Goal: Register for event/course: Register for event/course

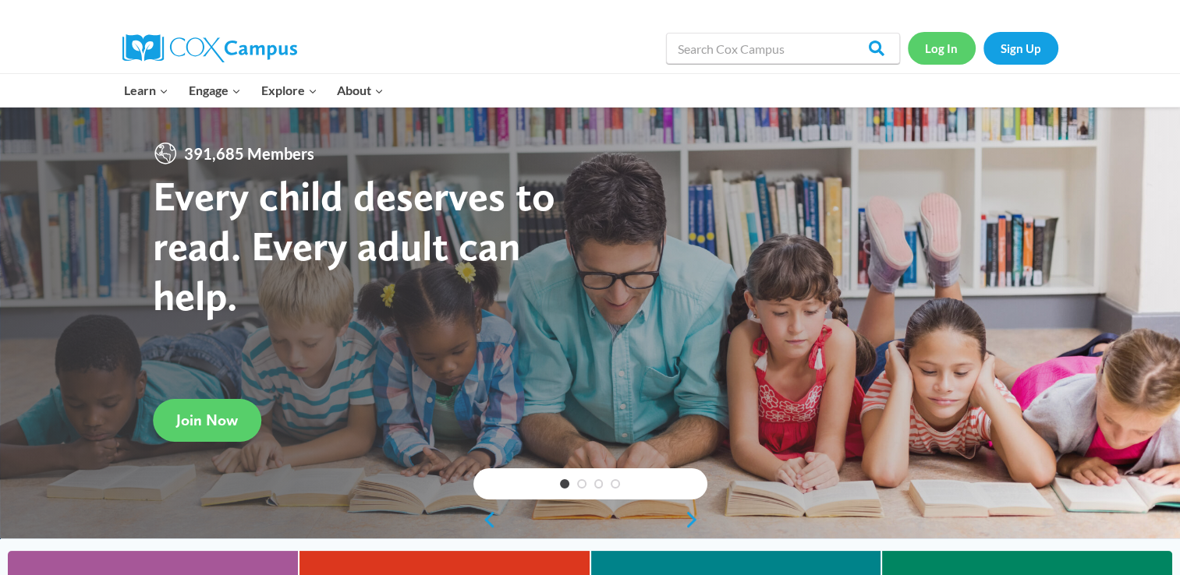
click at [951, 53] on link "Log In" at bounding box center [942, 48] width 68 height 32
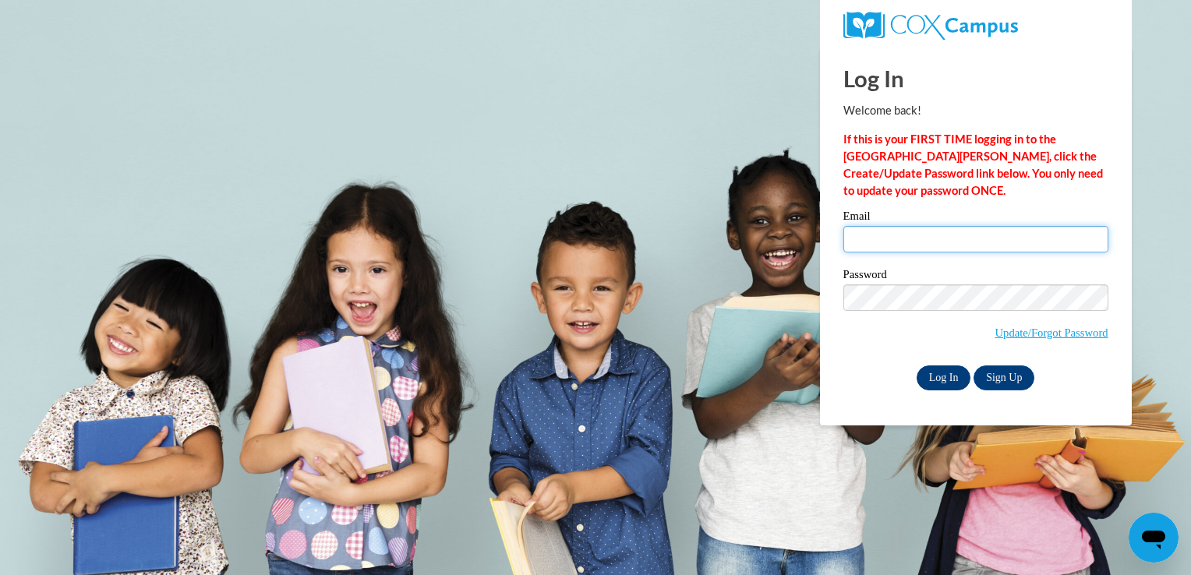
type input "sotoninolilian@gmail.com"
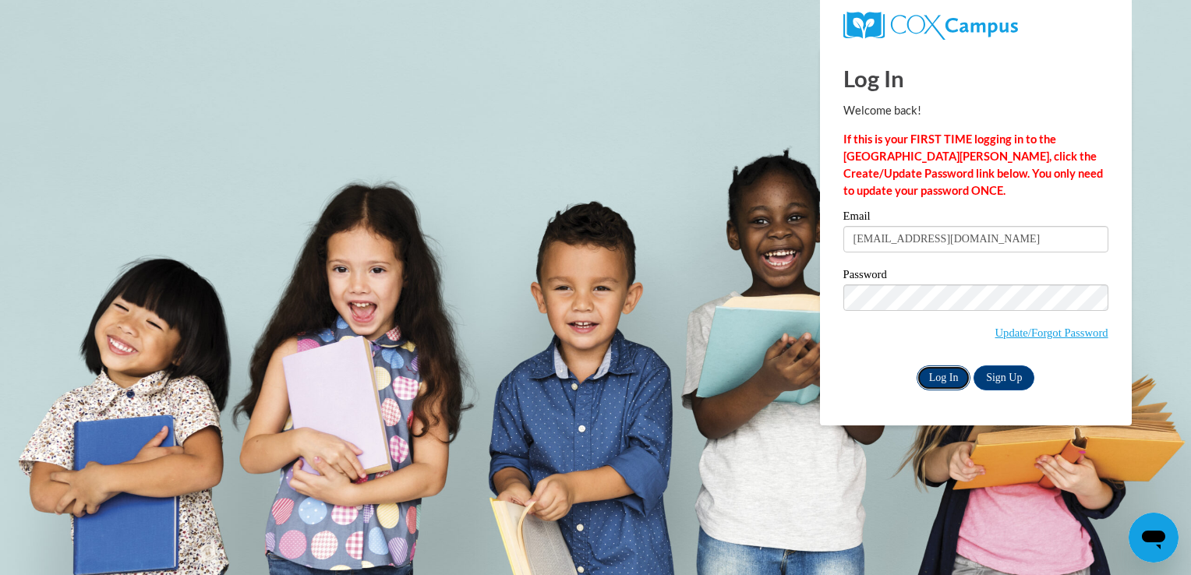
click at [952, 388] on input "Log In" at bounding box center [944, 378] width 55 height 25
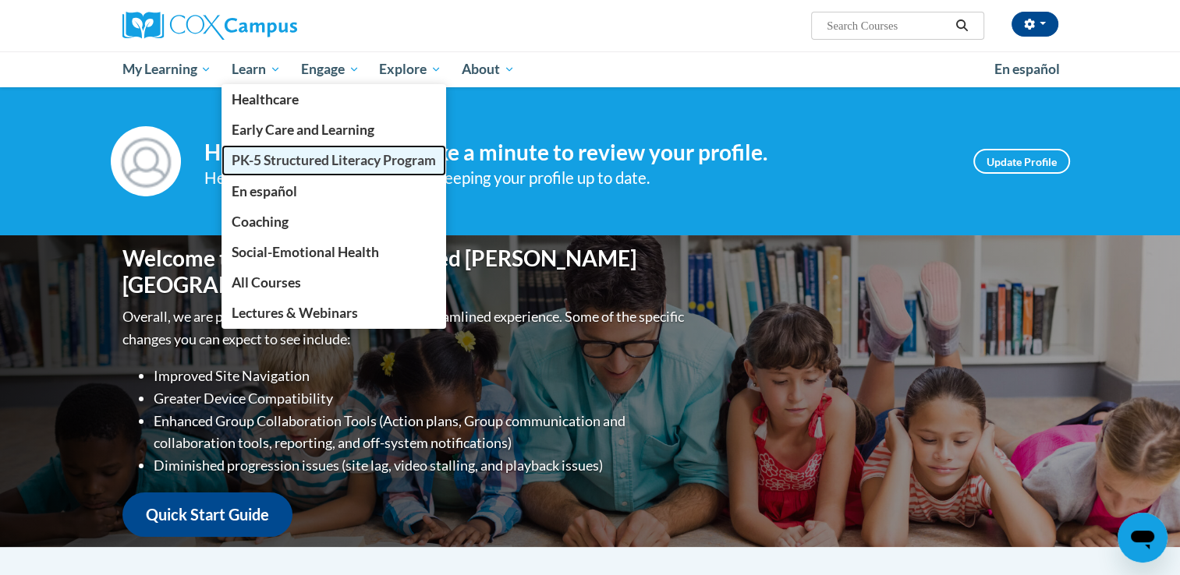
click at [297, 163] on span "PK-5 Structured Literacy Program" at bounding box center [334, 160] width 204 height 16
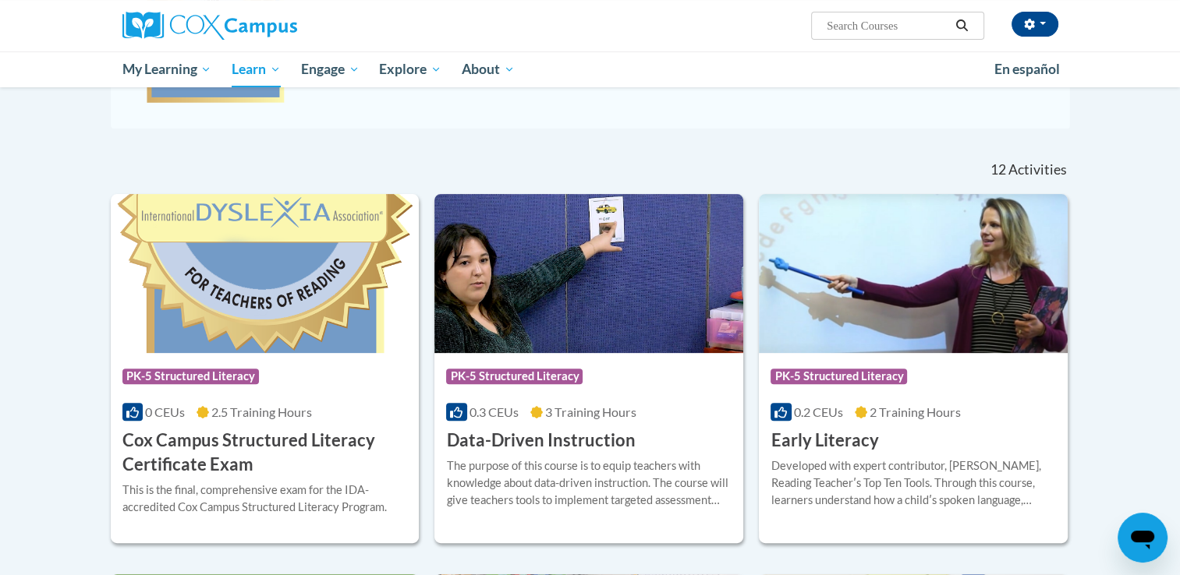
scroll to position [405, 0]
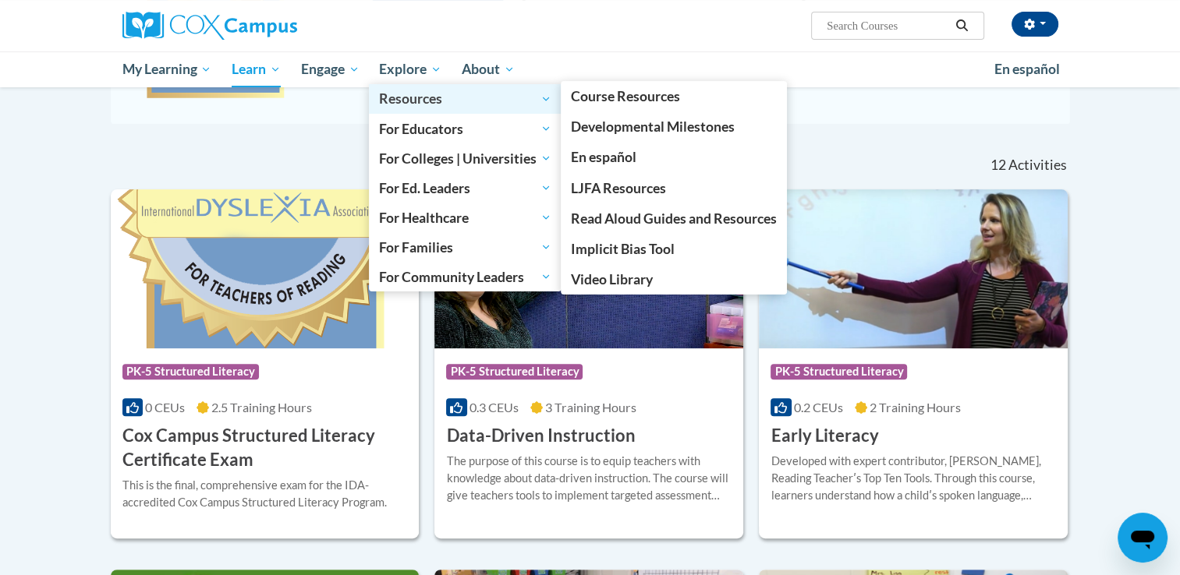
click at [436, 101] on span "Resources" at bounding box center [465, 99] width 172 height 19
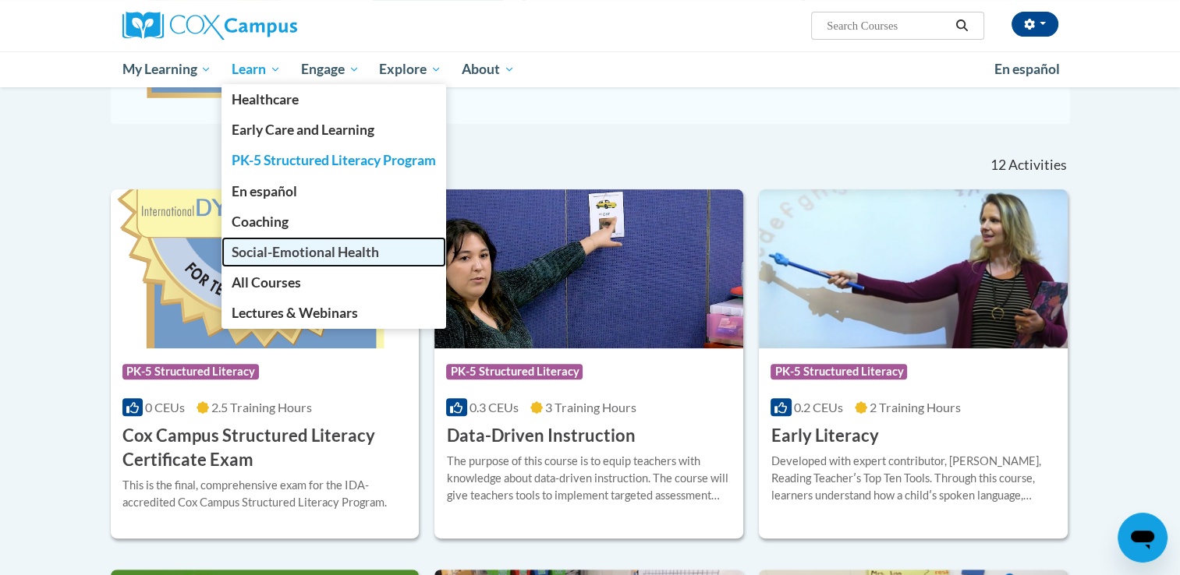
click at [293, 260] on link "Social-Emotional Health" at bounding box center [333, 252] width 225 height 30
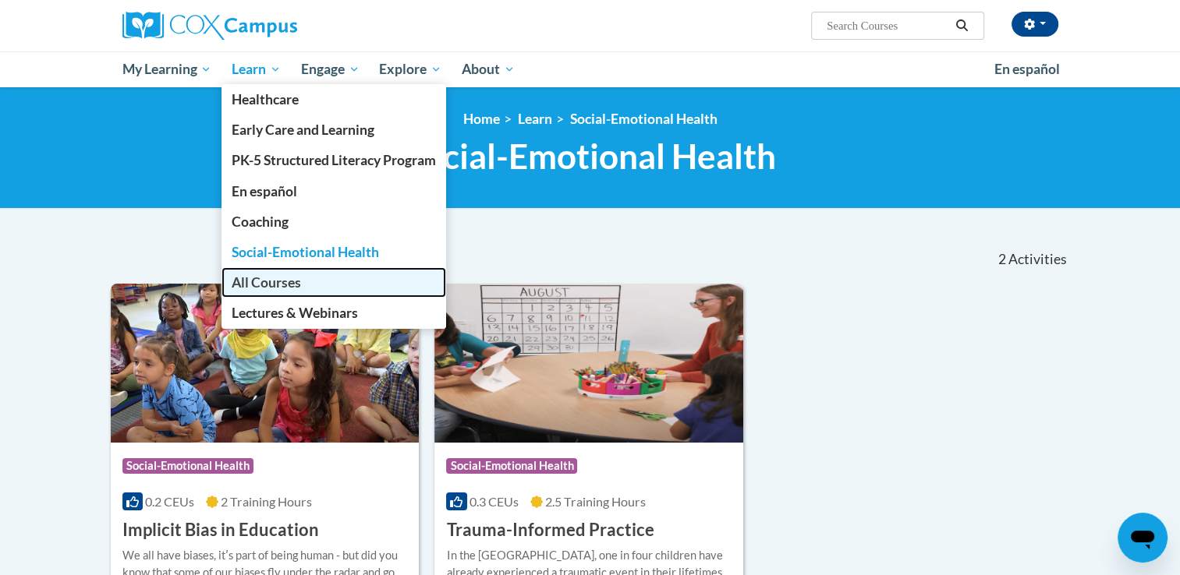
click at [258, 290] on span "All Courses" at bounding box center [266, 282] width 69 height 16
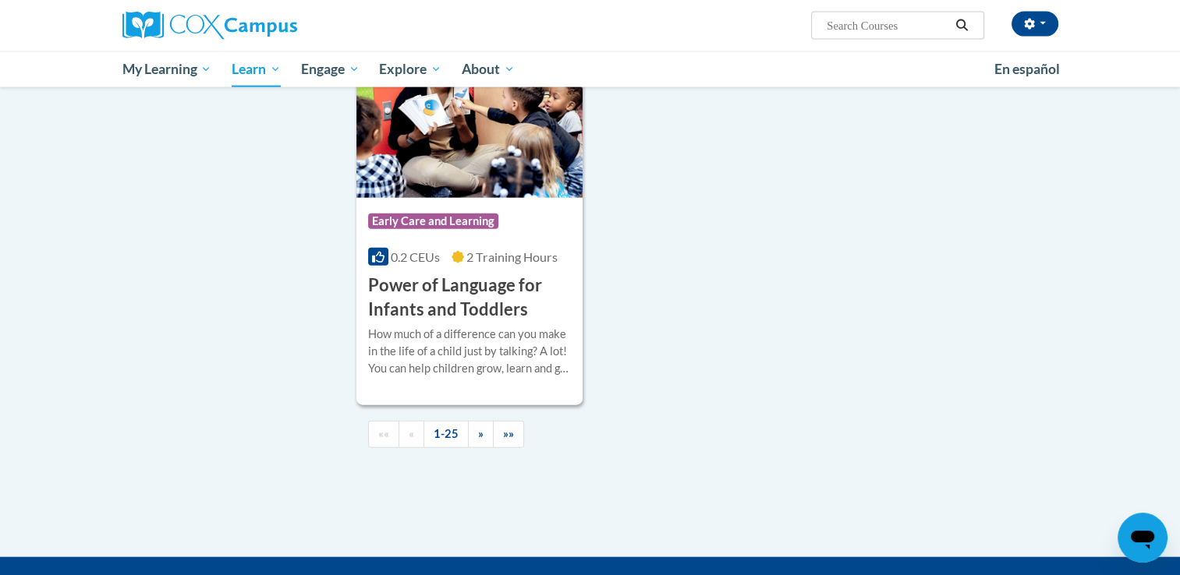
scroll to position [3587, 0]
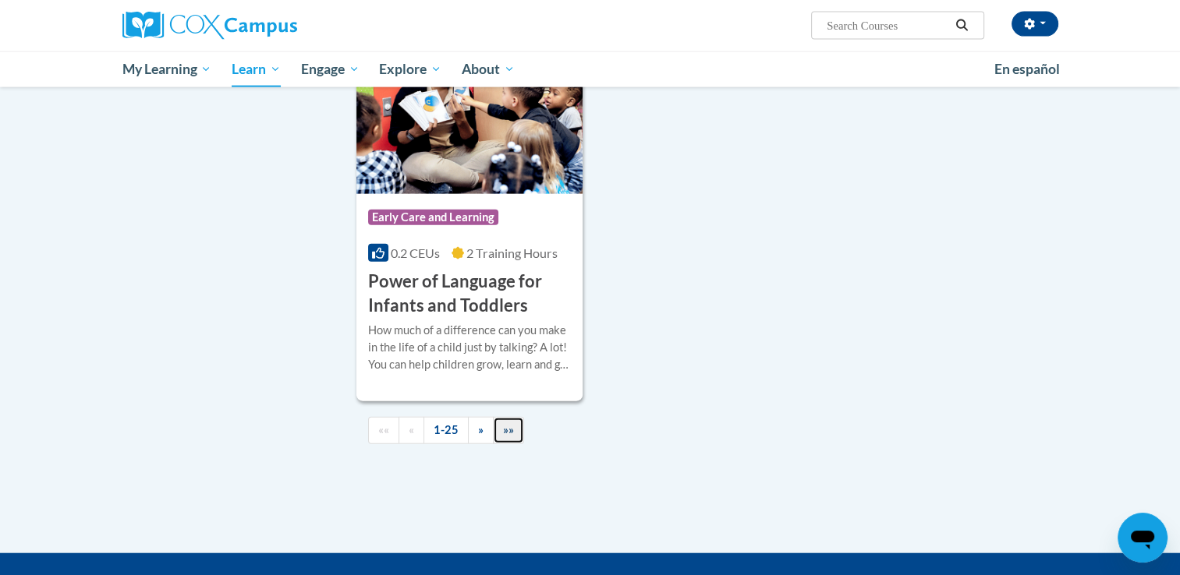
click at [505, 437] on span "»»" at bounding box center [508, 429] width 11 height 13
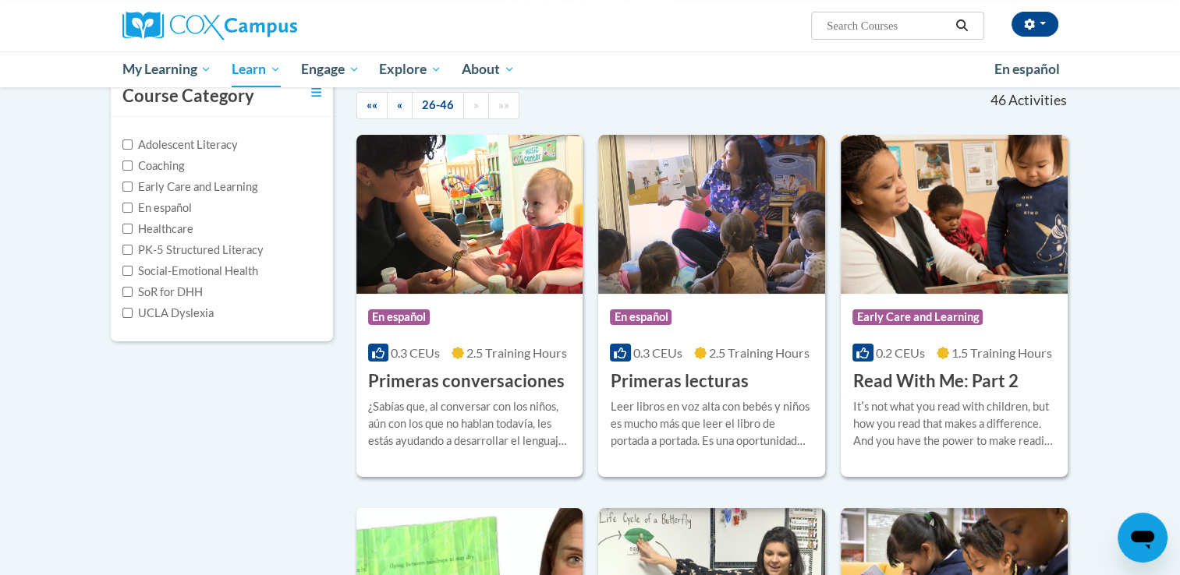
scroll to position [158, 0]
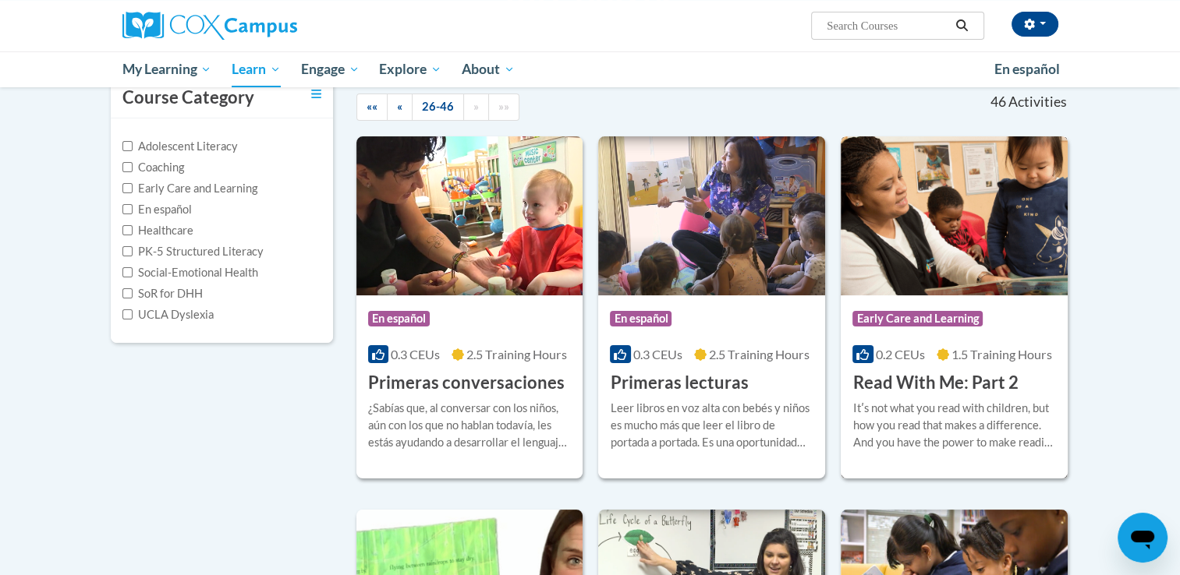
click at [954, 387] on h3 "Read With Me: Part 2" at bounding box center [934, 383] width 165 height 24
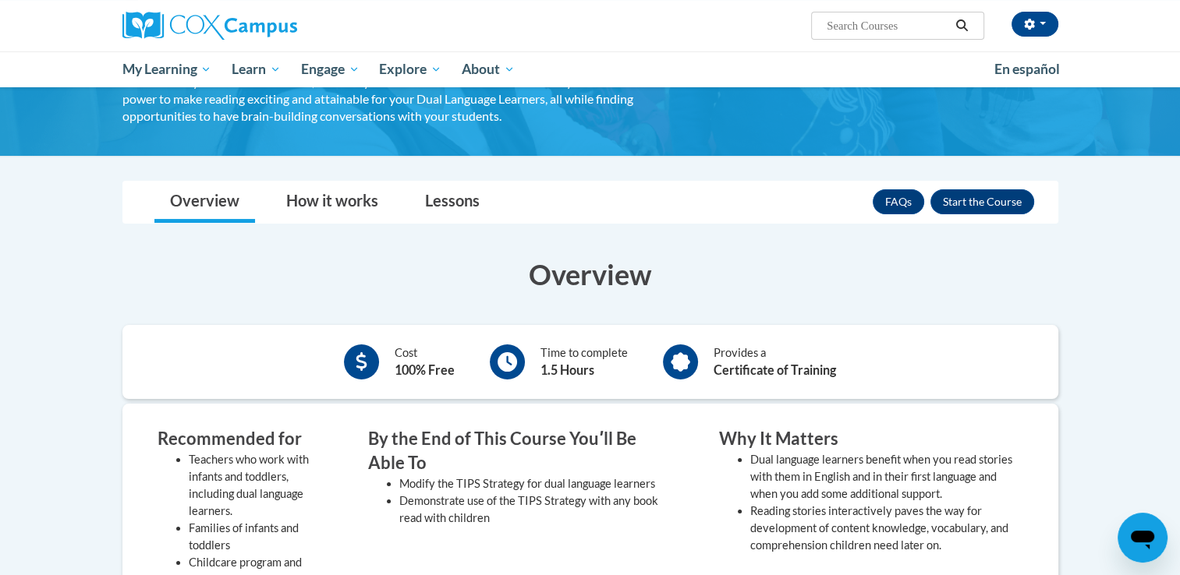
scroll to position [156, 0]
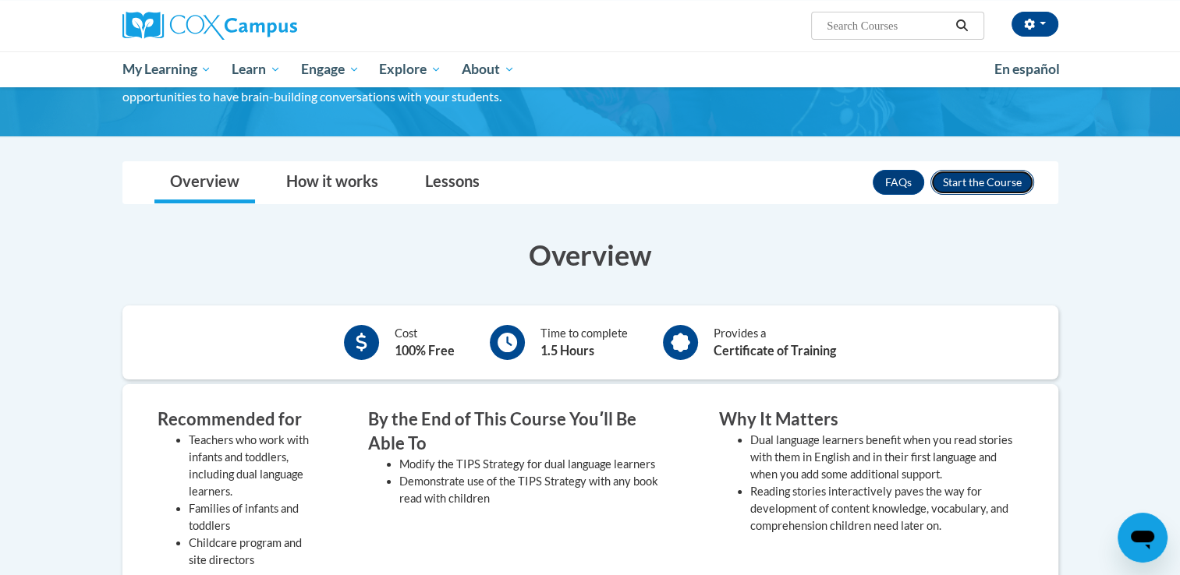
click at [989, 182] on button "Enroll" at bounding box center [982, 182] width 104 height 25
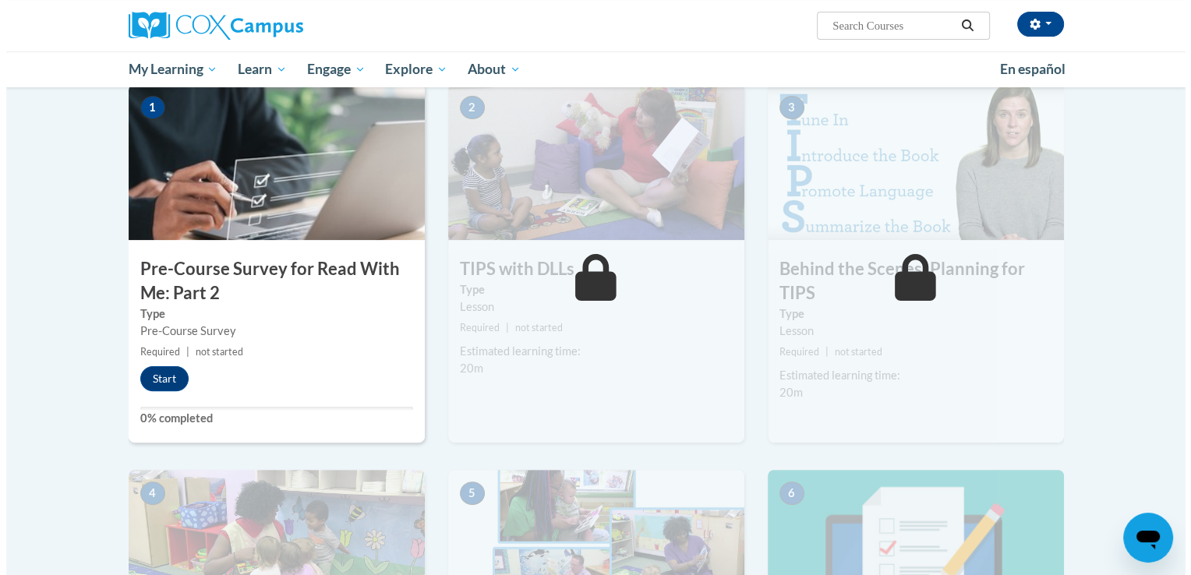
scroll to position [349, 0]
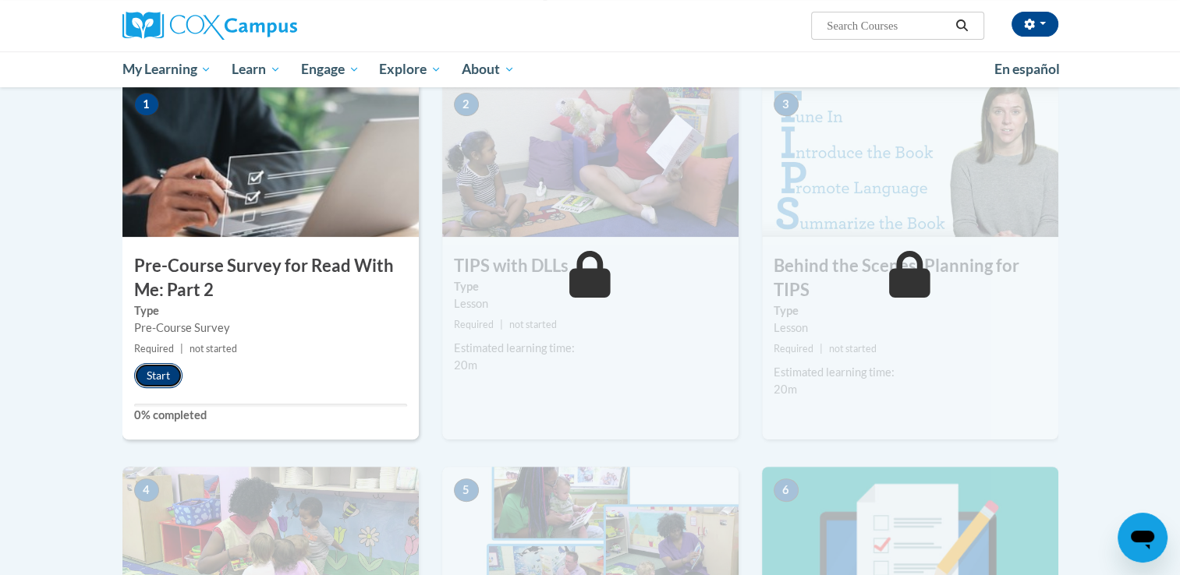
click at [156, 377] on button "Start" at bounding box center [158, 375] width 48 height 25
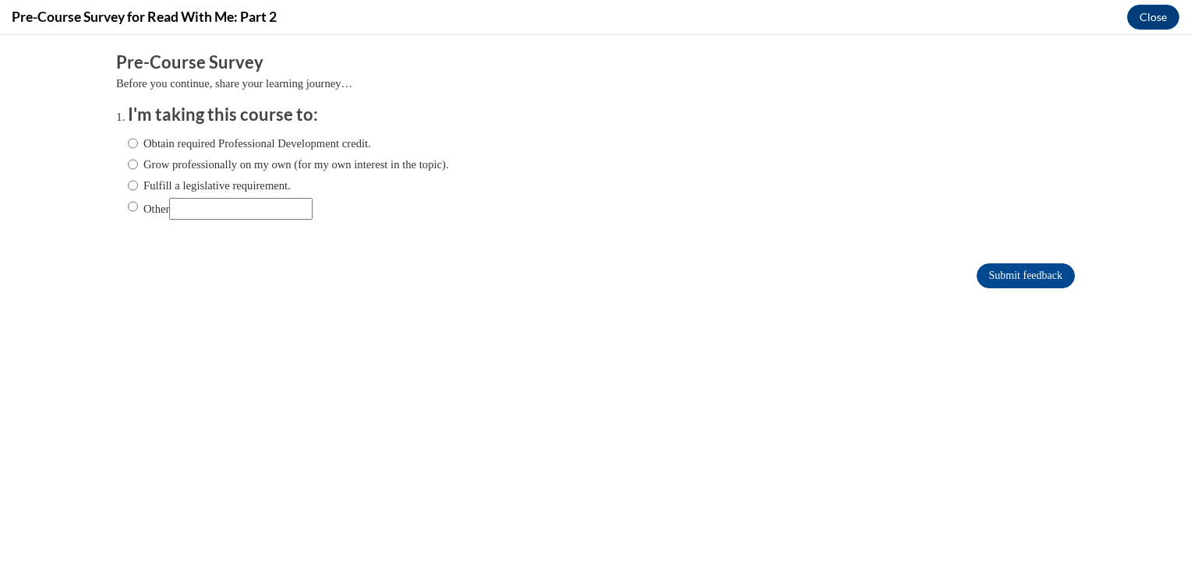
scroll to position [0, 0]
click at [128, 142] on input "Obtain required Professional Development credit." at bounding box center [133, 143] width 10 height 17
radio input "true"
click at [1004, 278] on input "Submit feedback" at bounding box center [1026, 276] width 98 height 25
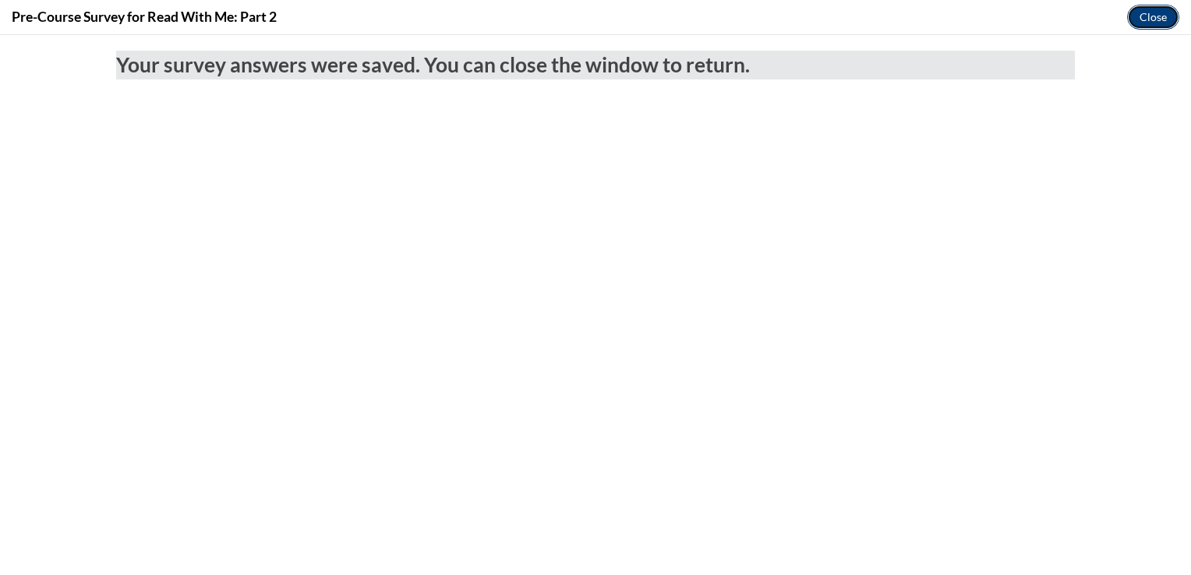
click at [1161, 16] on button "Close" at bounding box center [1153, 17] width 52 height 25
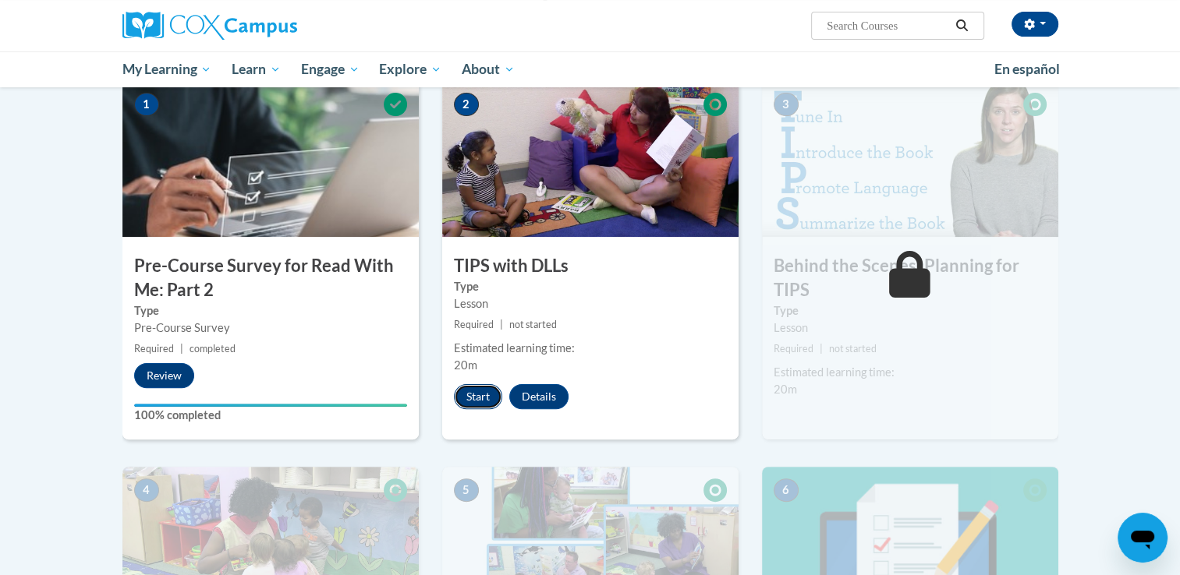
click at [490, 394] on button "Start" at bounding box center [478, 396] width 48 height 25
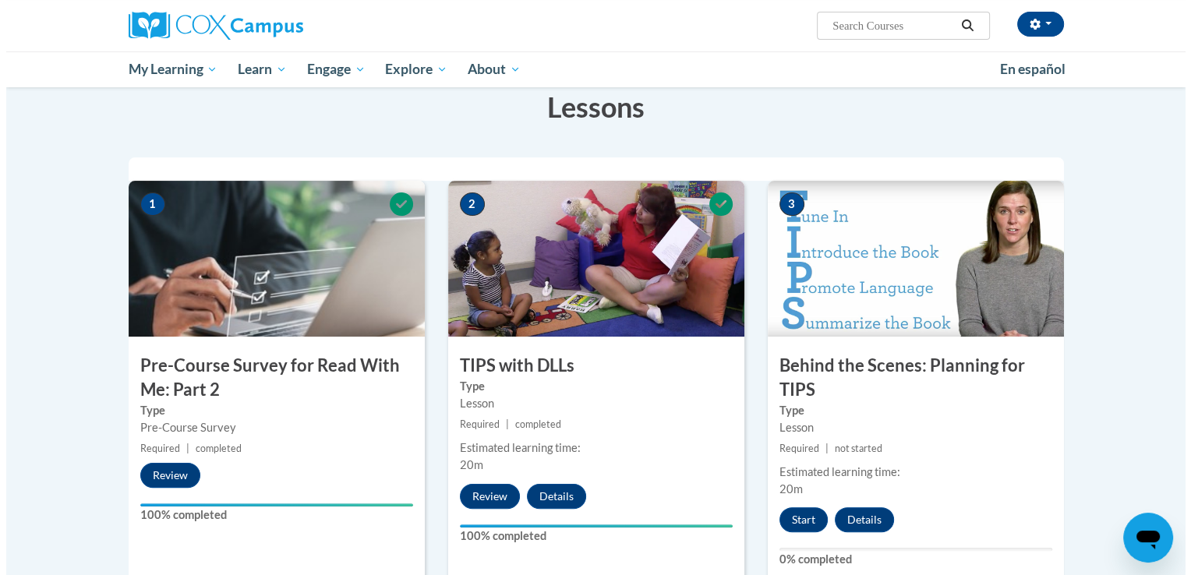
scroll to position [395, 0]
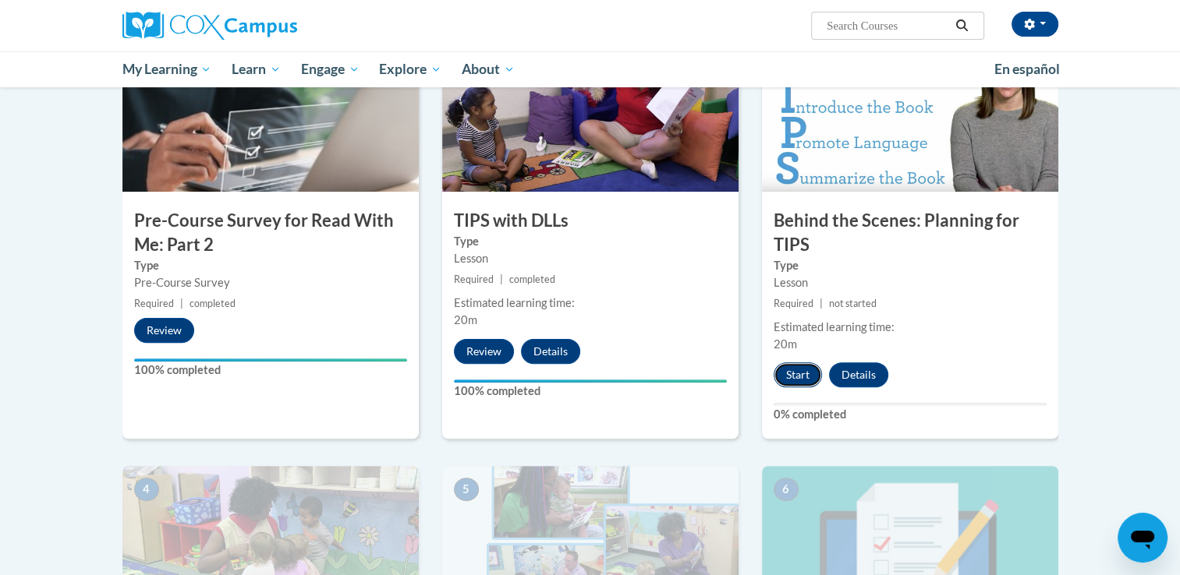
click at [786, 373] on button "Start" at bounding box center [797, 375] width 48 height 25
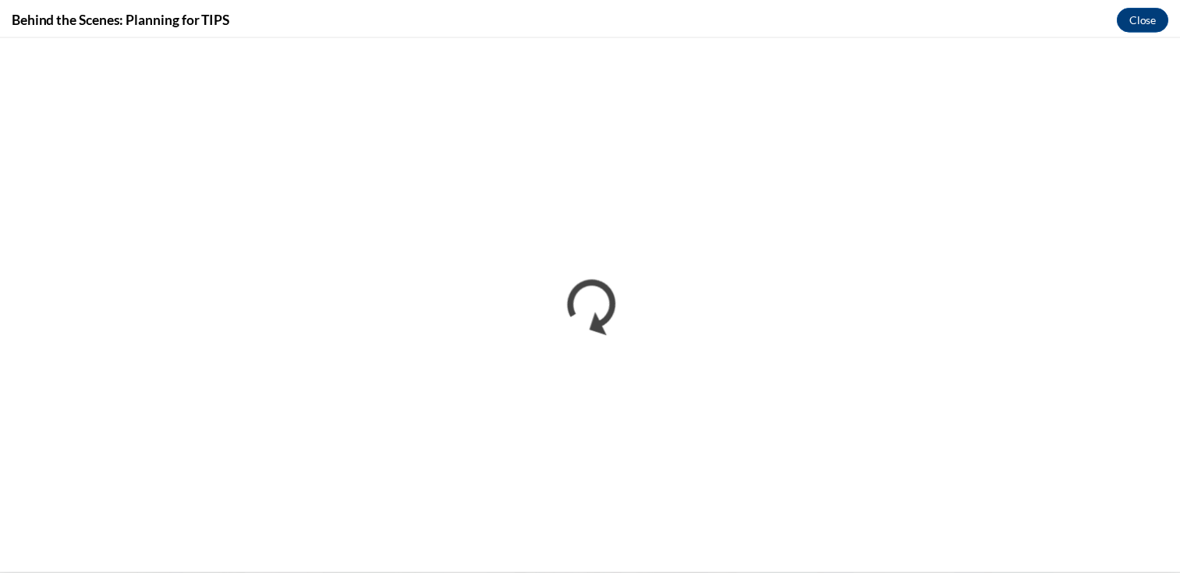
scroll to position [0, 0]
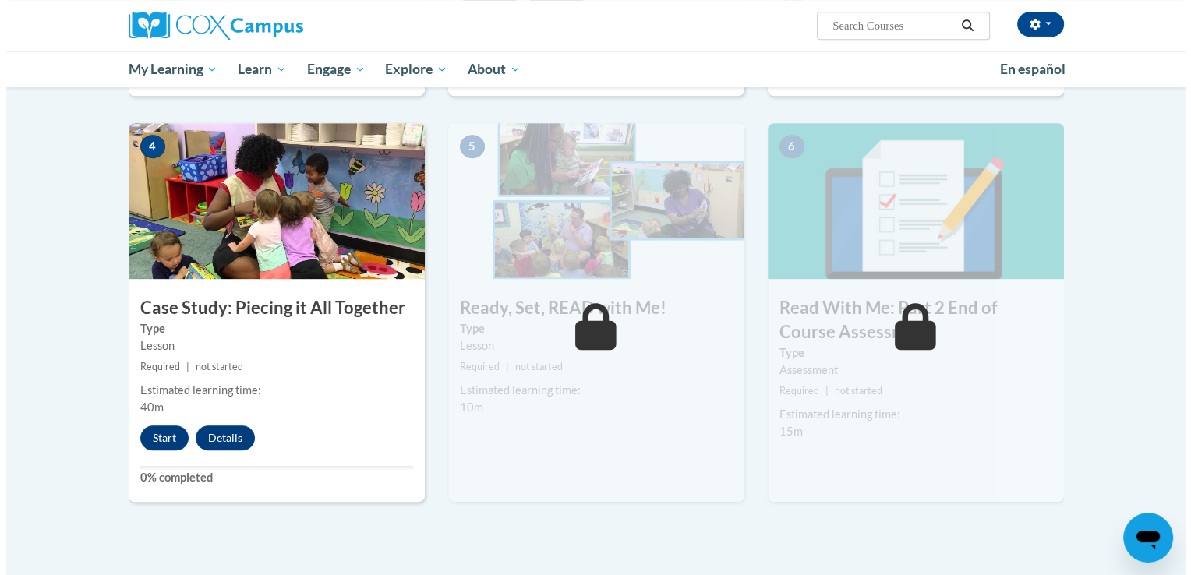
scroll to position [862, 0]
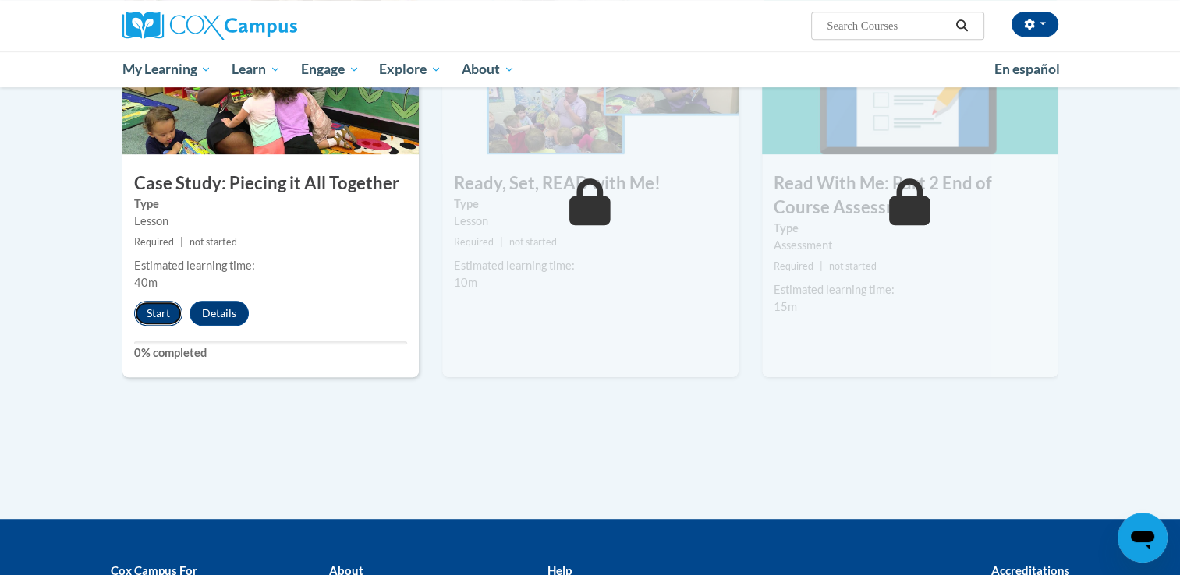
click at [158, 310] on button "Start" at bounding box center [158, 313] width 48 height 25
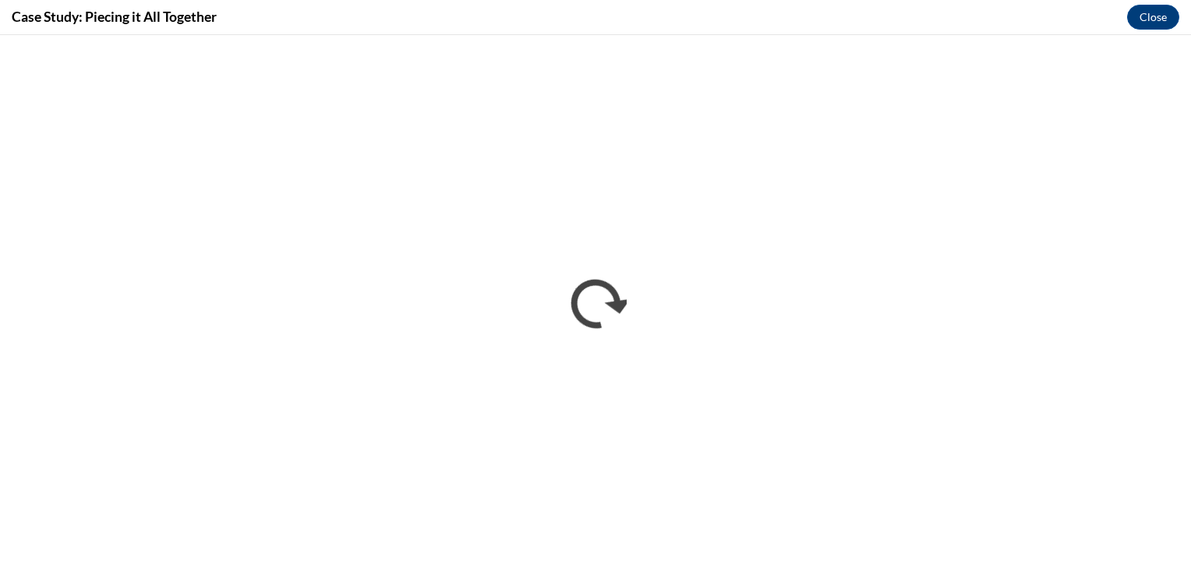
scroll to position [0, 0]
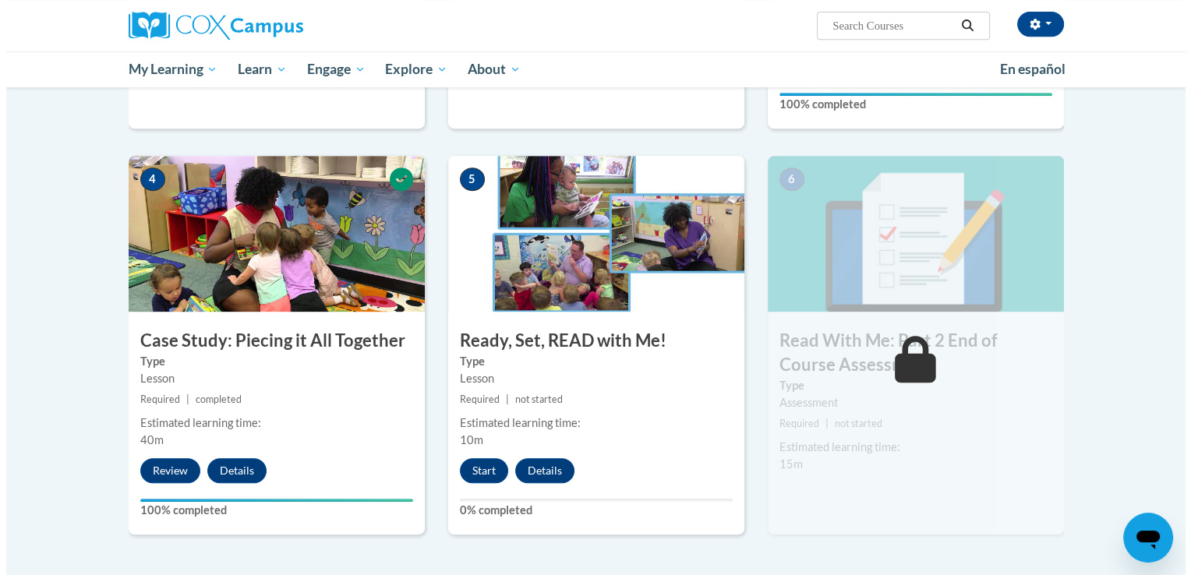
scroll to position [717, 0]
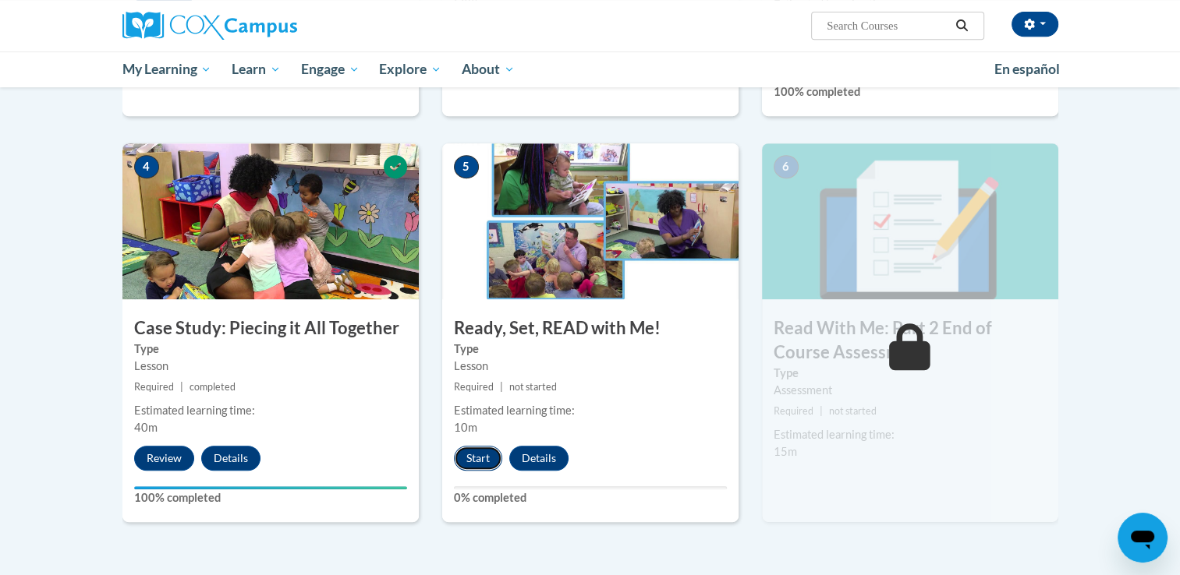
click at [480, 458] on button "Start" at bounding box center [478, 458] width 48 height 25
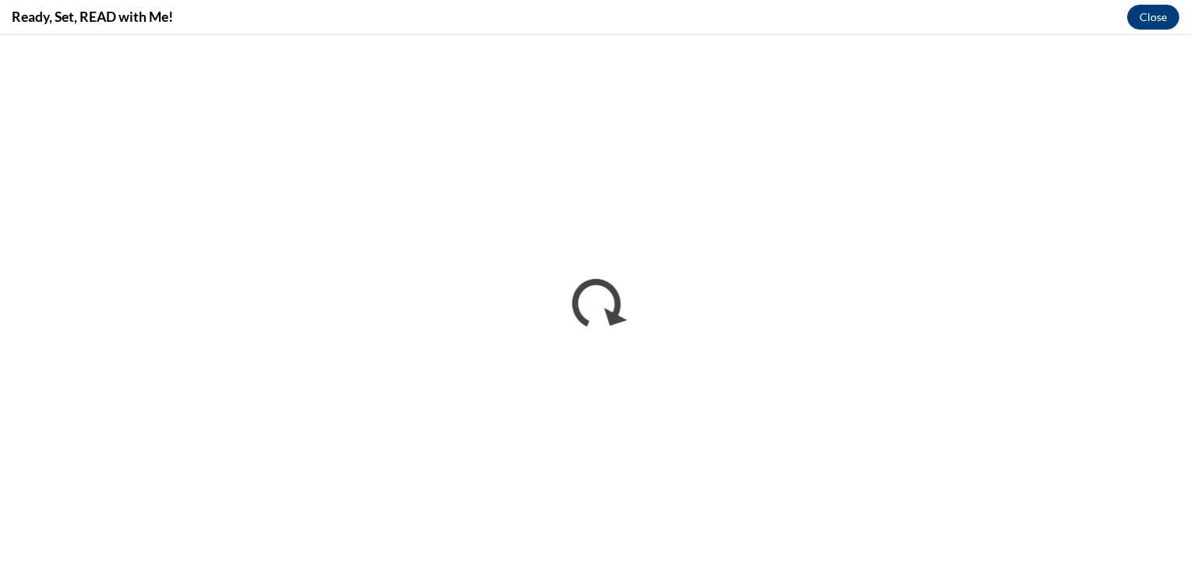
scroll to position [0, 0]
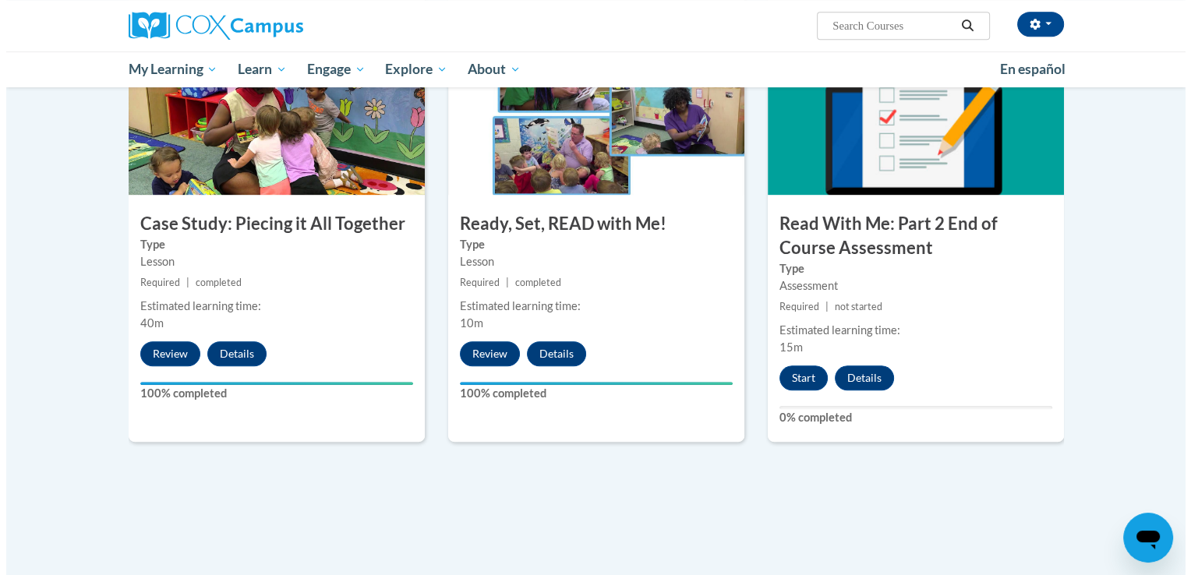
scroll to position [818, 0]
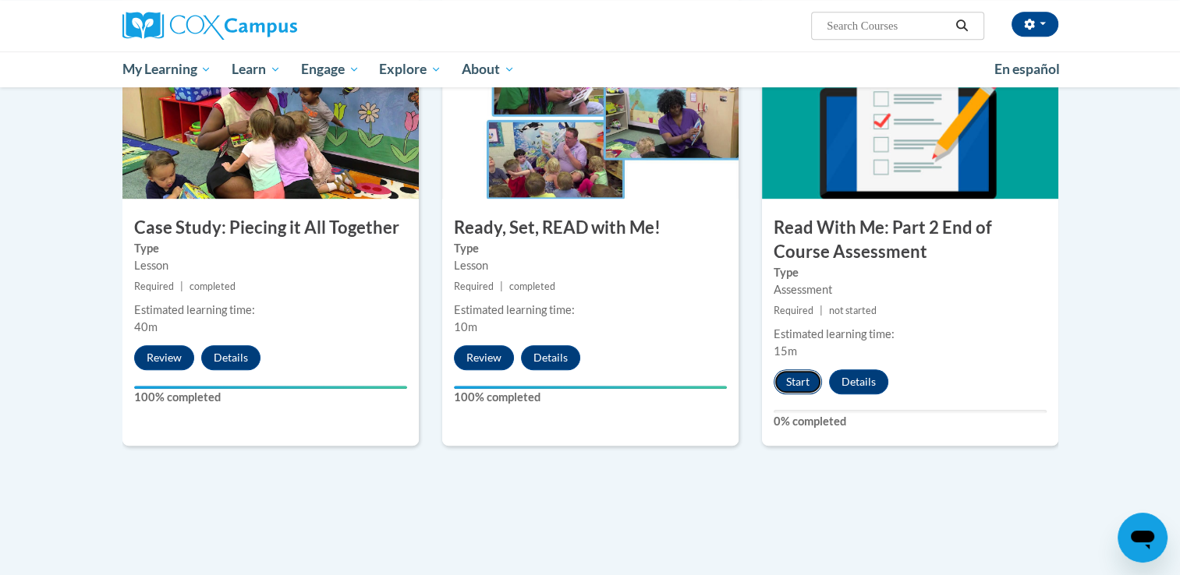
click at [793, 387] on button "Start" at bounding box center [797, 382] width 48 height 25
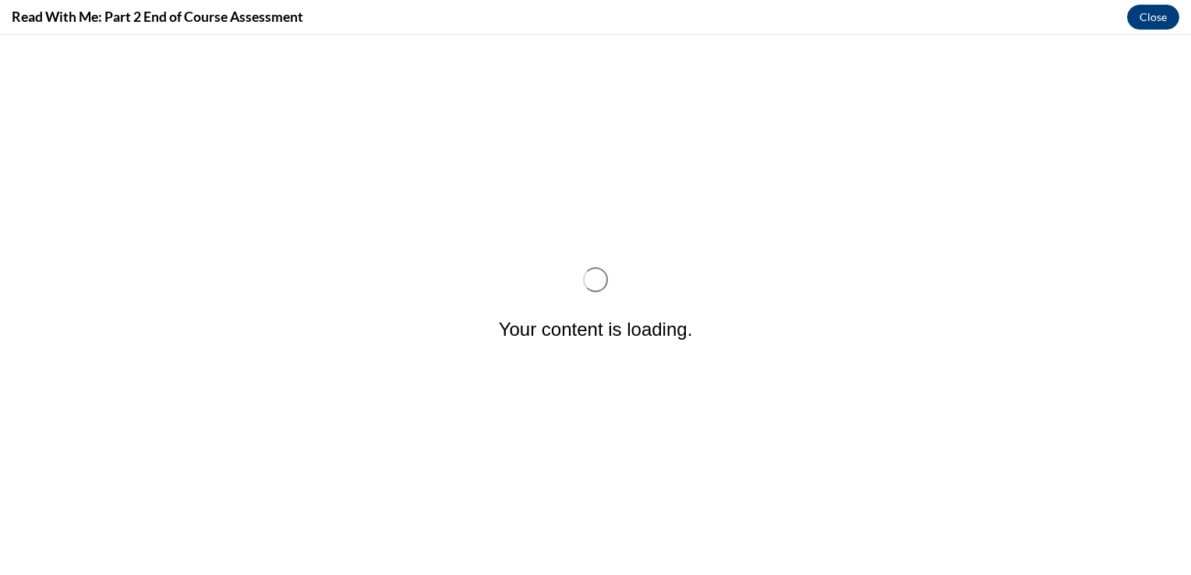
scroll to position [0, 0]
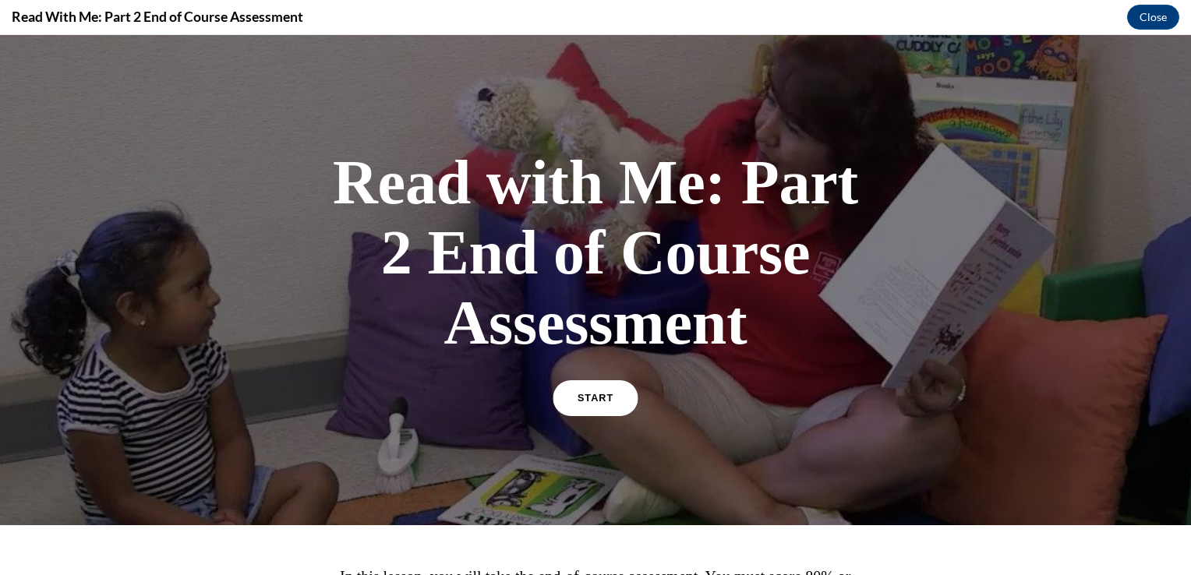
click at [593, 395] on span "START" at bounding box center [596, 399] width 36 height 12
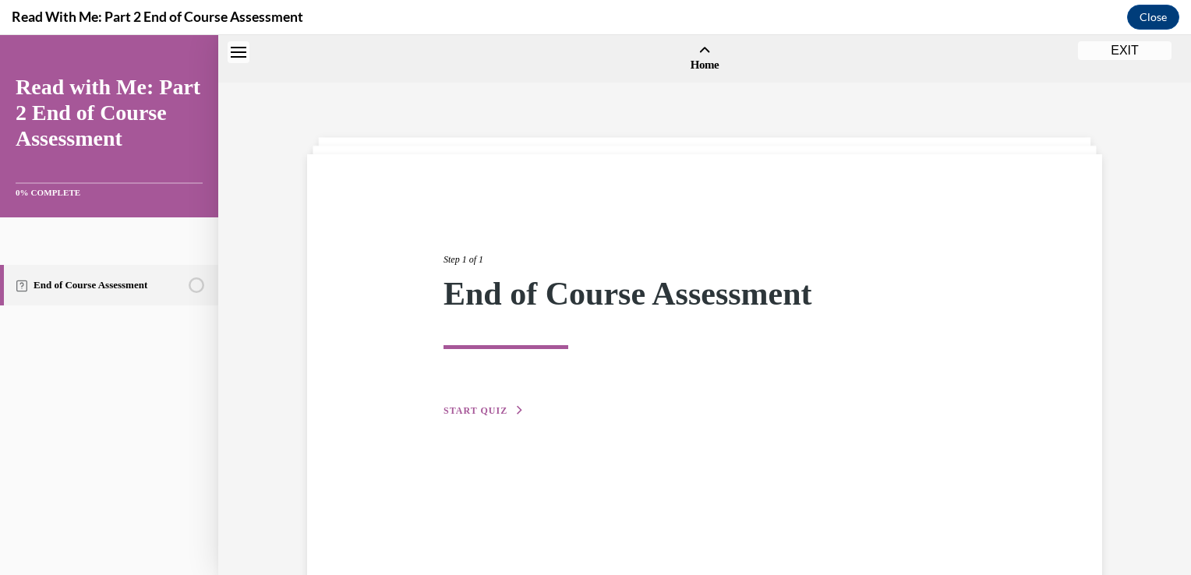
scroll to position [48, 0]
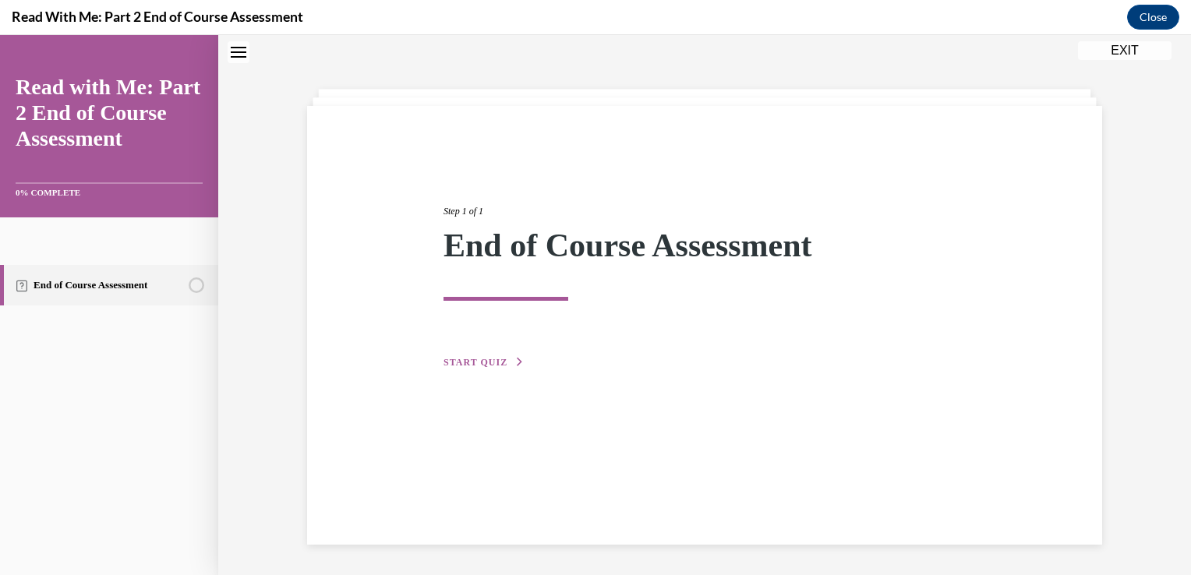
click at [483, 366] on button "START QUIZ" at bounding box center [484, 363] width 81 height 14
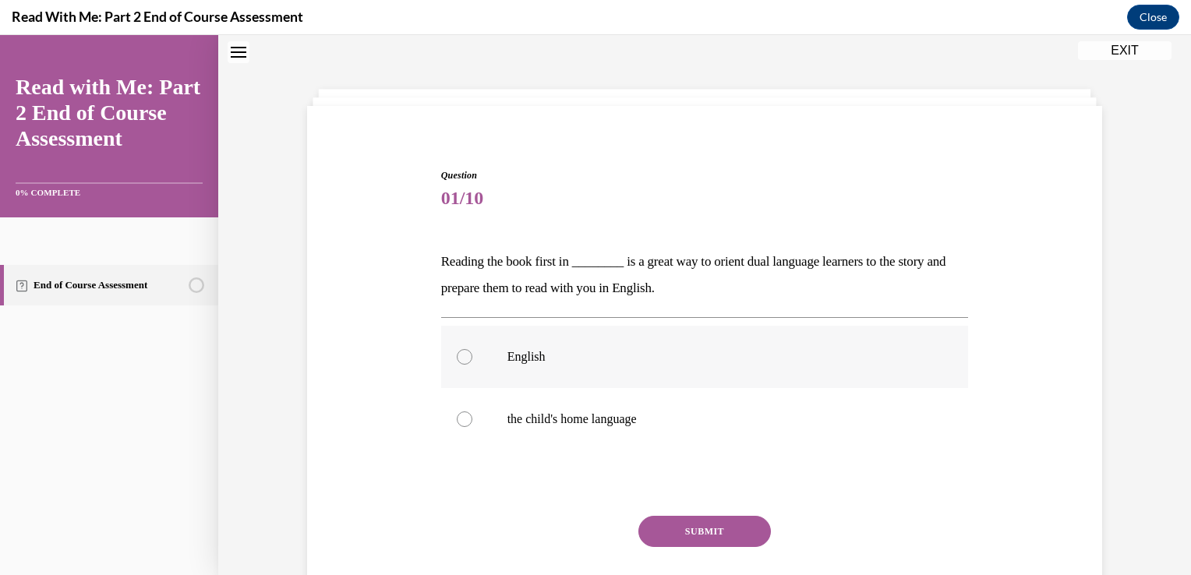
click at [479, 361] on label "English" at bounding box center [705, 357] width 528 height 62
click at [473, 361] on input "English" at bounding box center [465, 357] width 16 height 16
radio input "true"
click at [683, 522] on button "SUBMIT" at bounding box center [705, 531] width 133 height 31
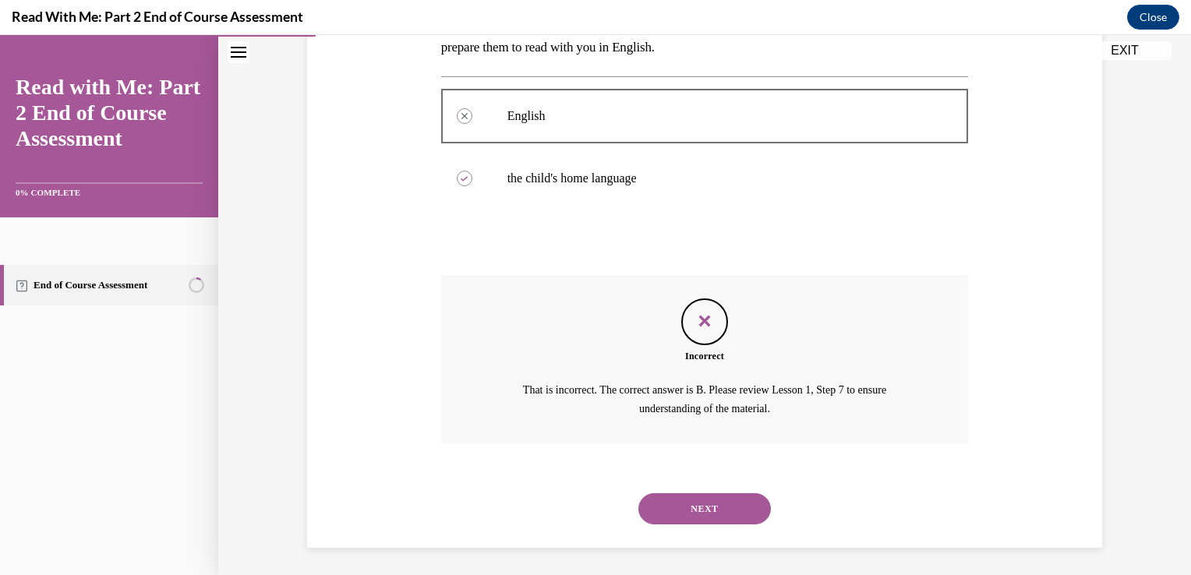
scroll to position [292, 0]
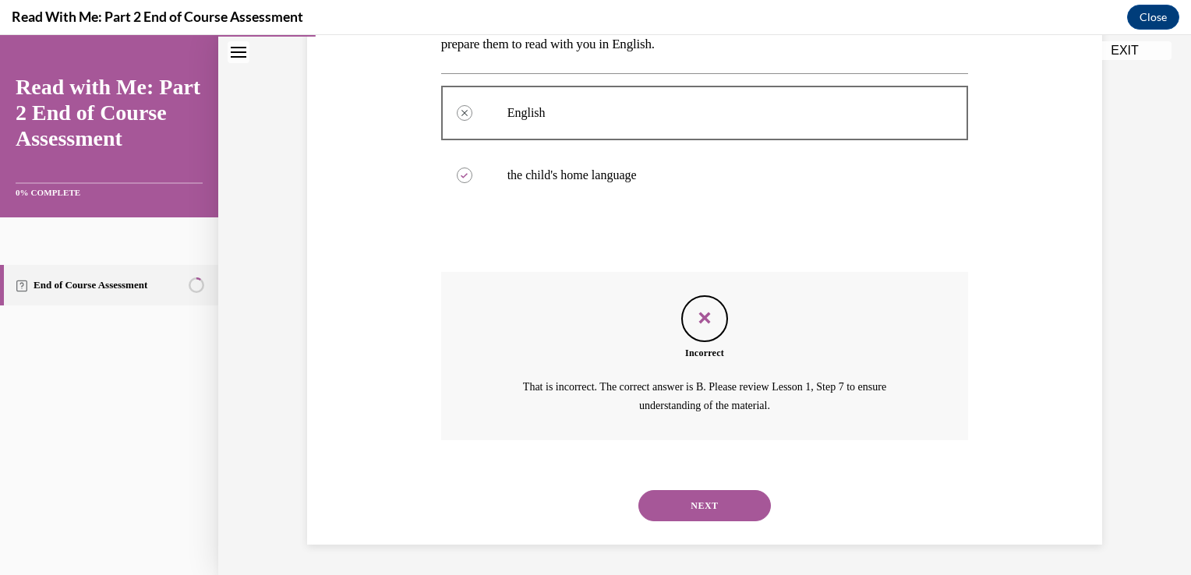
click at [687, 491] on button "NEXT" at bounding box center [705, 505] width 133 height 31
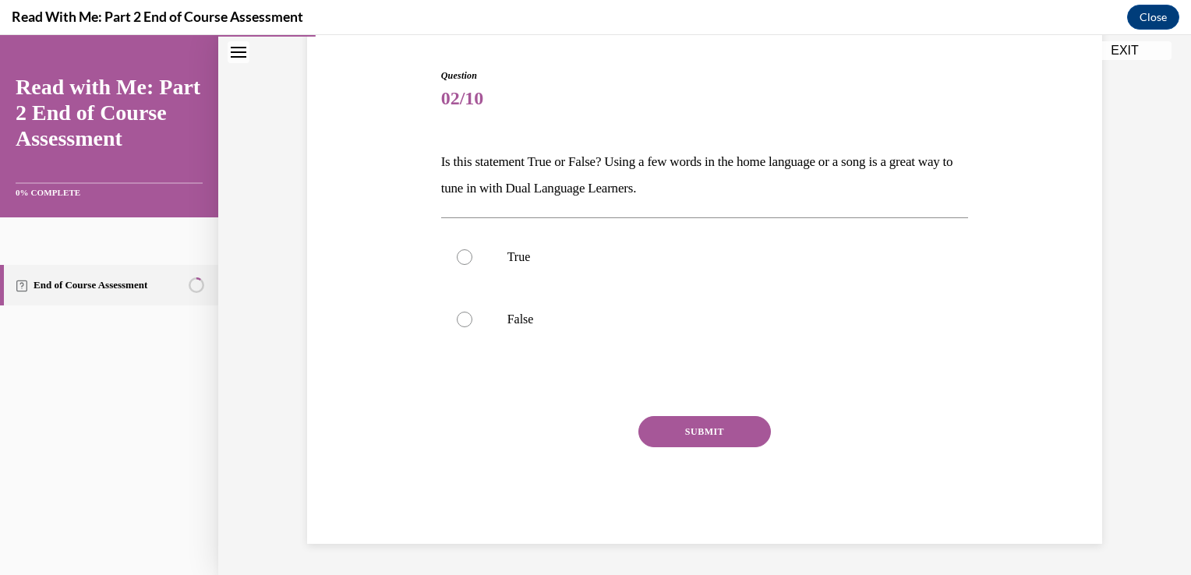
scroll to position [147, 0]
click at [477, 327] on label "False" at bounding box center [705, 320] width 528 height 62
click at [473, 327] on input "False" at bounding box center [465, 321] width 16 height 16
radio input "true"
click at [709, 434] on button "SUBMIT" at bounding box center [705, 432] width 133 height 31
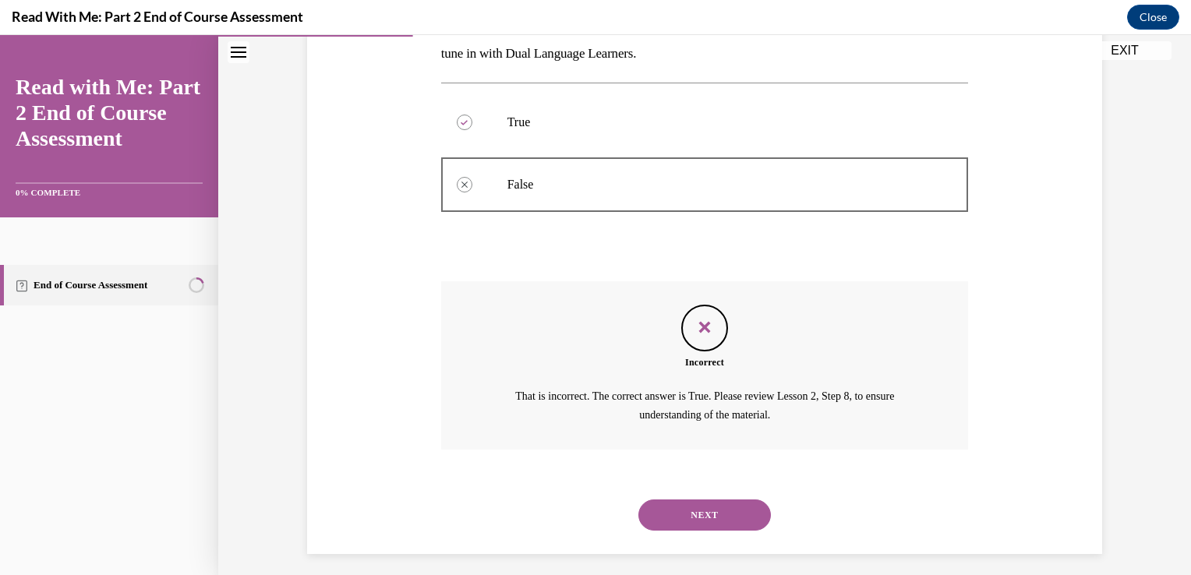
scroll to position [292, 0]
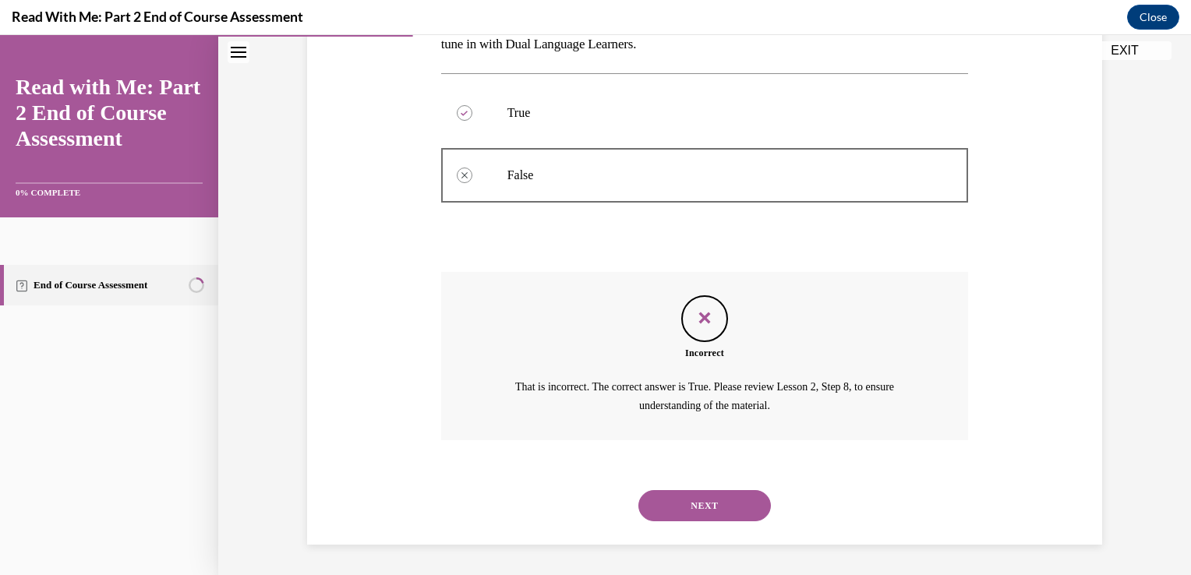
click at [710, 497] on button "NEXT" at bounding box center [705, 505] width 133 height 31
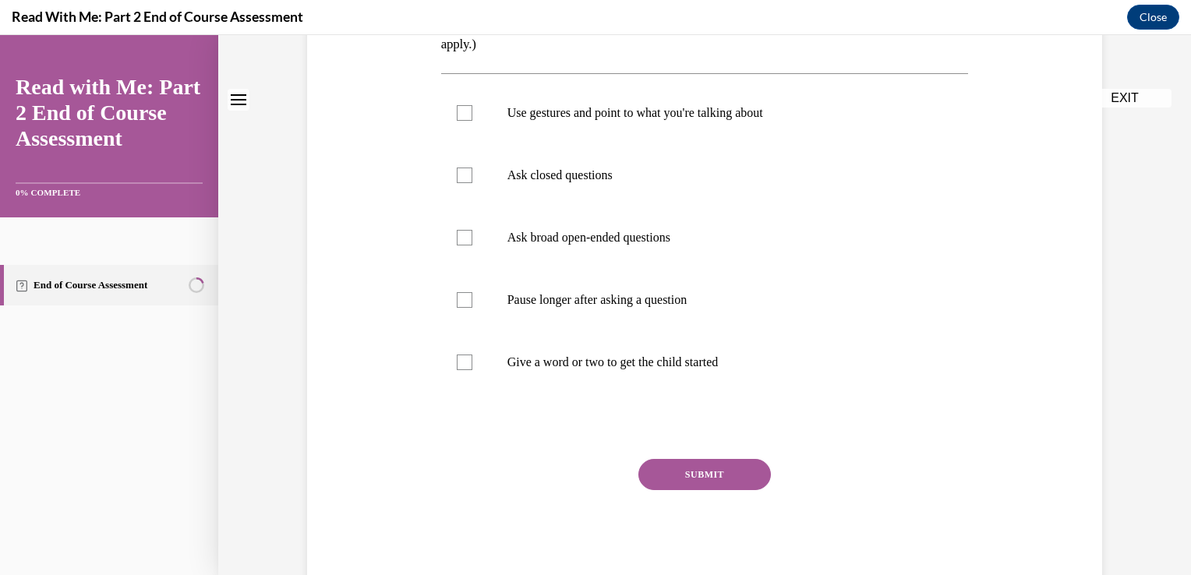
scroll to position [0, 0]
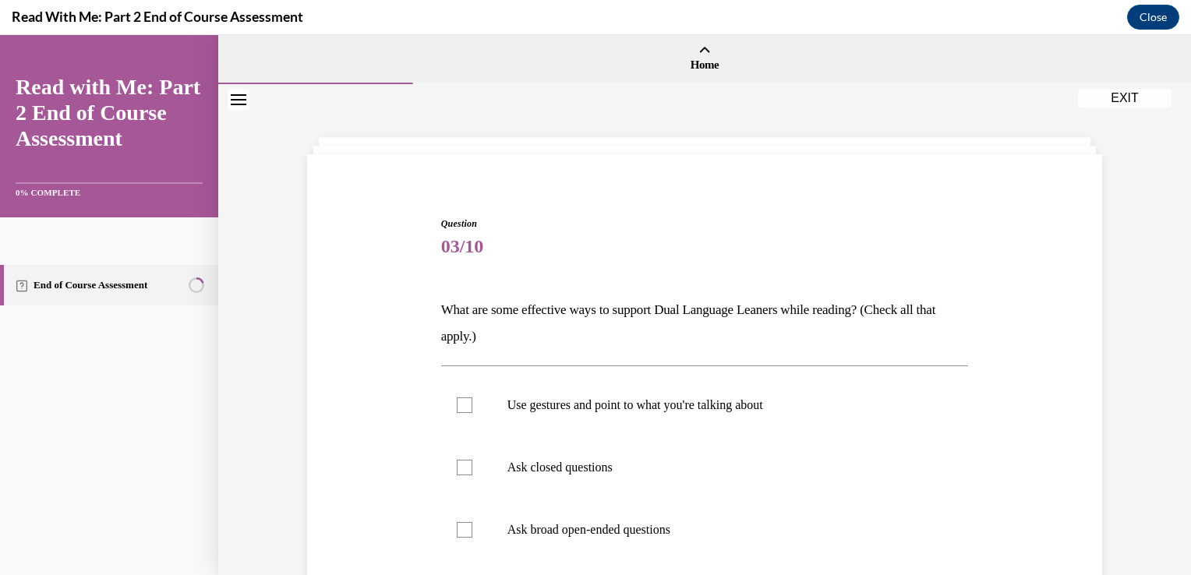
click at [710, 499] on label "Ask broad open-ended questions" at bounding box center [705, 530] width 528 height 62
click at [473, 522] on input "Ask broad open-ended questions" at bounding box center [465, 530] width 16 height 16
checkbox input "true"
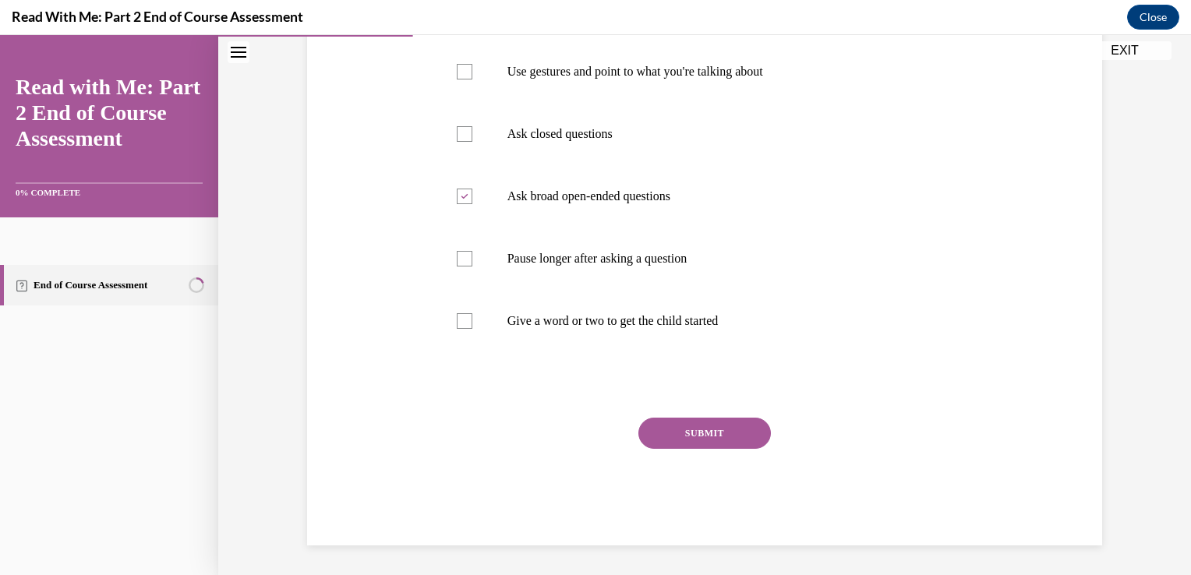
scroll to position [334, 0]
click at [710, 497] on div "SUBMIT NEXT" at bounding box center [705, 481] width 528 height 128
click at [508, 128] on p "Ask closed questions" at bounding box center [719, 134] width 423 height 16
click at [473, 128] on input "Ask closed questions" at bounding box center [465, 134] width 16 height 16
checkbox input "true"
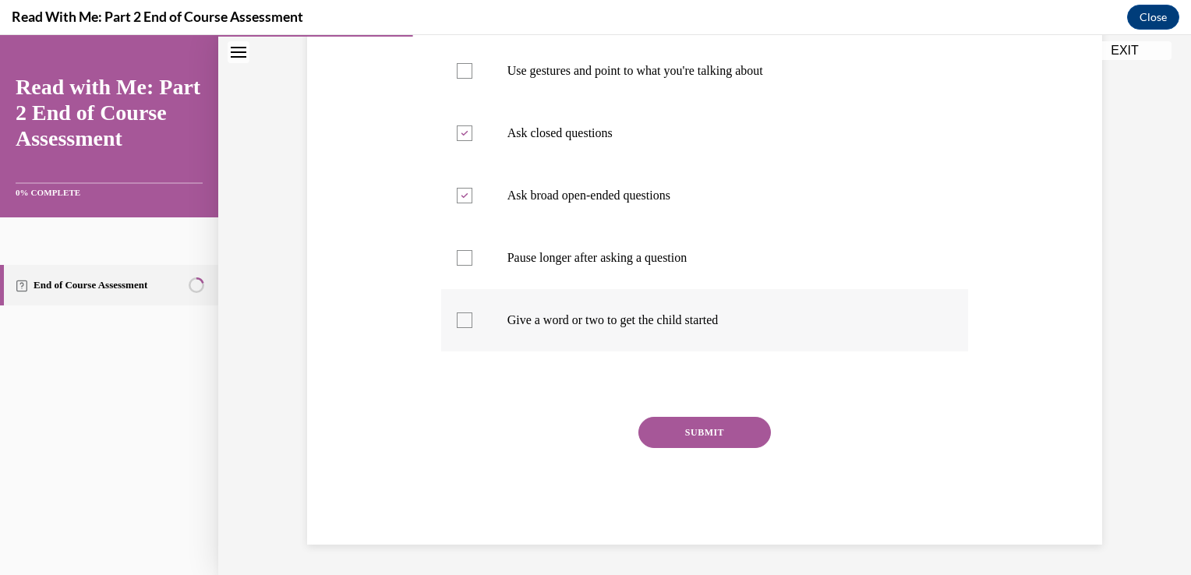
click at [497, 317] on label "Give a word or two to get the child started" at bounding box center [705, 320] width 528 height 62
click at [473, 317] on input "Give a word or two to get the child started" at bounding box center [465, 321] width 16 height 16
checkbox input "true"
click at [480, 264] on label "Pause longer after asking a question" at bounding box center [705, 258] width 528 height 62
click at [473, 264] on input "Pause longer after asking a question" at bounding box center [465, 258] width 16 height 16
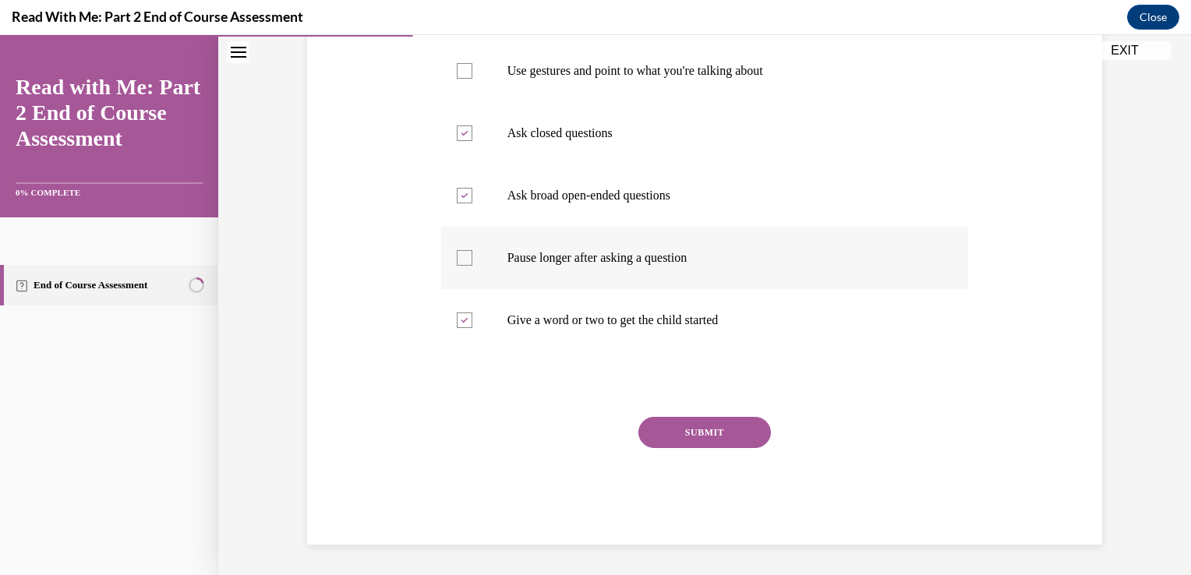
checkbox input "true"
click at [458, 69] on div at bounding box center [465, 71] width 16 height 16
click at [458, 69] on input "Use gestures and point to what you're talking about" at bounding box center [465, 71] width 16 height 16
checkbox input "true"
click at [726, 417] on button "SUBMIT" at bounding box center [705, 432] width 133 height 31
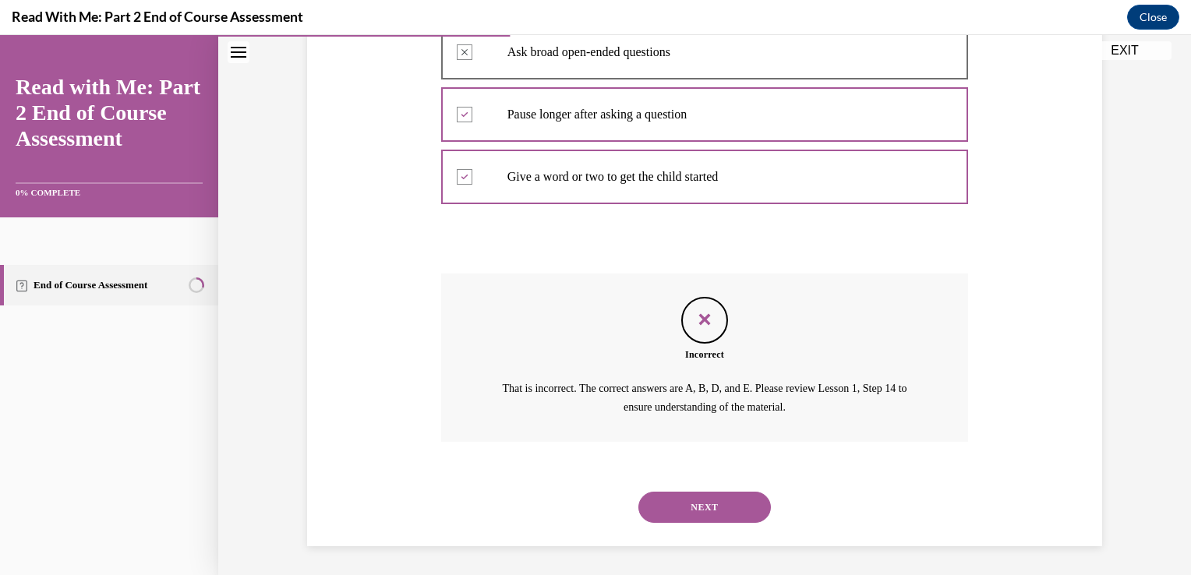
scroll to position [480, 0]
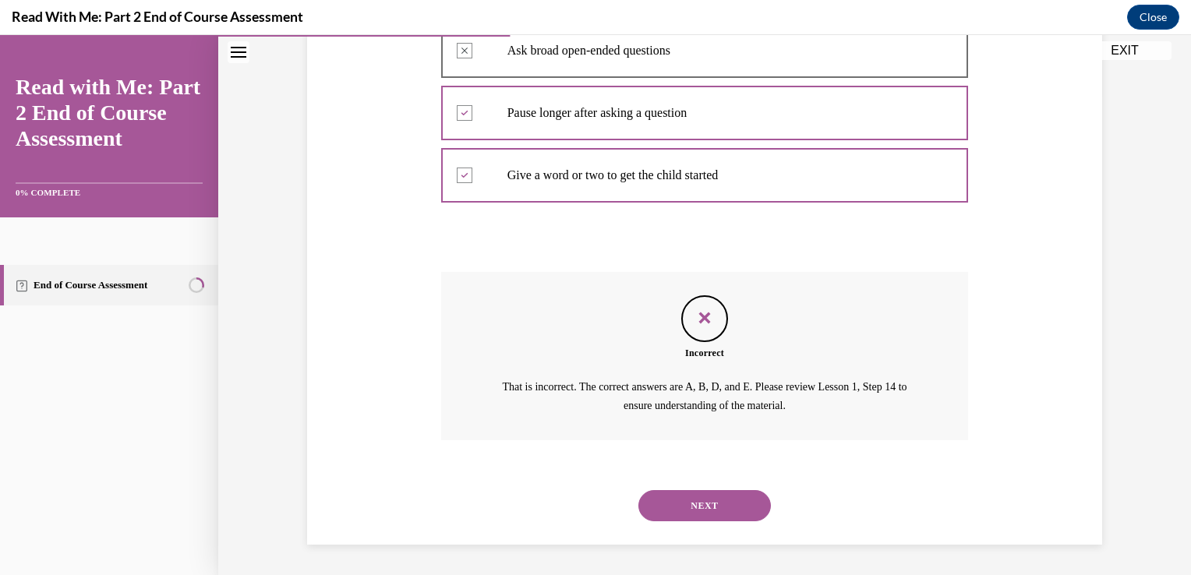
click at [693, 502] on button "NEXT" at bounding box center [705, 505] width 133 height 31
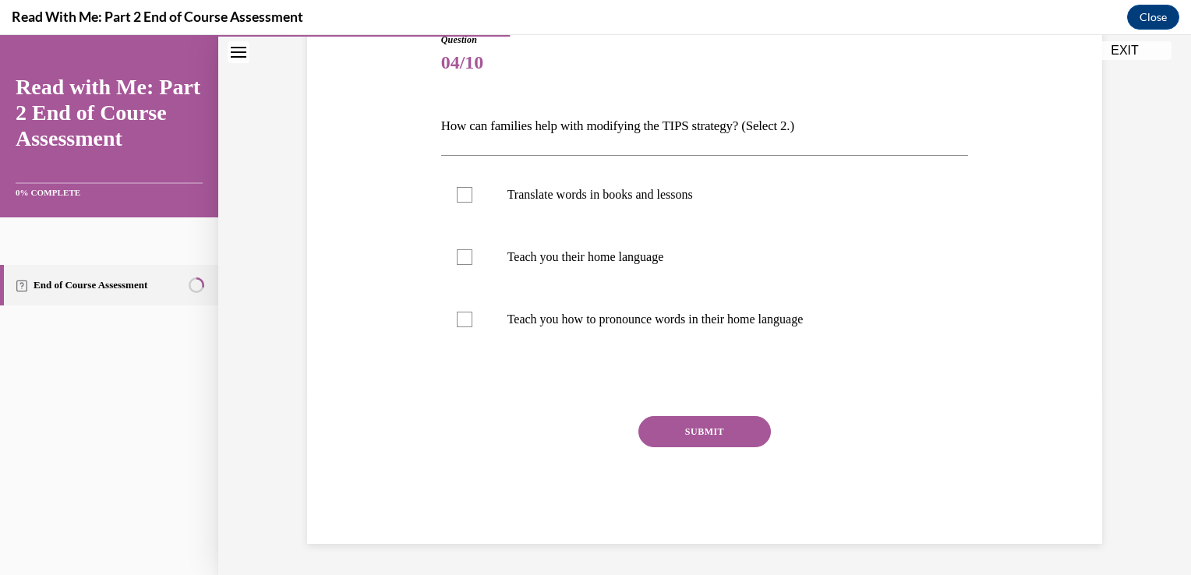
scroll to position [173, 0]
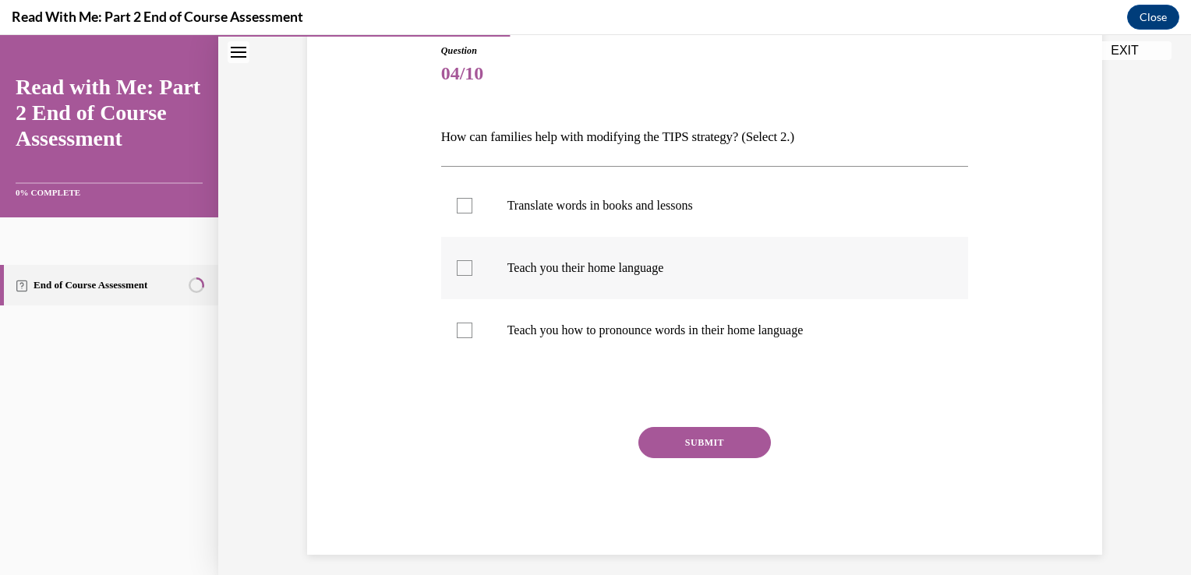
click at [598, 274] on p "Teach you their home language" at bounding box center [719, 268] width 423 height 16
click at [473, 274] on input "Teach you their home language" at bounding box center [465, 268] width 16 height 16
checkbox input "true"
click at [582, 196] on label "Translate words in books and lessons" at bounding box center [705, 206] width 528 height 62
click at [473, 198] on input "Translate words in books and lessons" at bounding box center [465, 206] width 16 height 16
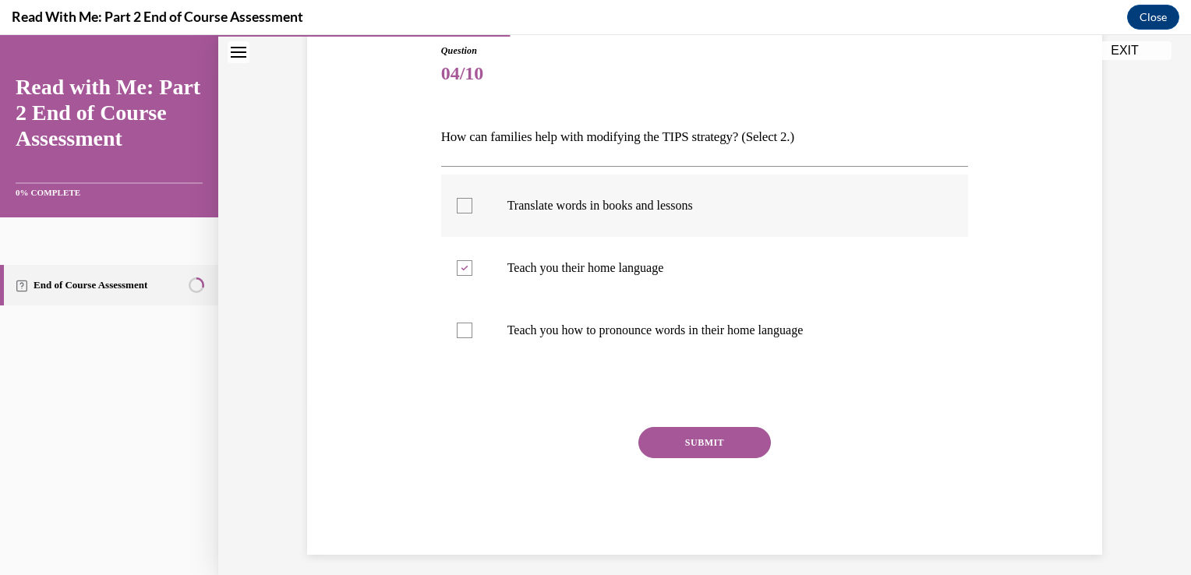
checkbox input "true"
click at [557, 343] on label "Teach you how to pronounce words in their home language" at bounding box center [705, 330] width 528 height 62
click at [473, 338] on input "Teach you how to pronounce words in their home language" at bounding box center [465, 331] width 16 height 16
checkbox input "true"
click at [720, 439] on button "SUBMIT" at bounding box center [705, 442] width 133 height 31
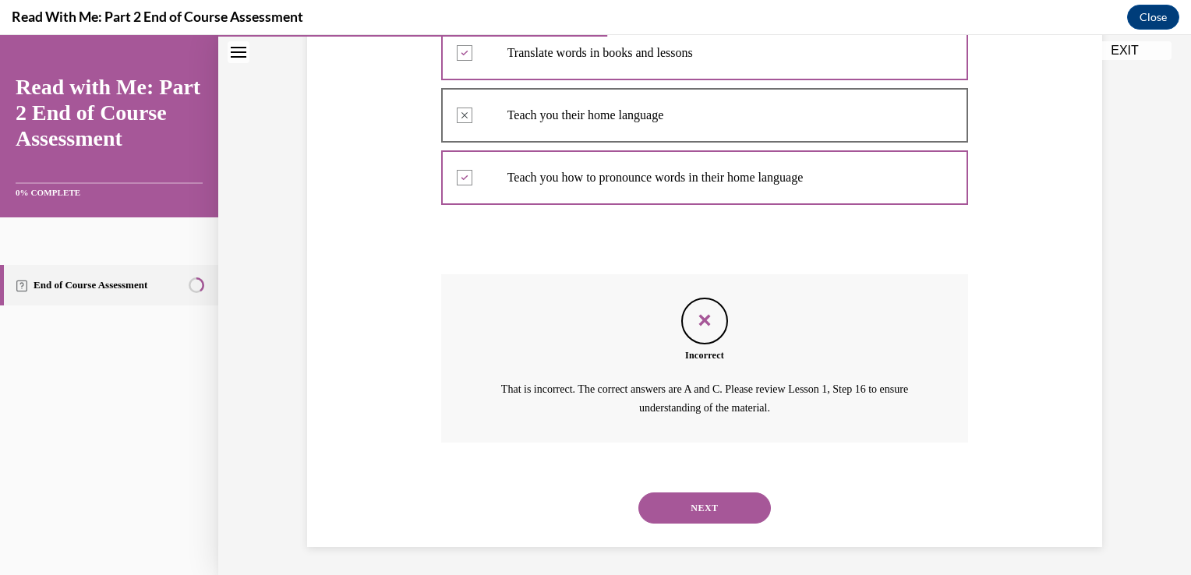
scroll to position [327, 0]
click at [710, 507] on button "NEXT" at bounding box center [705, 506] width 133 height 31
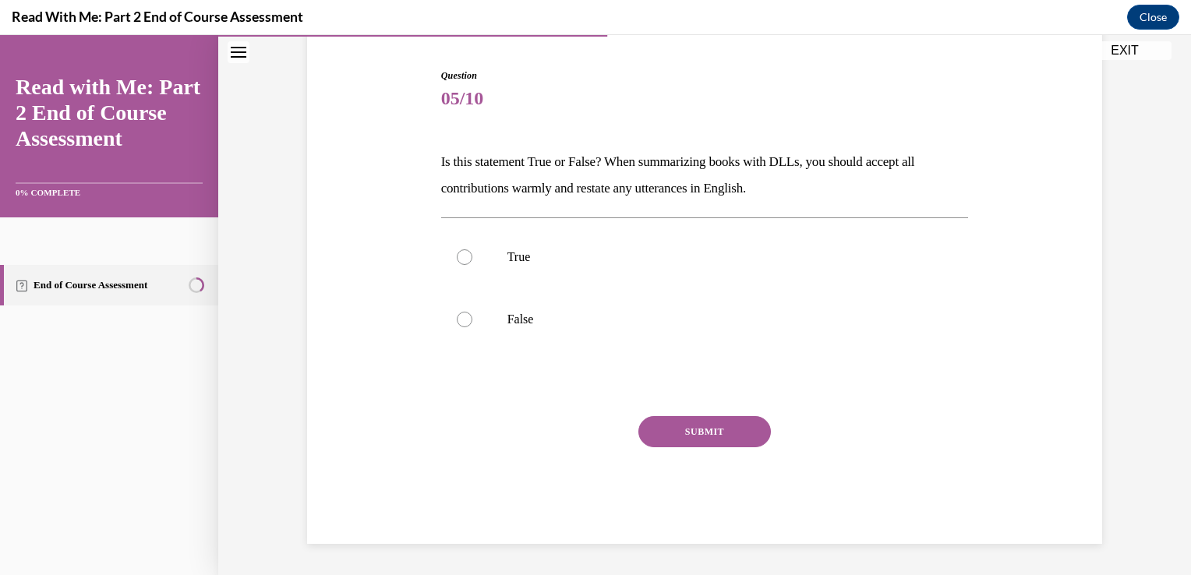
scroll to position [147, 0]
click at [561, 254] on p "True" at bounding box center [719, 258] width 423 height 16
click at [473, 254] on input "True" at bounding box center [465, 258] width 16 height 16
radio input "true"
click at [681, 428] on button "SUBMIT" at bounding box center [705, 432] width 133 height 31
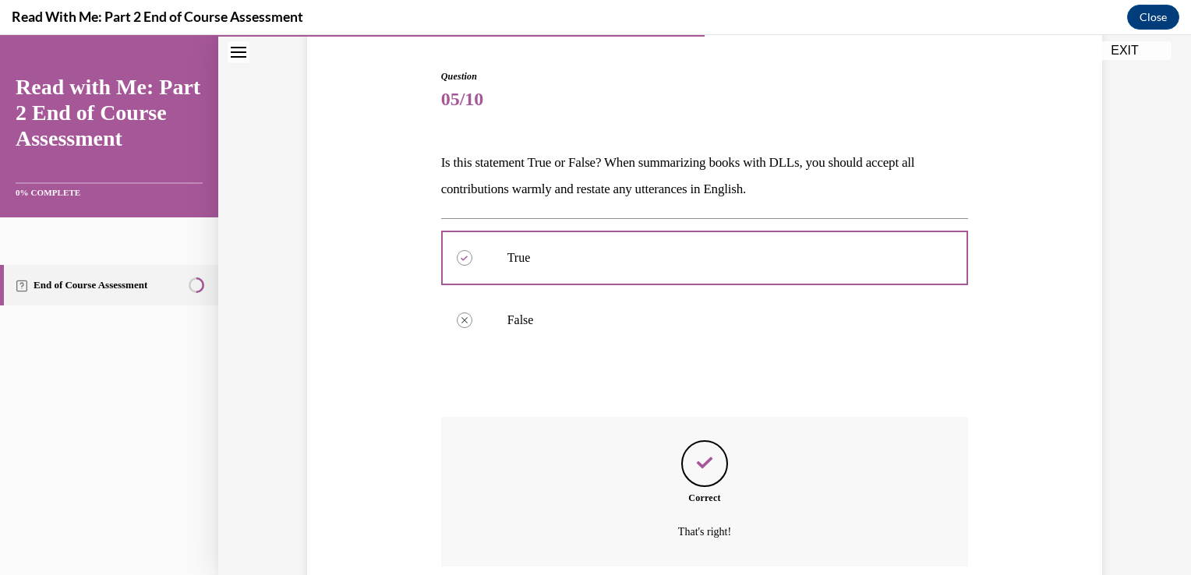
scroll to position [274, 0]
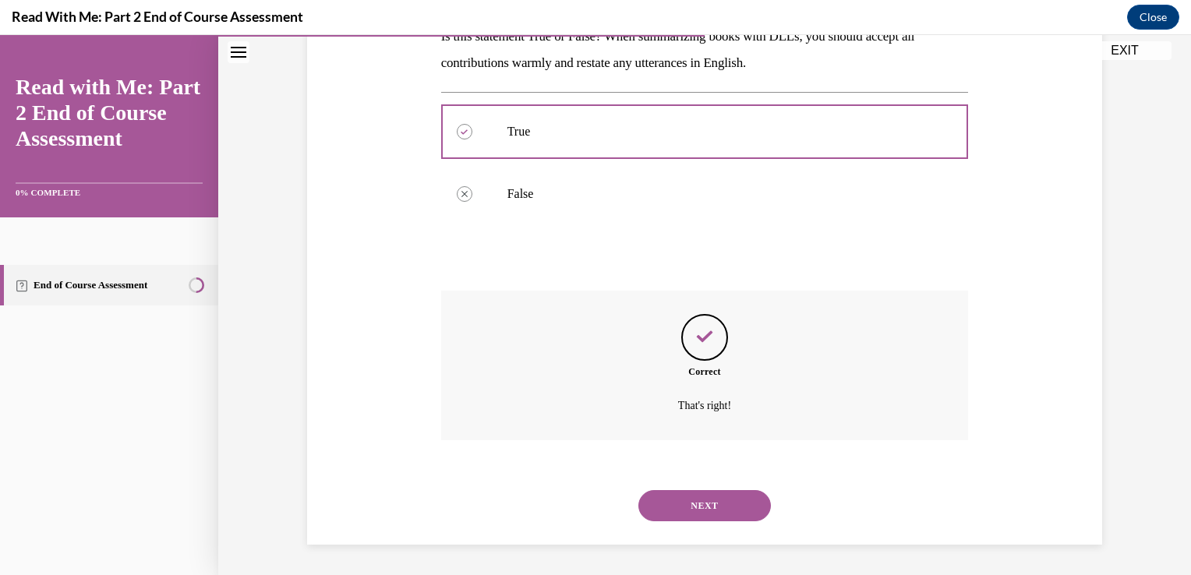
click at [702, 493] on button "NEXT" at bounding box center [705, 505] width 133 height 31
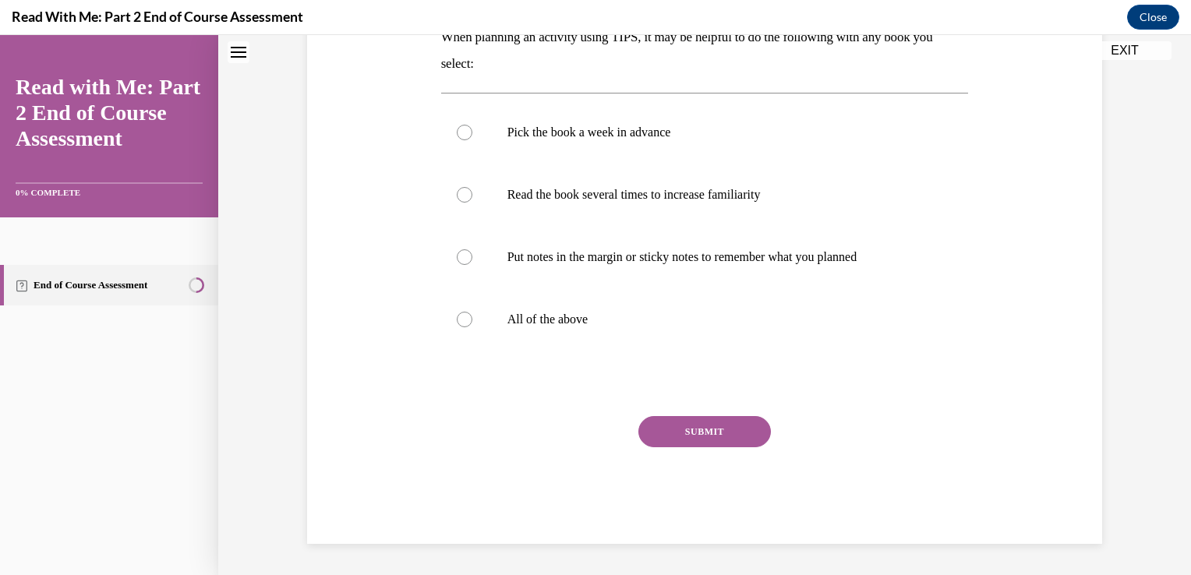
scroll to position [0, 0]
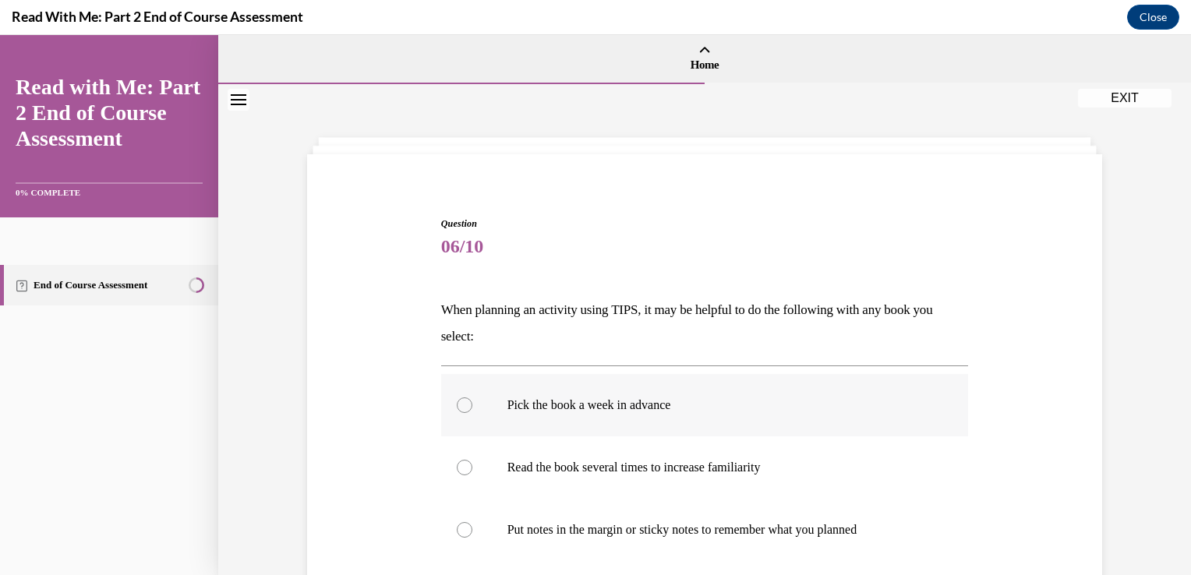
click at [612, 404] on p "Pick the book a week in advance" at bounding box center [719, 406] width 423 height 16
click at [473, 404] on input "Pick the book a week in advance" at bounding box center [465, 406] width 16 height 16
radio input "true"
click at [457, 460] on input "Read the book several times to increase familiarity" at bounding box center [465, 468] width 16 height 16
radio input "true"
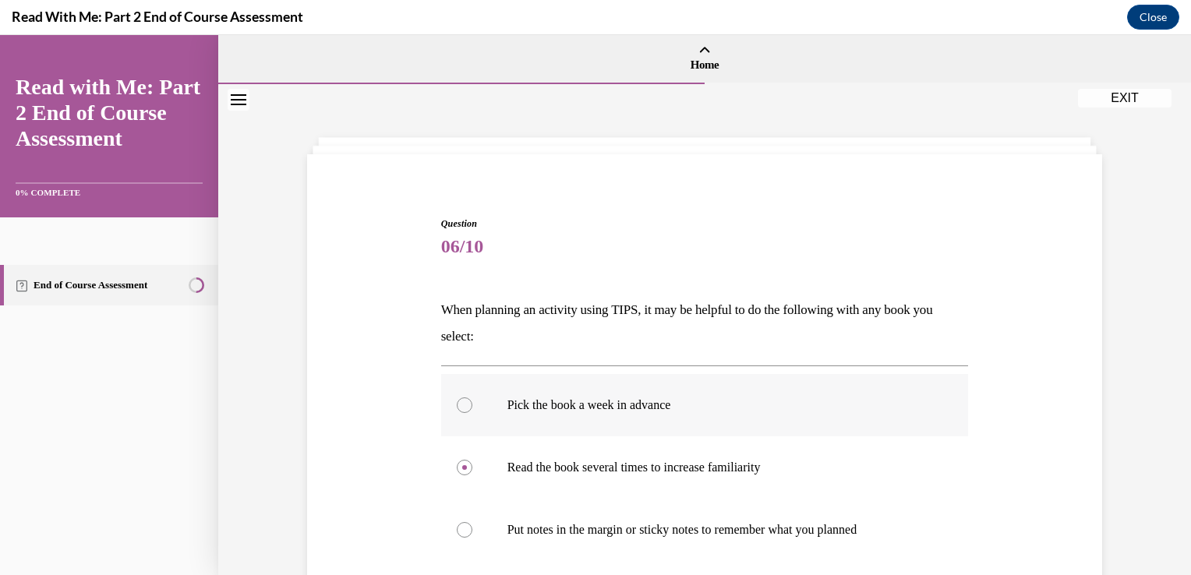
click at [457, 522] on input "Put notes in the margin or sticky notes to remember what you planned" at bounding box center [465, 530] width 16 height 16
radio input "true"
click at [457, 398] on input "Pick the book a week in advance" at bounding box center [465, 406] width 16 height 16
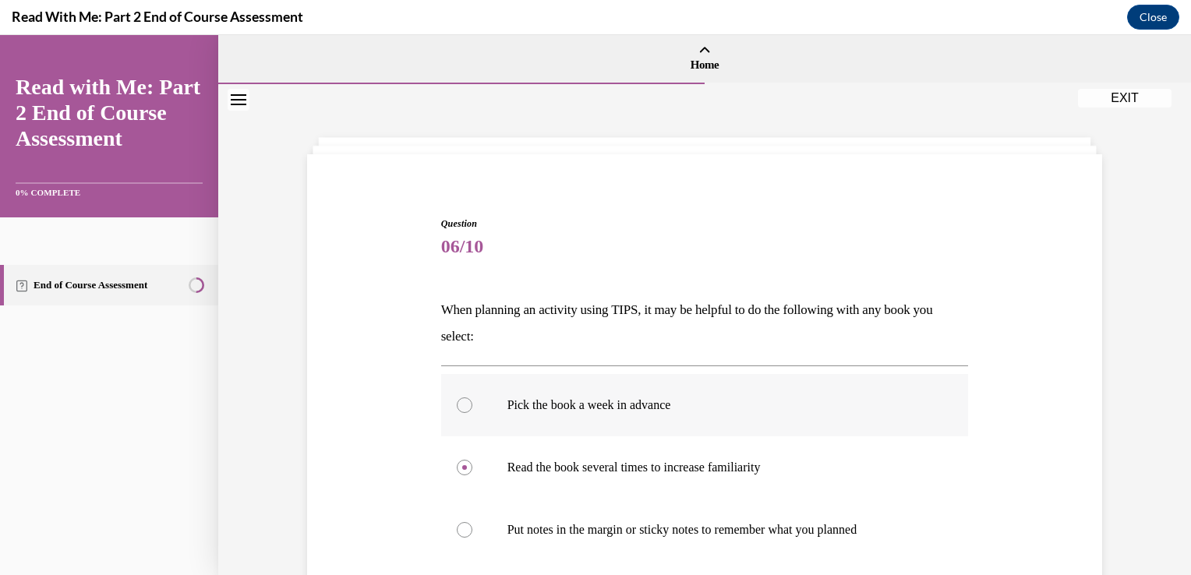
radio input "true"
click at [457, 460] on input "Read the book several times to increase familiarity" at bounding box center [465, 468] width 16 height 16
radio input "true"
click at [457, 522] on input "Put notes in the margin or sticky notes to remember what you planned" at bounding box center [465, 530] width 16 height 16
radio input "true"
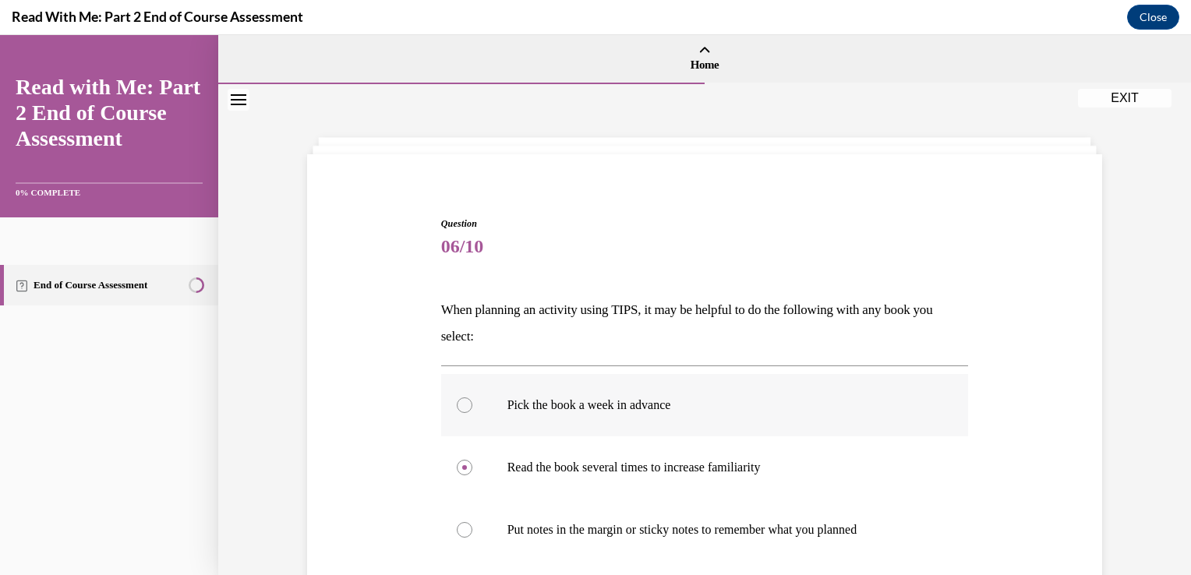
radio input "true"
click at [457, 398] on input "Pick the book a week in advance" at bounding box center [465, 406] width 16 height 16
radio input "true"
click at [457, 460] on input "Read the book several times to increase familiarity" at bounding box center [465, 468] width 16 height 16
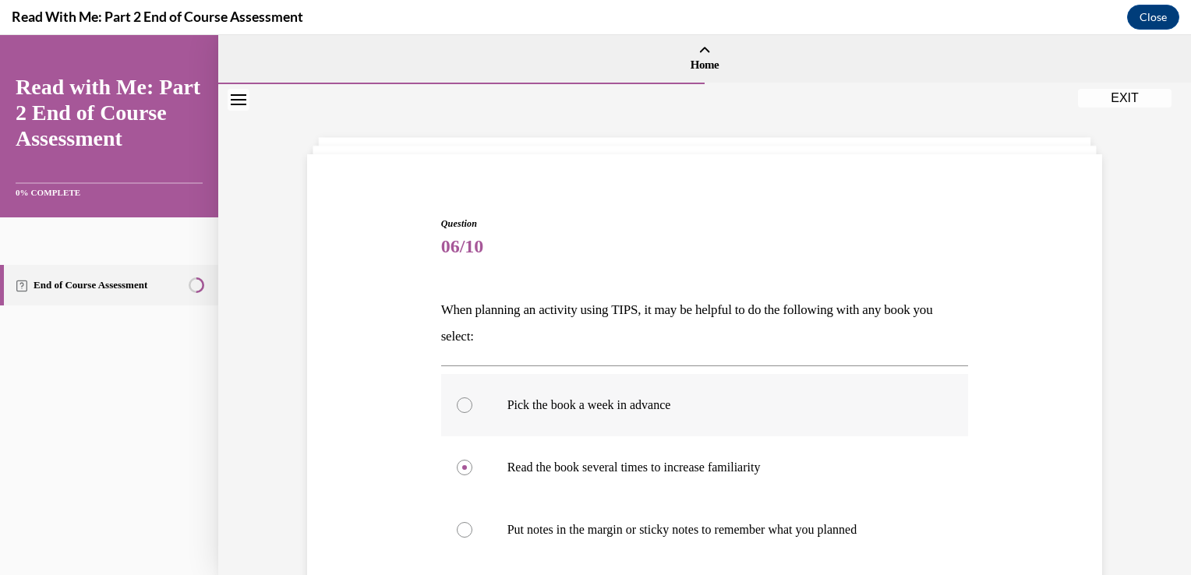
radio input "true"
click at [457, 522] on input "Put notes in the margin or sticky notes to remember what you planned" at bounding box center [465, 530] width 16 height 16
radio input "true"
radio input "false"
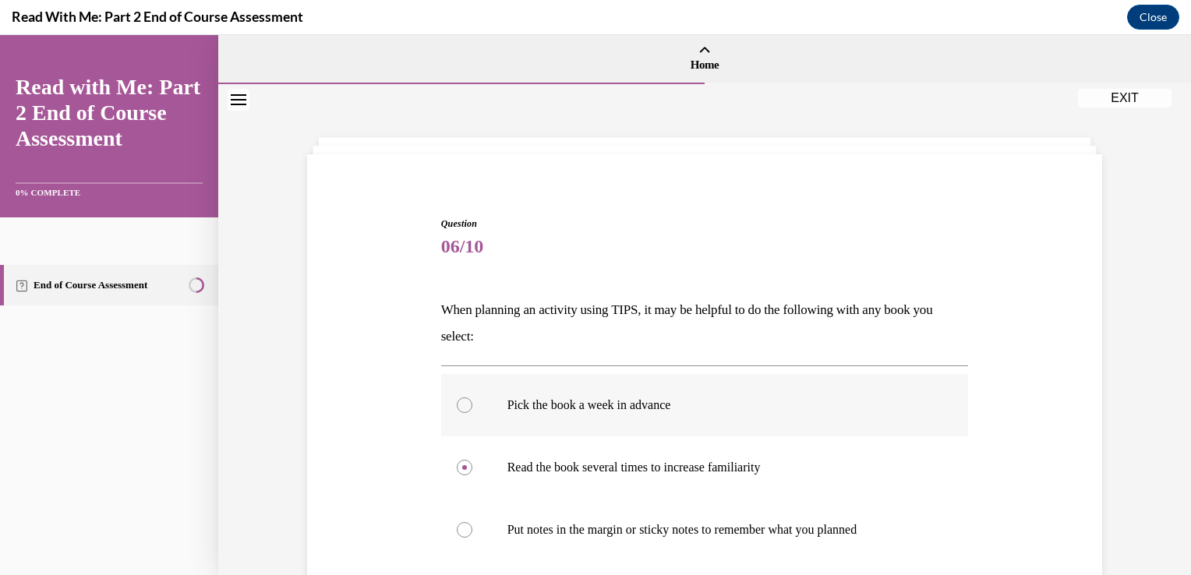
radio input "true"
click at [457, 398] on input "Pick the book a week in advance" at bounding box center [465, 406] width 16 height 16
radio input "true"
click at [457, 460] on input "Read the book several times to increase familiarity" at bounding box center [465, 468] width 16 height 16
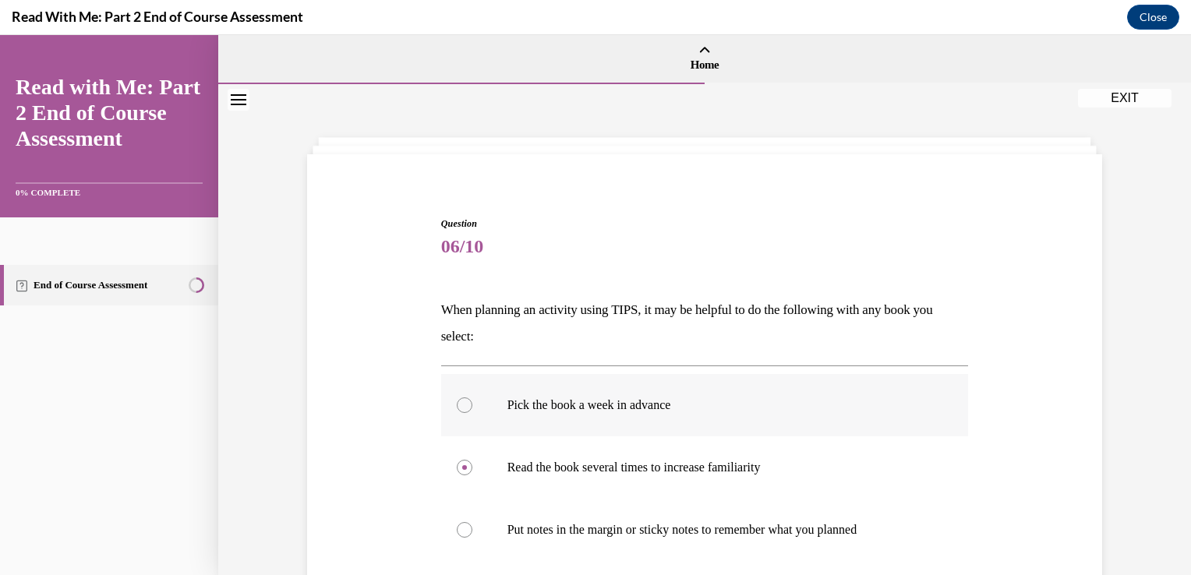
radio input "true"
click at [457, 522] on input "Put notes in the margin or sticky notes to remember what you planned" at bounding box center [465, 530] width 16 height 16
radio input "true"
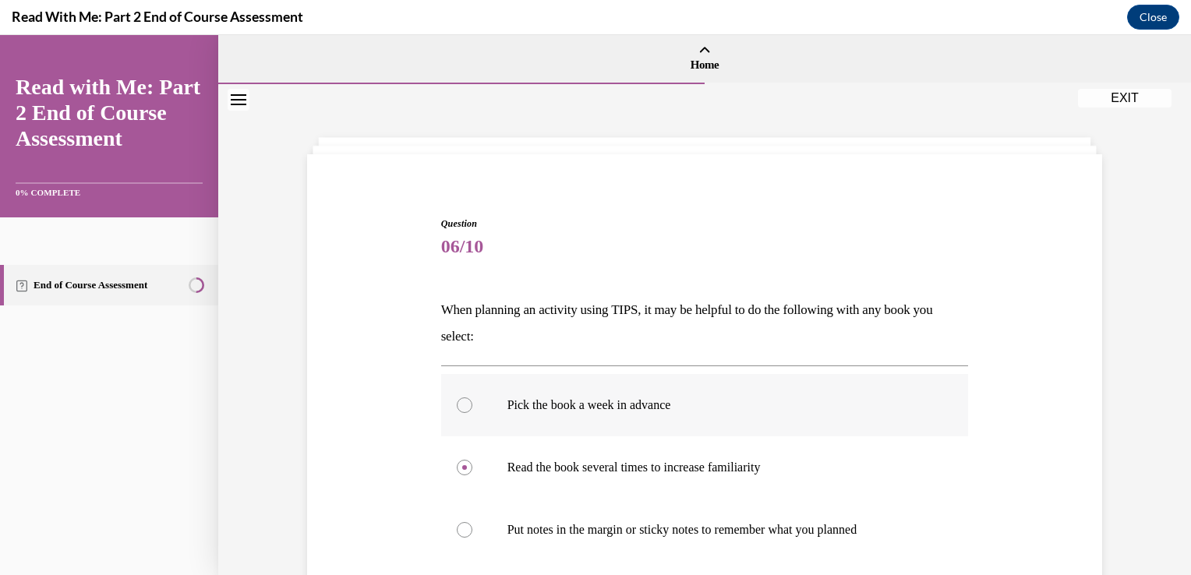
click at [457, 398] on input "Pick the book a week in advance" at bounding box center [465, 406] width 16 height 16
radio input "true"
click at [457, 460] on input "Read the book several times to increase familiarity" at bounding box center [465, 468] width 16 height 16
radio input "true"
click at [457, 522] on input "Put notes in the margin or sticky notes to remember what you planned" at bounding box center [465, 530] width 16 height 16
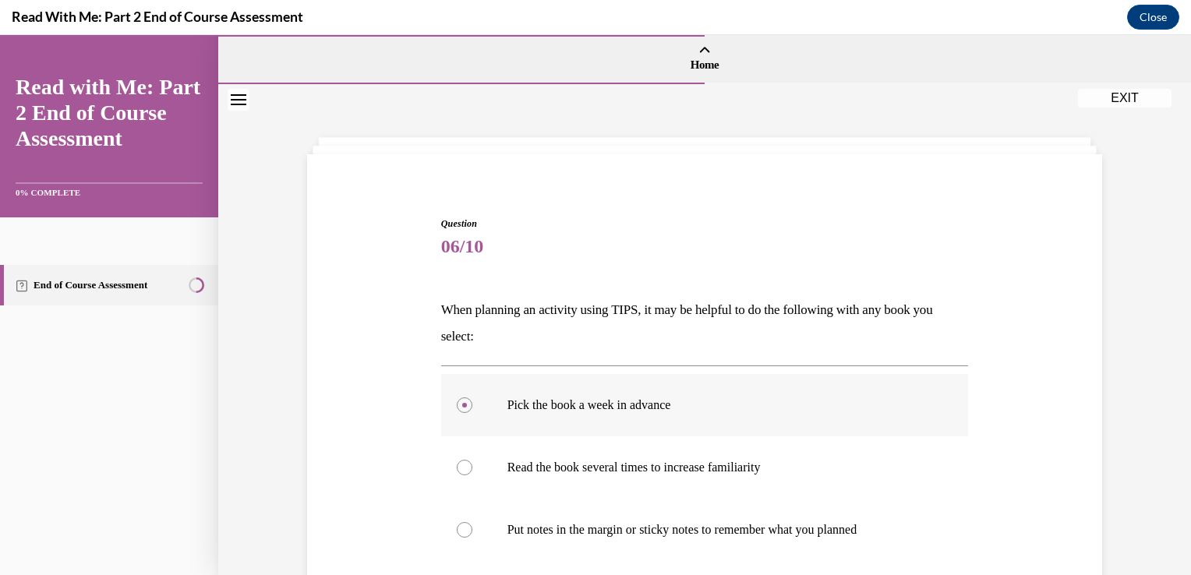
radio input "true"
click at [457, 398] on input "Pick the book a week in advance" at bounding box center [465, 406] width 16 height 16
radio input "true"
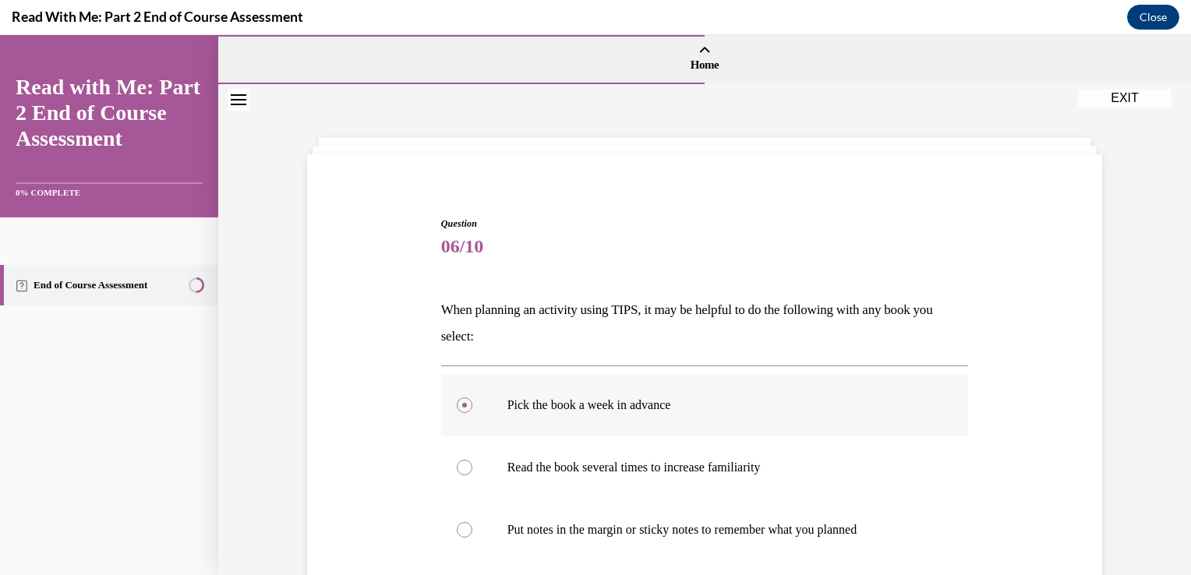
click at [457, 460] on input "Read the book several times to increase familiarity" at bounding box center [465, 468] width 16 height 16
radio input "true"
radio input "false"
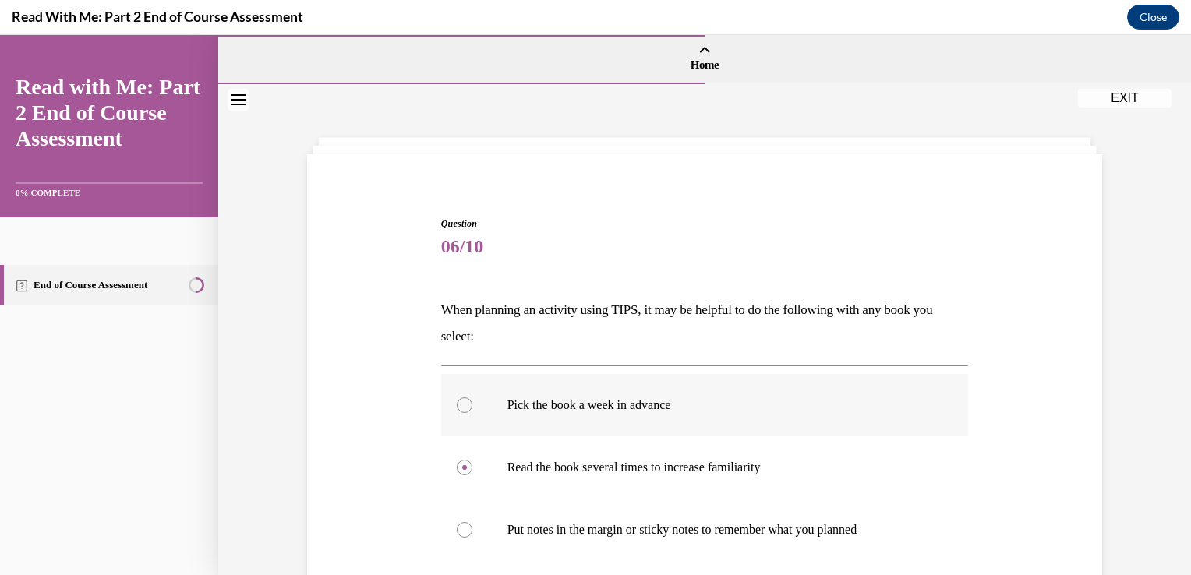
scroll to position [272, 0]
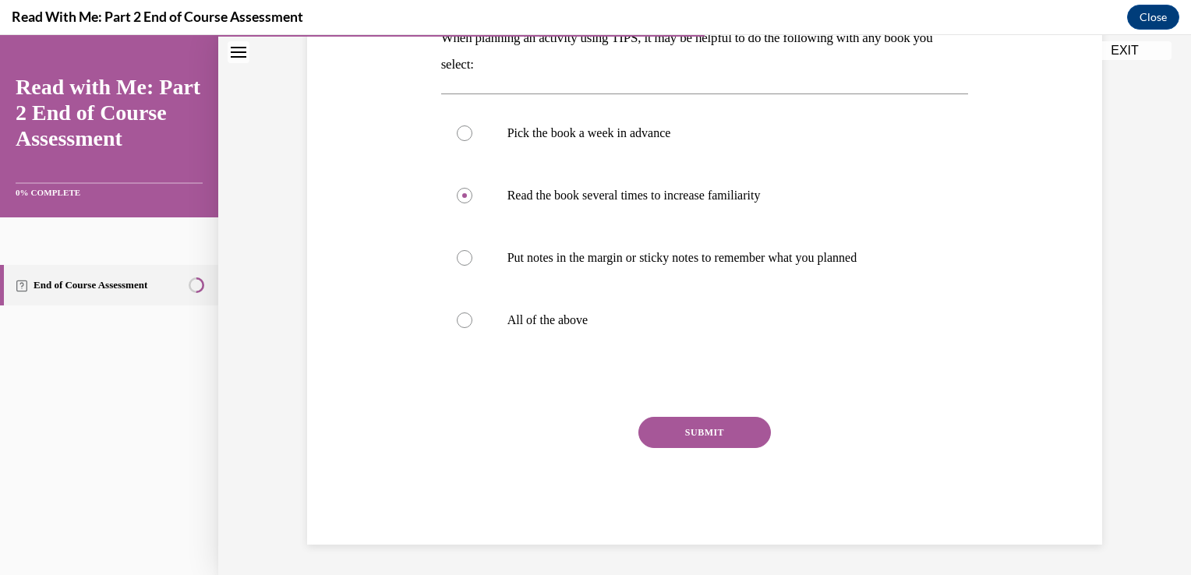
click at [664, 432] on button "SUBMIT" at bounding box center [705, 432] width 133 height 31
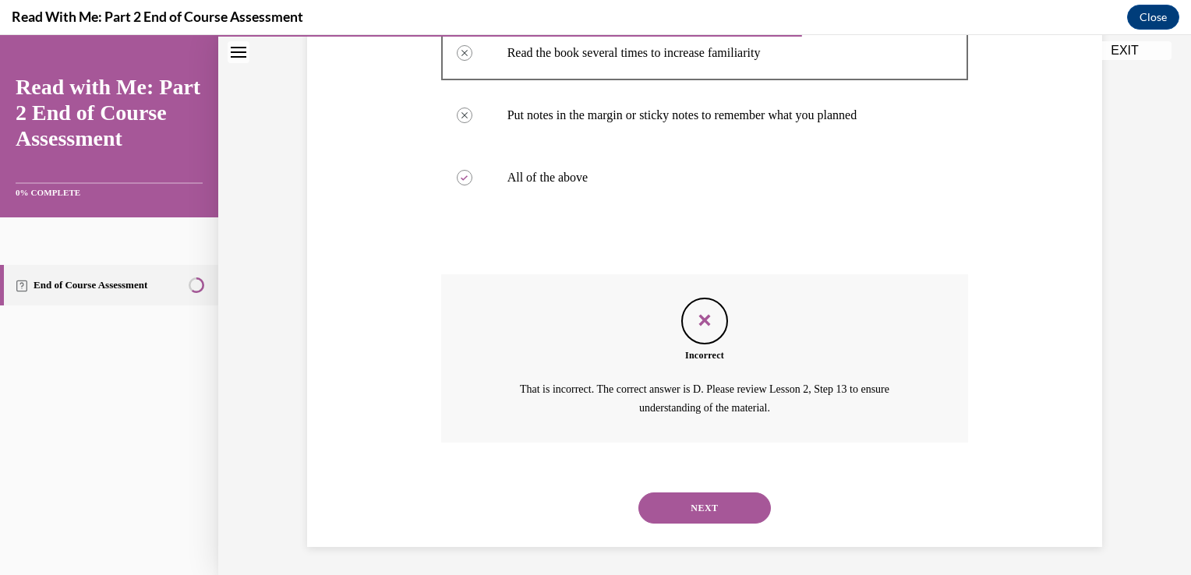
scroll to position [417, 0]
click at [693, 497] on button "NEXT" at bounding box center [705, 505] width 133 height 31
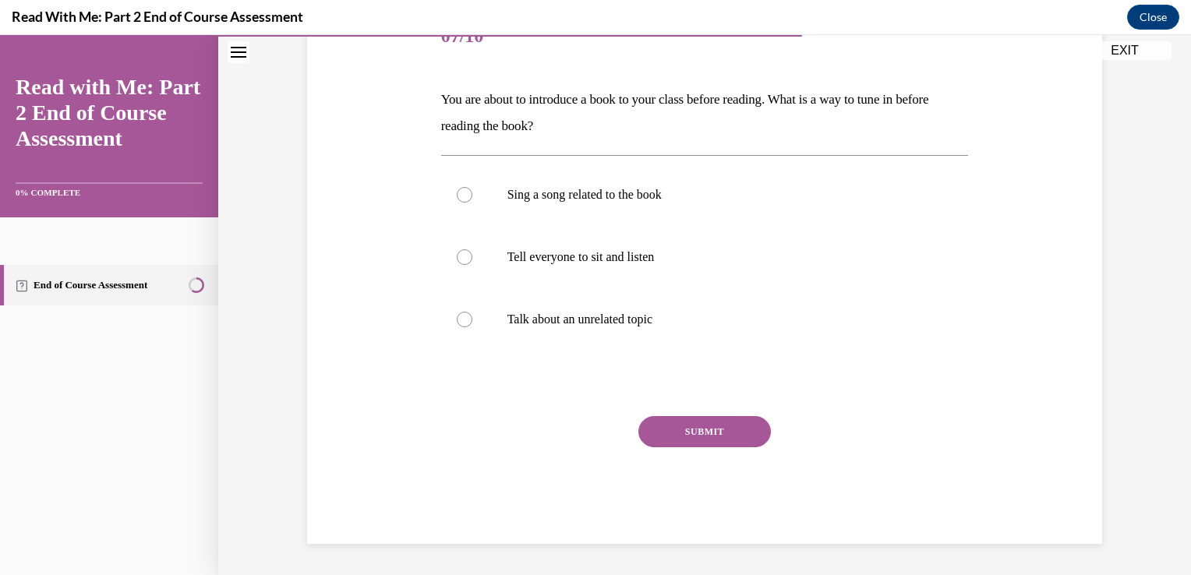
scroll to position [173, 0]
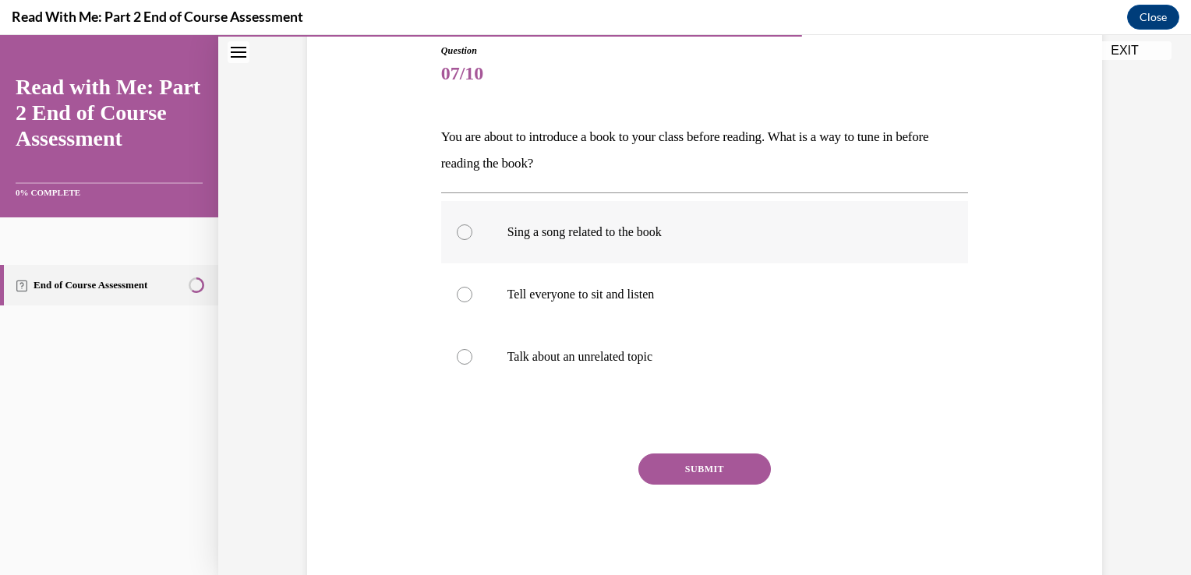
click at [563, 228] on p "Sing a song related to the book" at bounding box center [719, 233] width 423 height 16
click at [473, 228] on input "Sing a song related to the book" at bounding box center [465, 233] width 16 height 16
radio input "true"
click at [726, 458] on button "SUBMIT" at bounding box center [705, 469] width 133 height 31
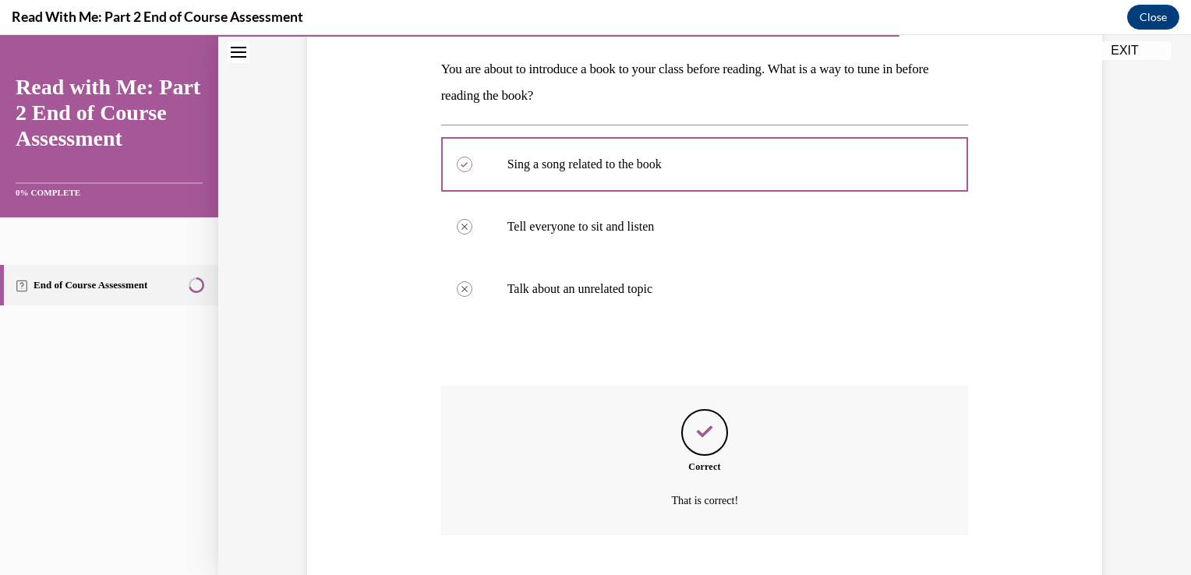
scroll to position [336, 0]
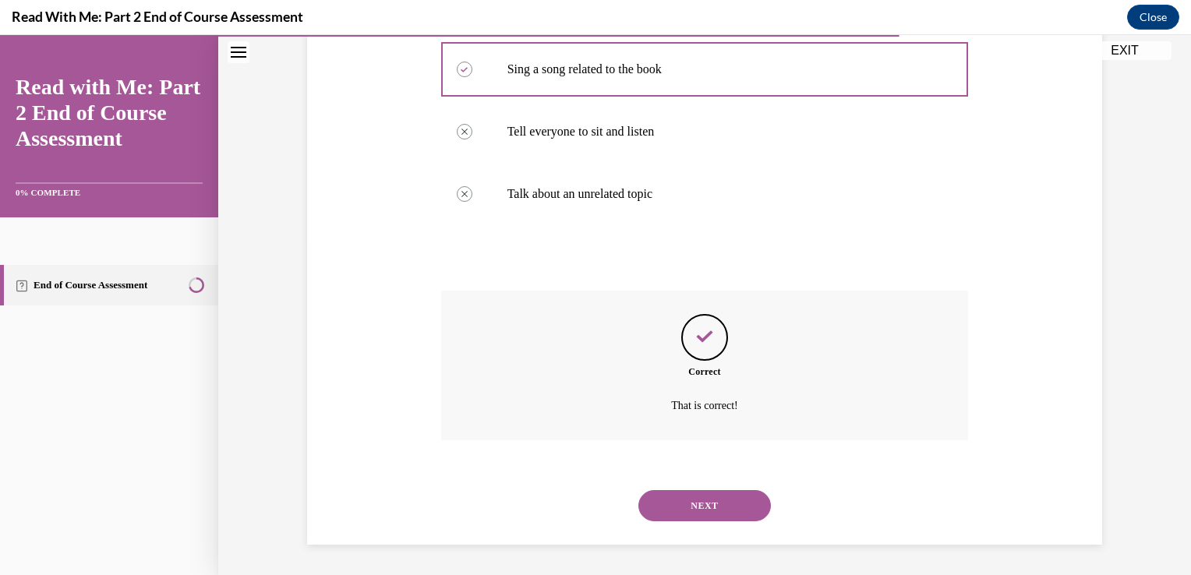
click at [711, 504] on button "NEXT" at bounding box center [705, 505] width 133 height 31
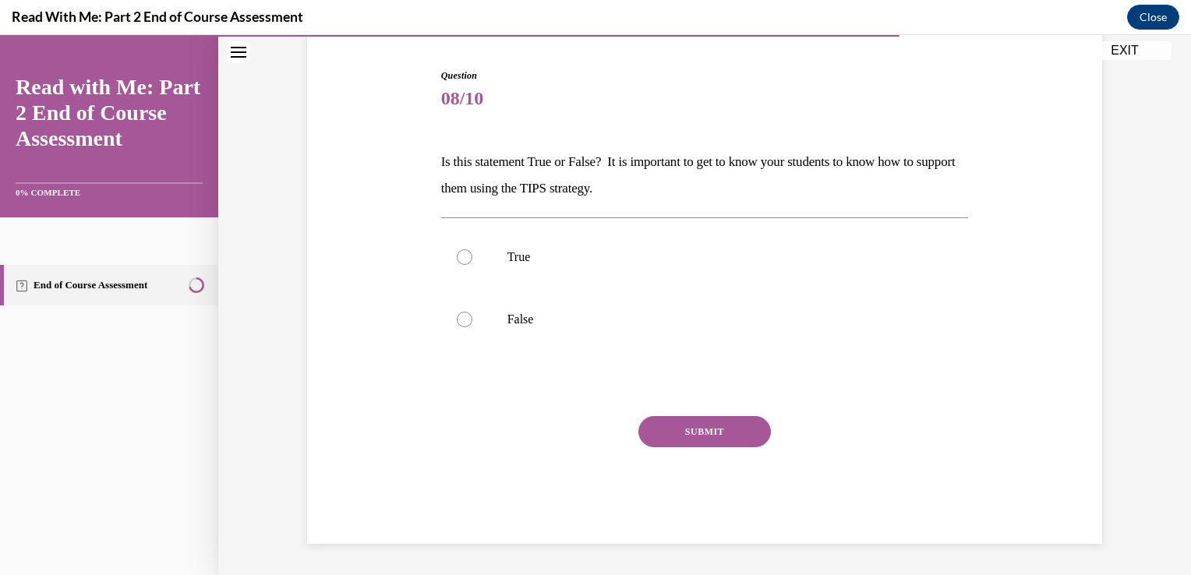
scroll to position [147, 0]
click at [593, 264] on p "True" at bounding box center [719, 258] width 423 height 16
click at [473, 264] on input "True" at bounding box center [465, 258] width 16 height 16
radio input "true"
click at [713, 417] on button "SUBMIT" at bounding box center [705, 432] width 133 height 31
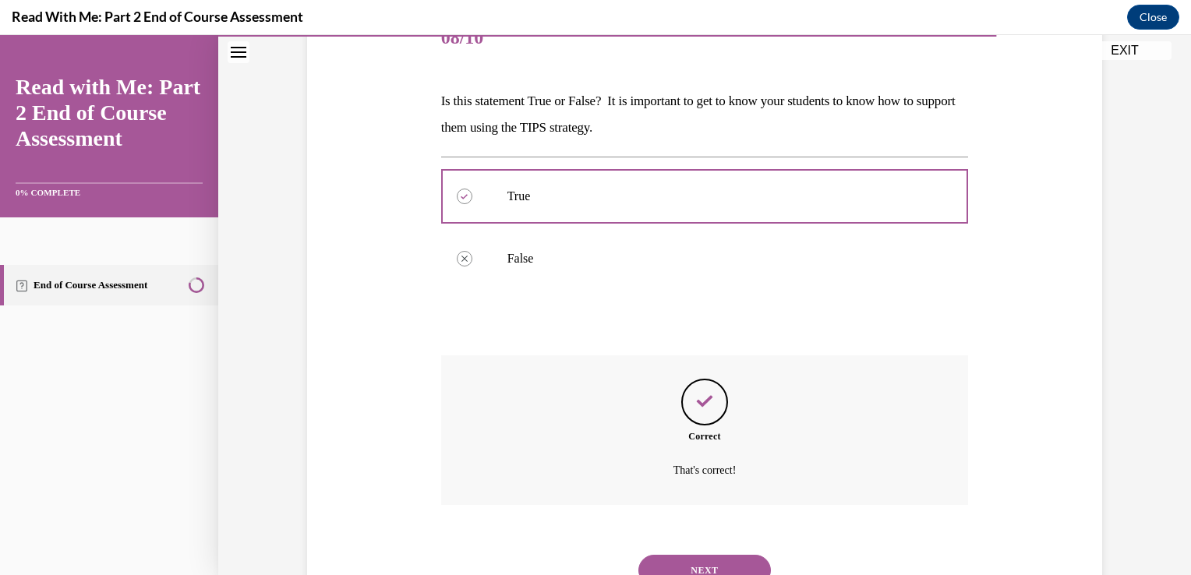
scroll to position [274, 0]
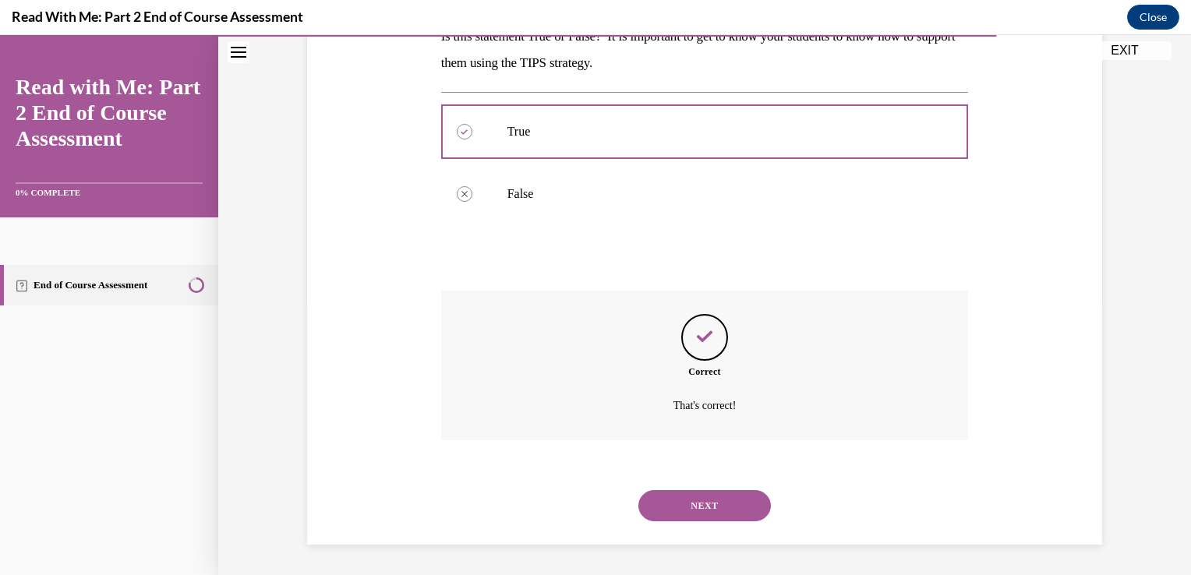
click at [703, 508] on button "NEXT" at bounding box center [705, 505] width 133 height 31
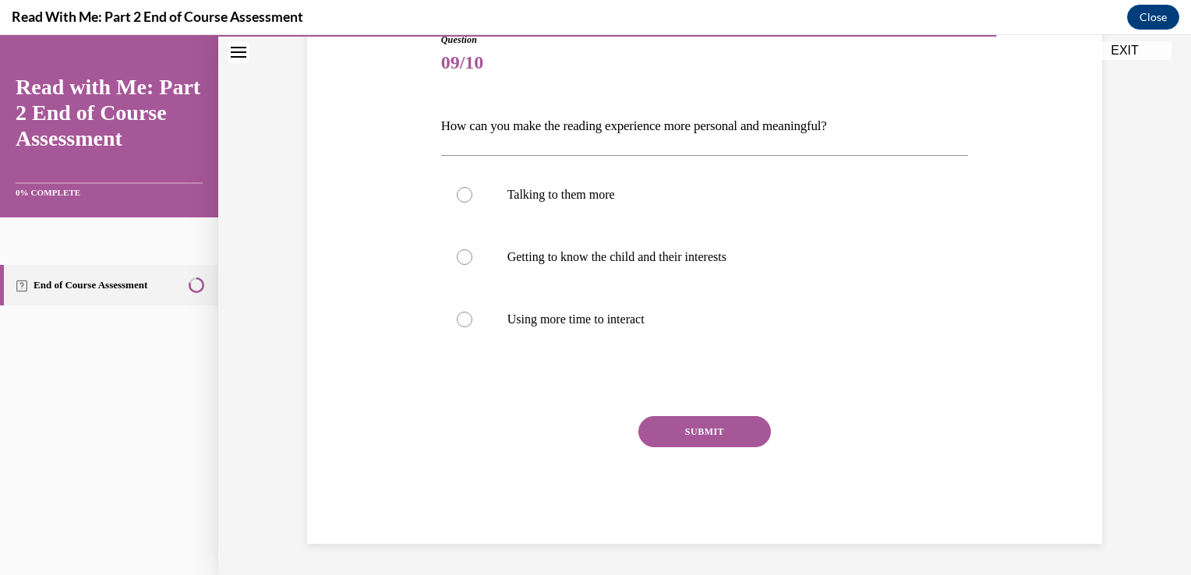
scroll to position [173, 0]
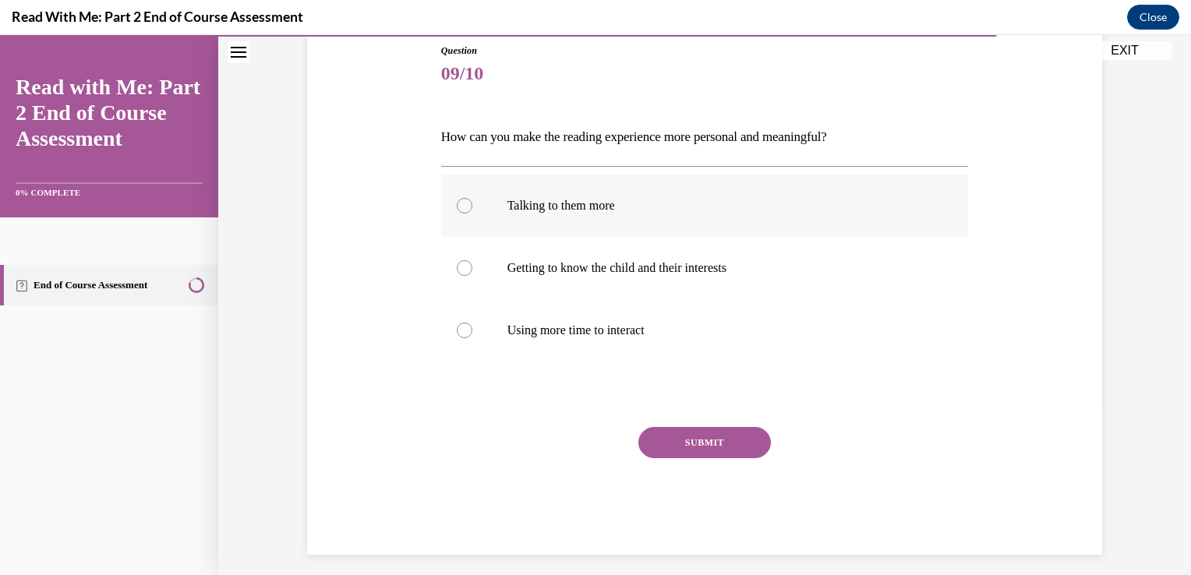
click at [584, 202] on p "Talking to them more" at bounding box center [719, 206] width 423 height 16
click at [473, 202] on input "Talking to them more" at bounding box center [465, 206] width 16 height 16
radio input "true"
click at [671, 447] on button "SUBMIT" at bounding box center [705, 442] width 133 height 31
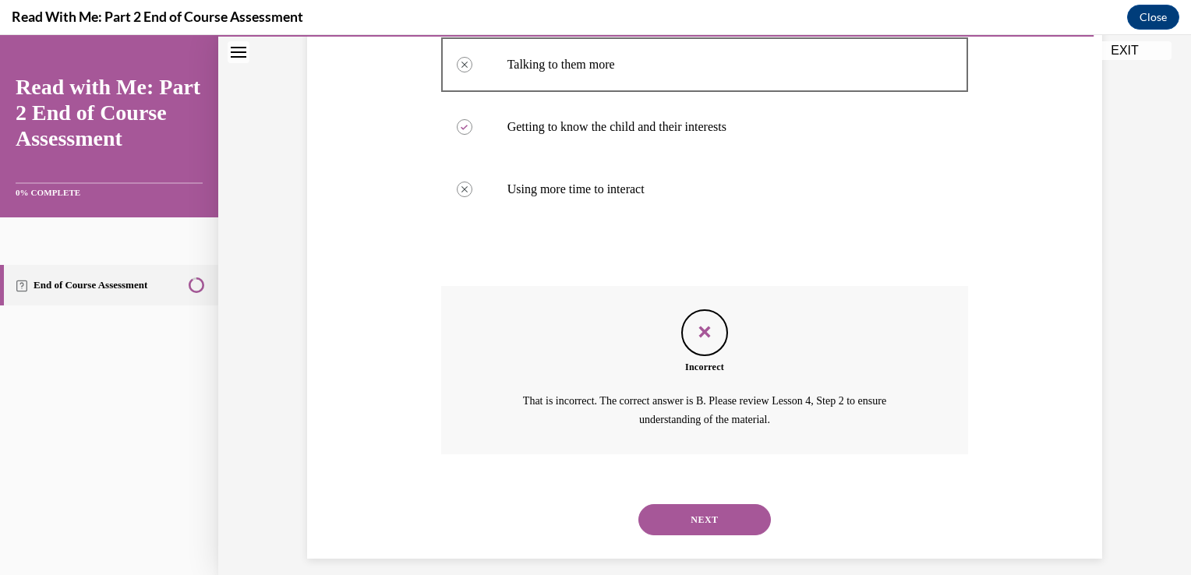
scroll to position [327, 0]
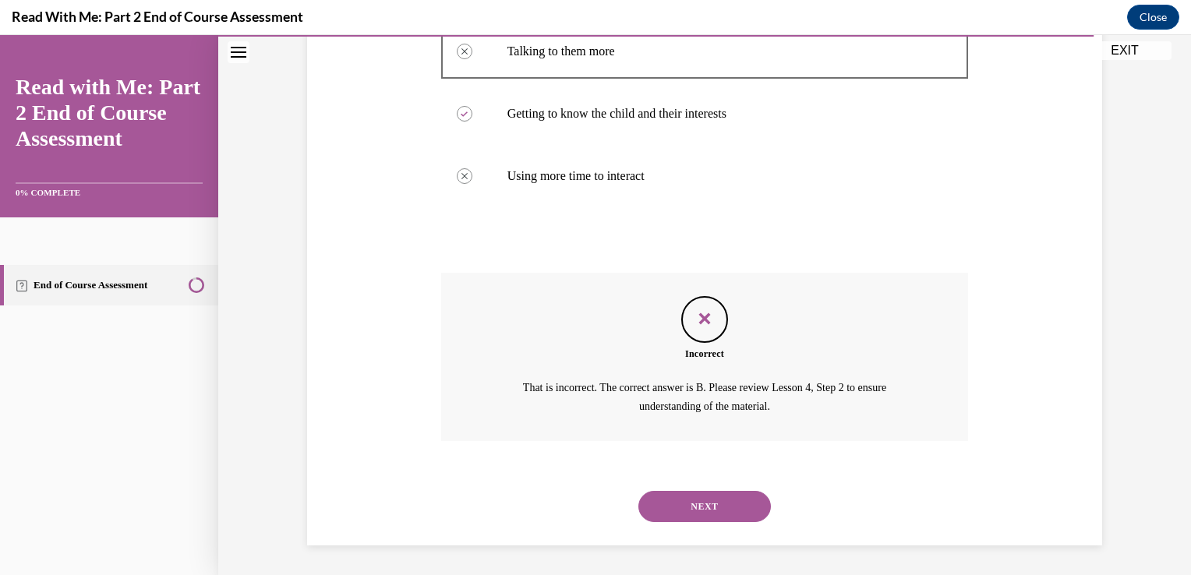
click at [686, 493] on button "NEXT" at bounding box center [705, 506] width 133 height 31
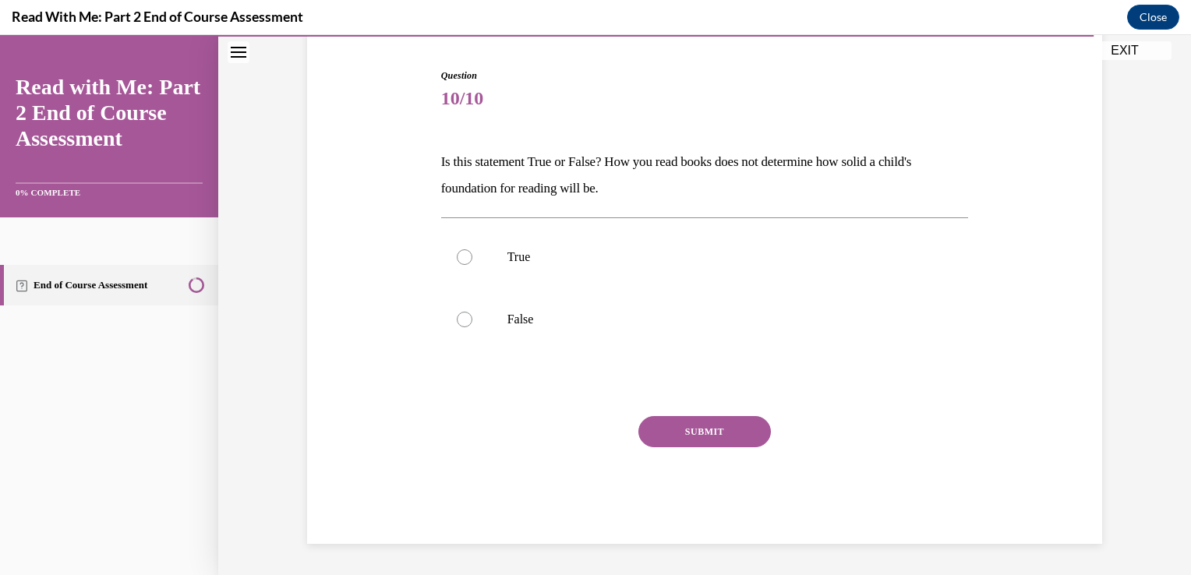
scroll to position [147, 0]
drag, startPoint x: 607, startPoint y: 310, endPoint x: 600, endPoint y: 315, distance: 9.1
click at [600, 315] on label "False" at bounding box center [705, 320] width 528 height 62
click at [473, 315] on input "False" at bounding box center [465, 321] width 16 height 16
radio input "true"
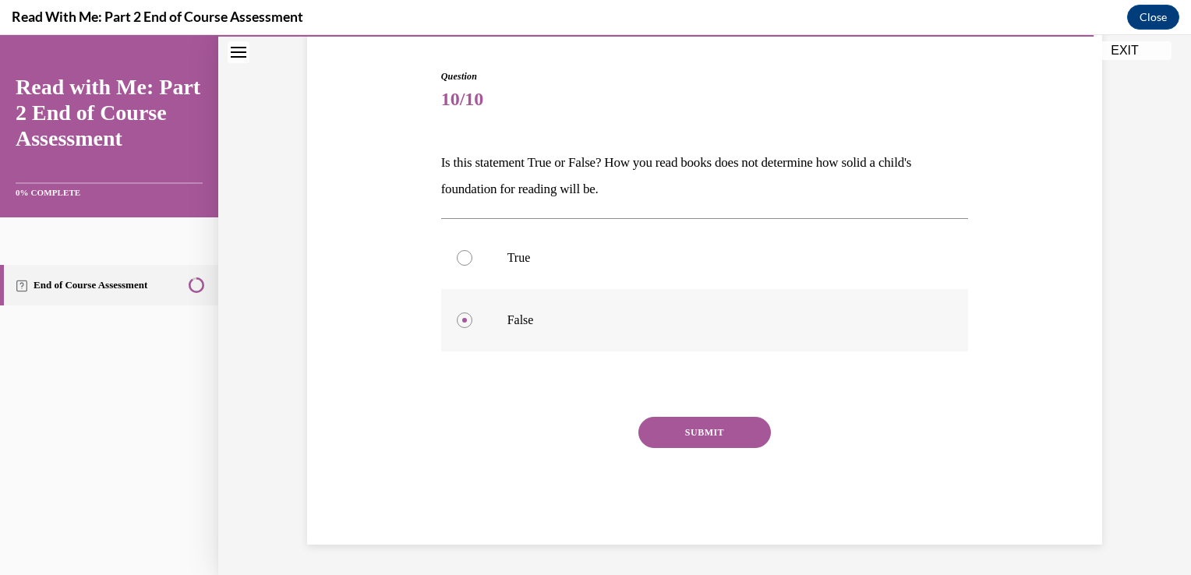
click at [600, 315] on p "False" at bounding box center [719, 321] width 423 height 16
click at [473, 315] on input "False" at bounding box center [465, 321] width 16 height 16
click at [703, 432] on button "SUBMIT" at bounding box center [705, 432] width 133 height 31
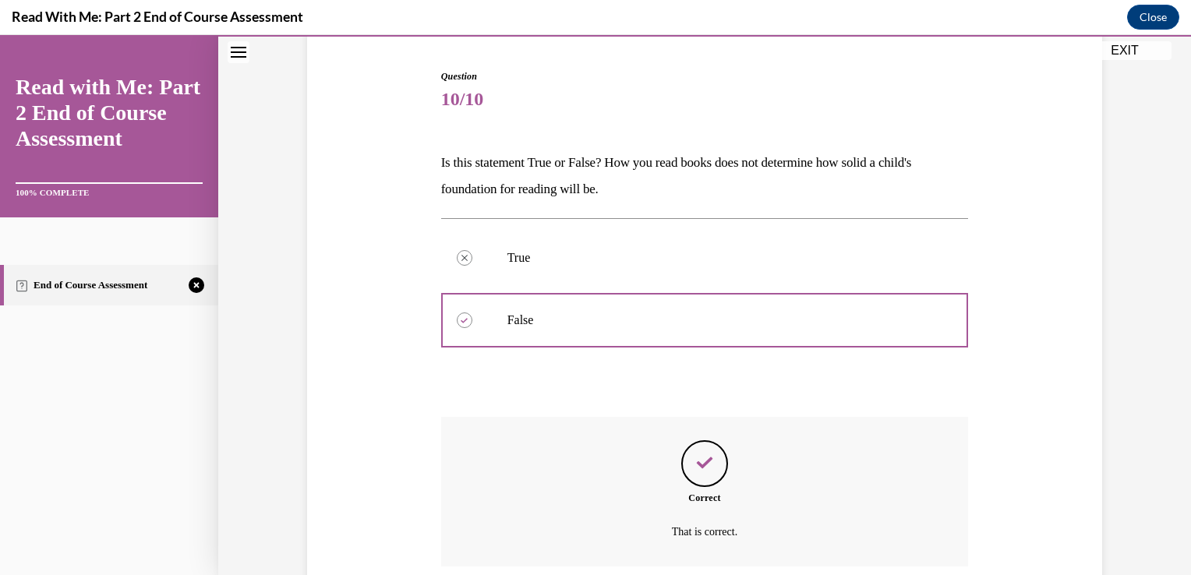
scroll to position [274, 0]
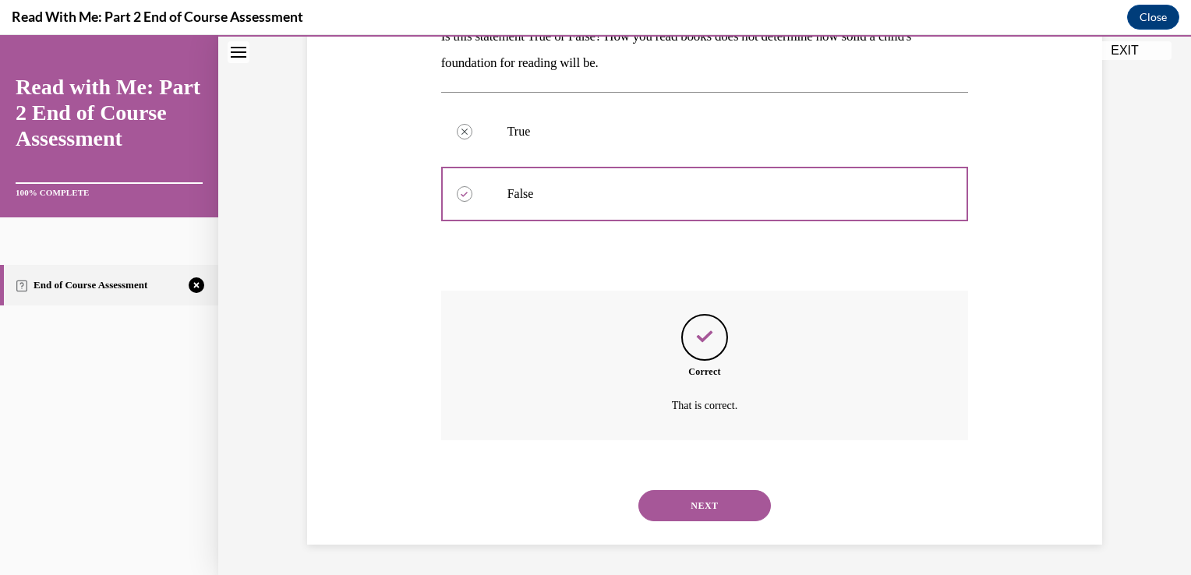
click at [687, 495] on button "NEXT" at bounding box center [705, 505] width 133 height 31
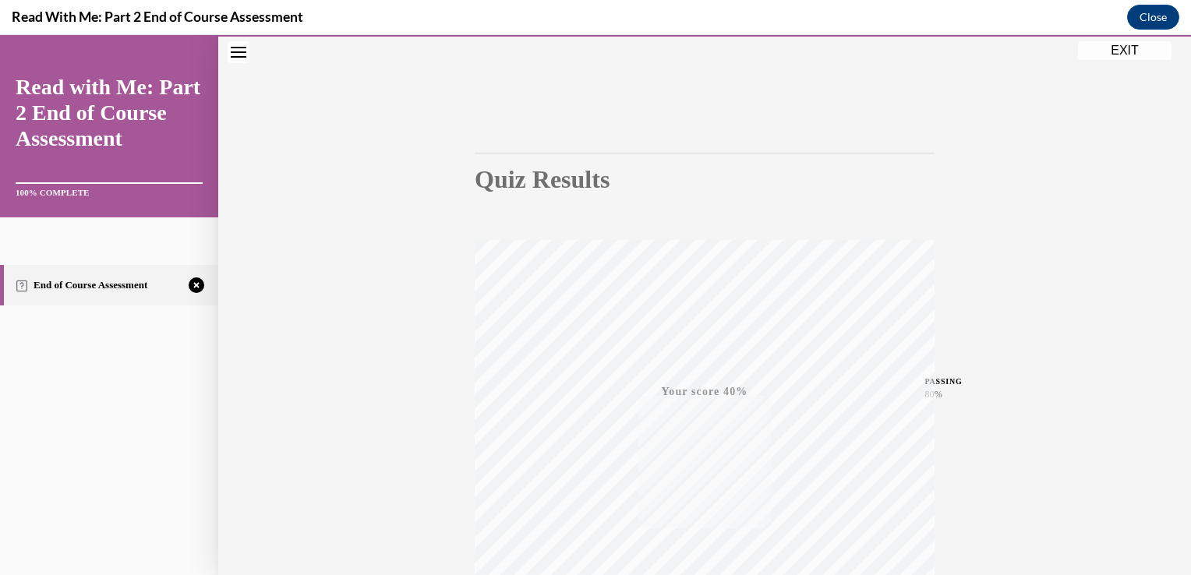
scroll to position [258, 0]
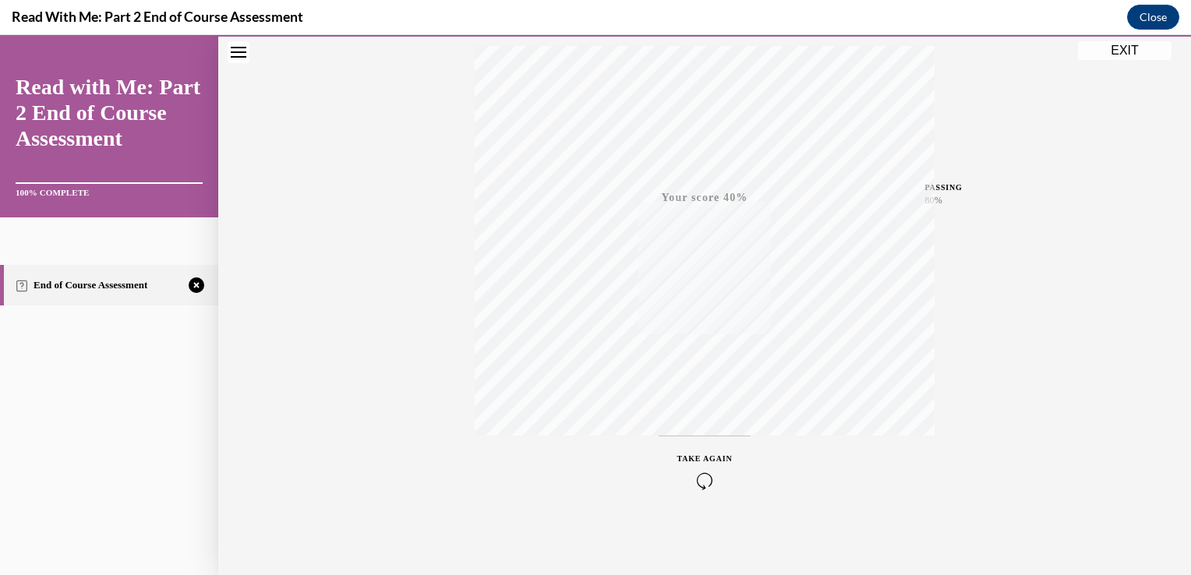
click at [702, 457] on span "TAKE AGAIN" at bounding box center [705, 459] width 55 height 9
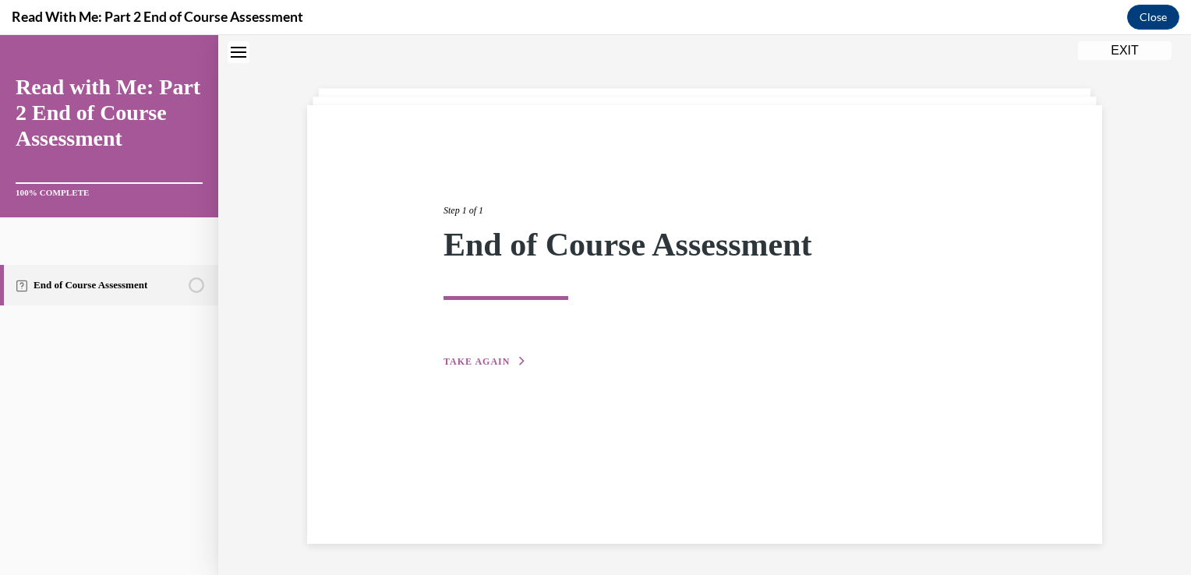
click at [486, 359] on span "TAKE AGAIN" at bounding box center [477, 361] width 66 height 11
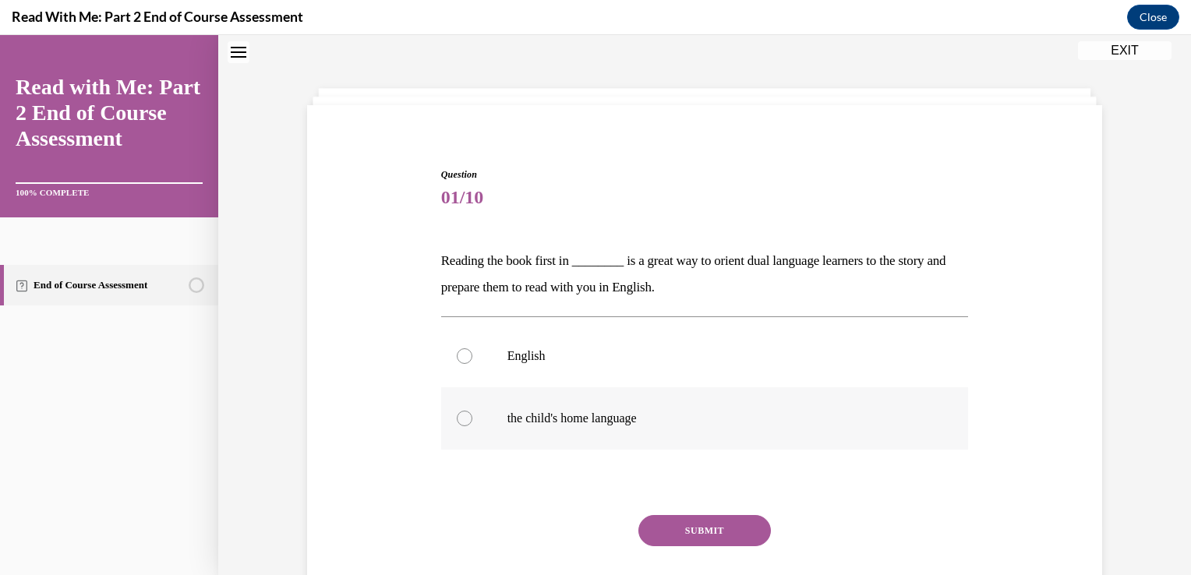
click at [493, 410] on label "the child's home language" at bounding box center [705, 419] width 528 height 62
click at [473, 411] on input "the child's home language" at bounding box center [465, 419] width 16 height 16
radio input "true"
click at [691, 529] on button "SUBMIT" at bounding box center [705, 530] width 133 height 31
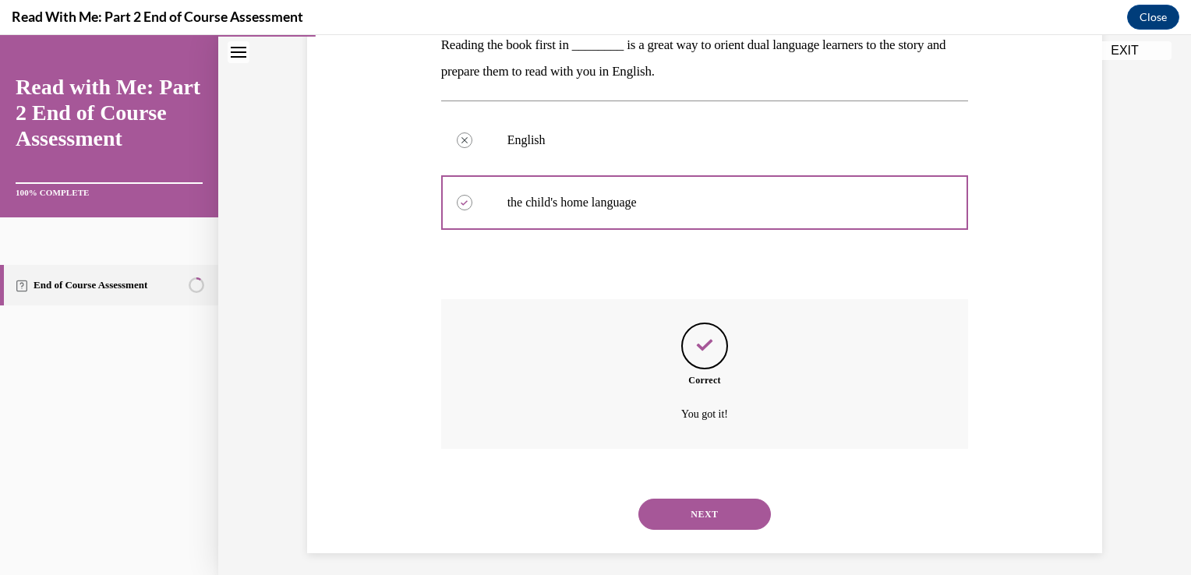
scroll to position [274, 0]
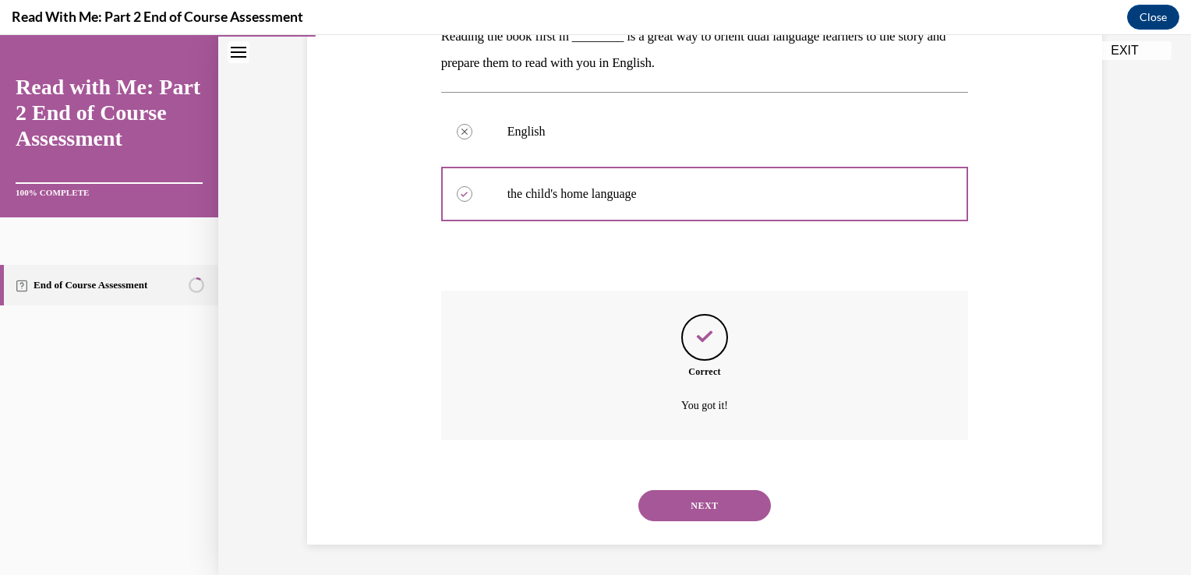
click at [681, 504] on button "NEXT" at bounding box center [705, 505] width 133 height 31
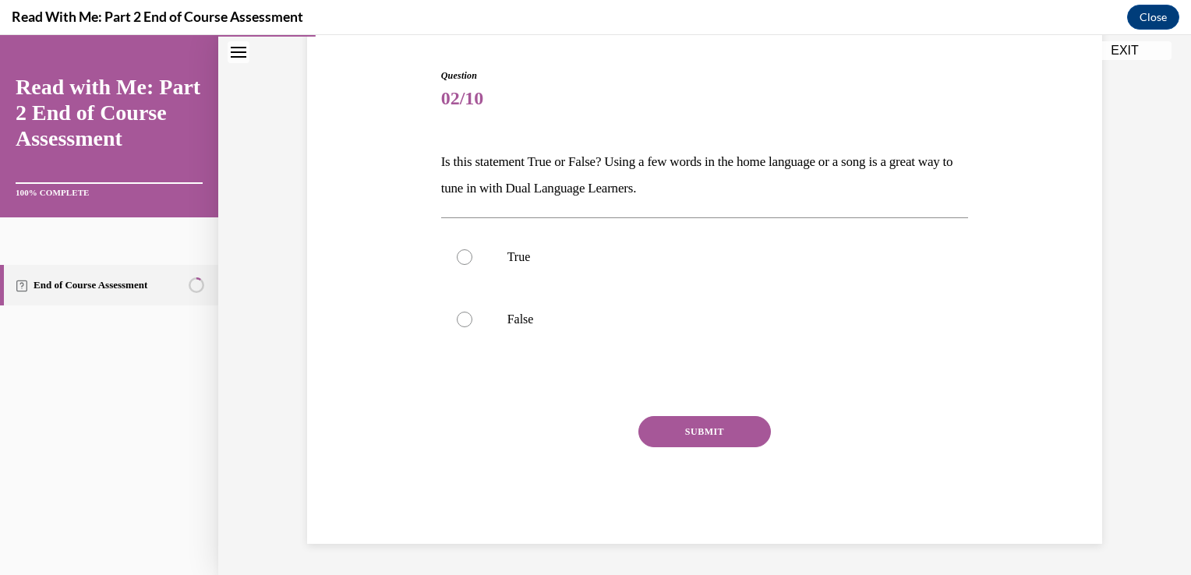
scroll to position [147, 0]
click at [585, 245] on label "True" at bounding box center [705, 258] width 528 height 62
click at [473, 250] on input "True" at bounding box center [465, 258] width 16 height 16
radio input "true"
click at [699, 438] on button "SUBMIT" at bounding box center [705, 432] width 133 height 31
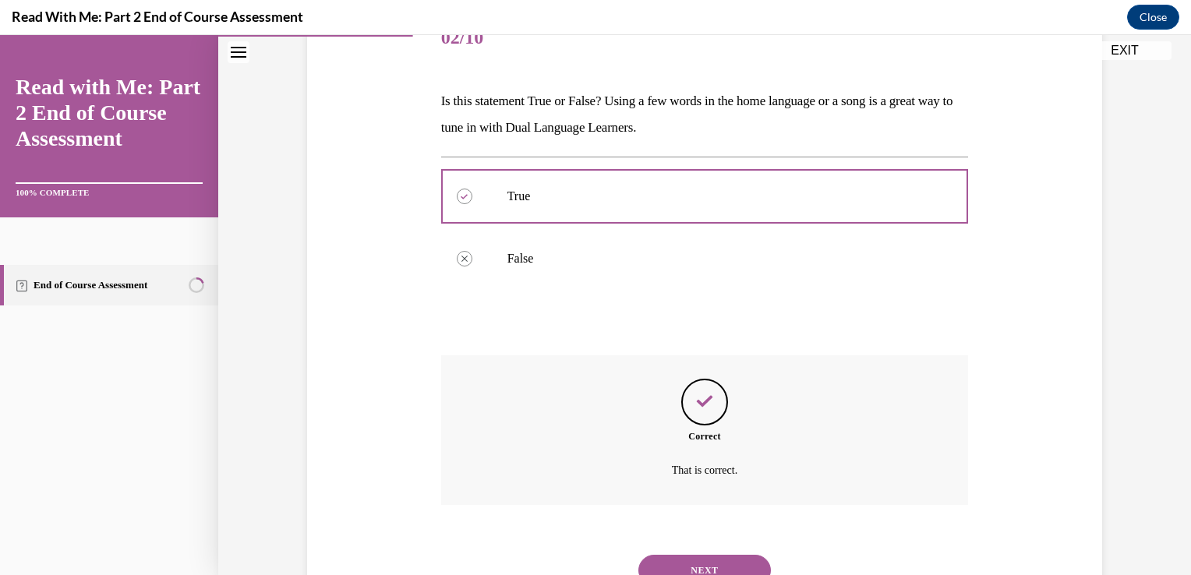
scroll to position [274, 0]
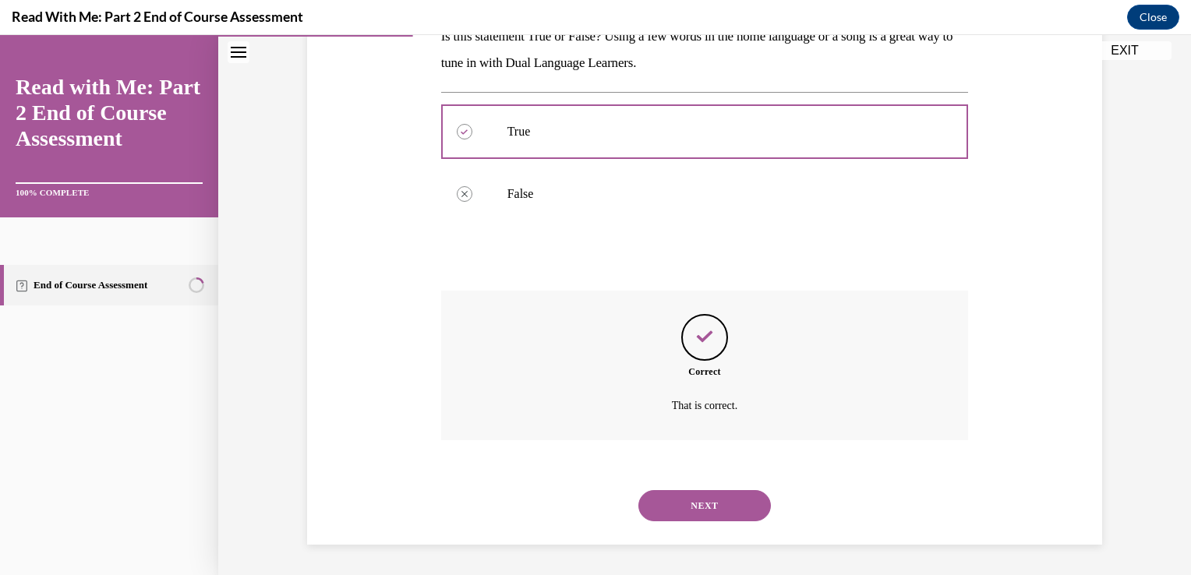
click at [712, 500] on button "NEXT" at bounding box center [705, 505] width 133 height 31
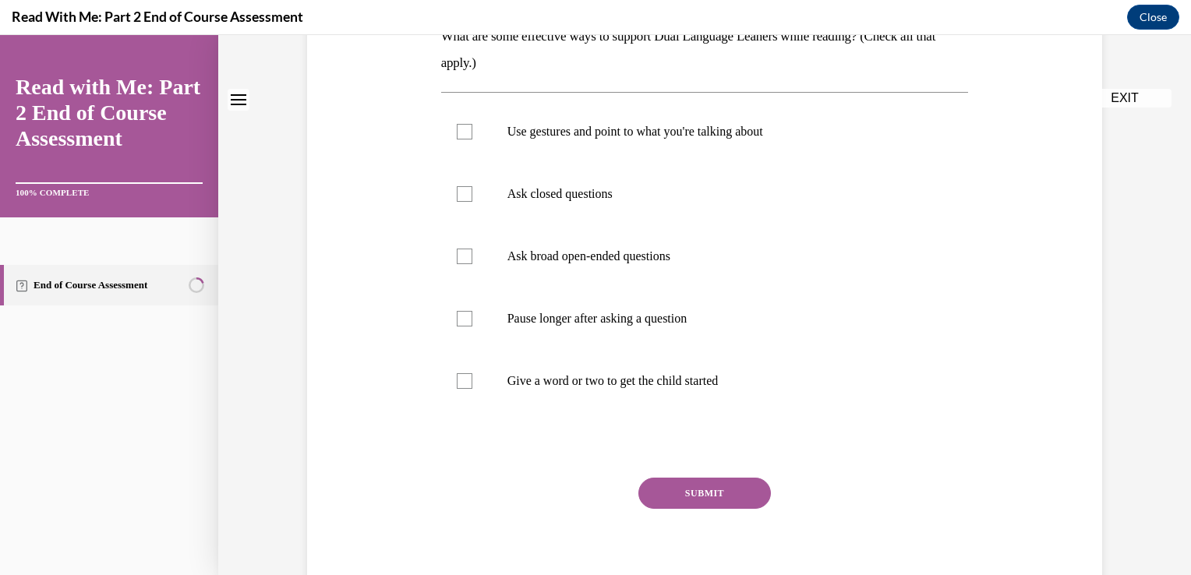
scroll to position [0, 0]
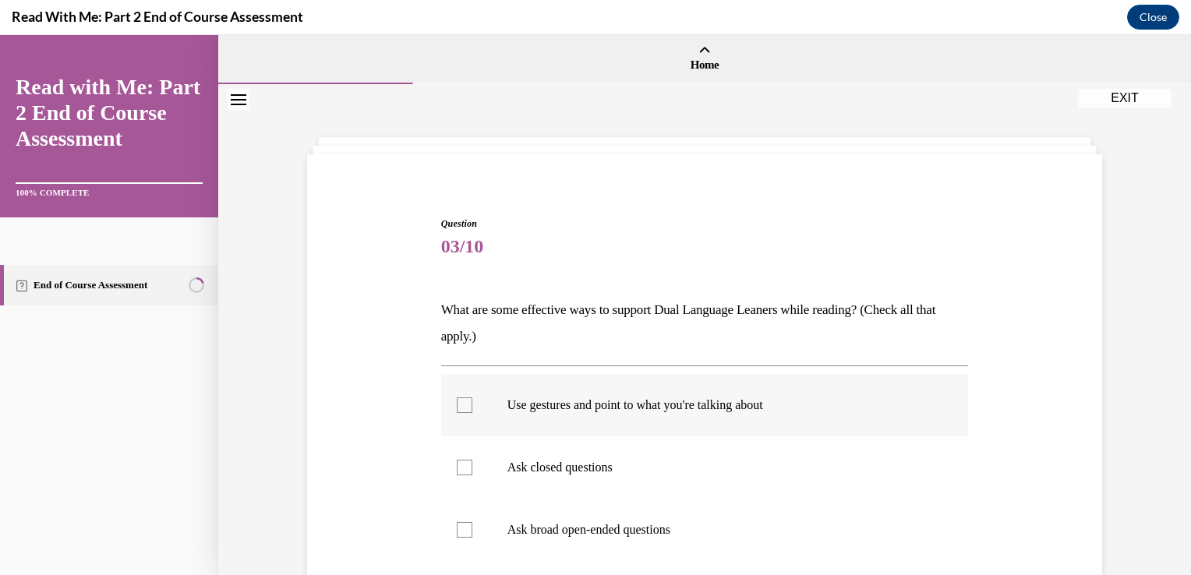
click at [656, 411] on p "Use gestures and point to what you're talking about" at bounding box center [719, 406] width 423 height 16
click at [473, 411] on input "Use gestures and point to what you're talking about" at bounding box center [465, 406] width 16 height 16
checkbox input "true"
click at [642, 463] on p "Ask closed questions" at bounding box center [719, 468] width 423 height 16
click at [473, 463] on input "Ask closed questions" at bounding box center [465, 468] width 16 height 16
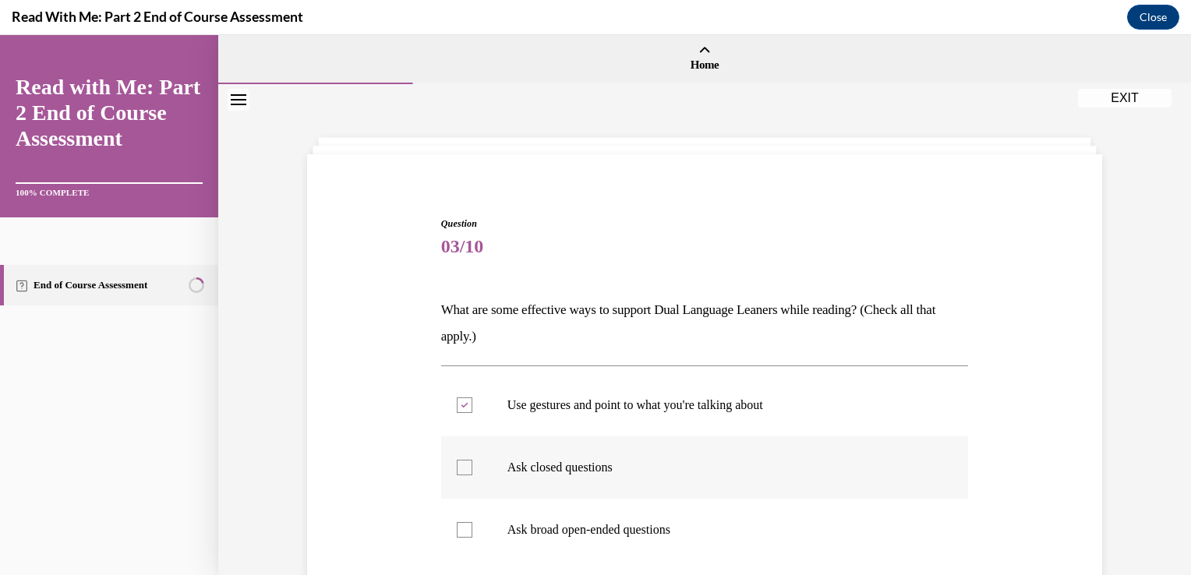
checkbox input "true"
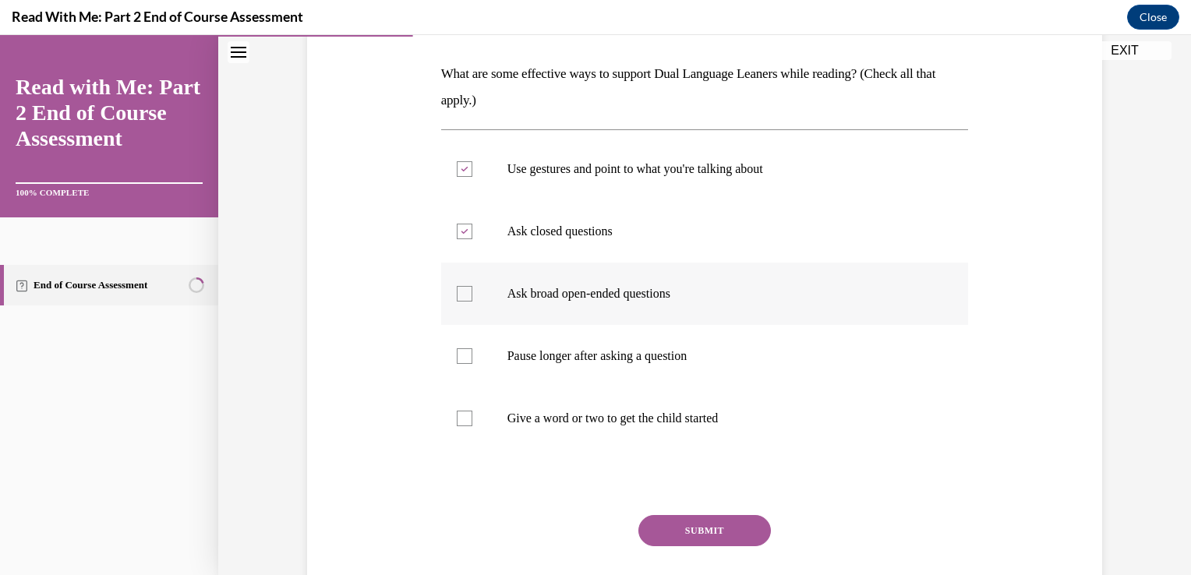
scroll to position [281, 0]
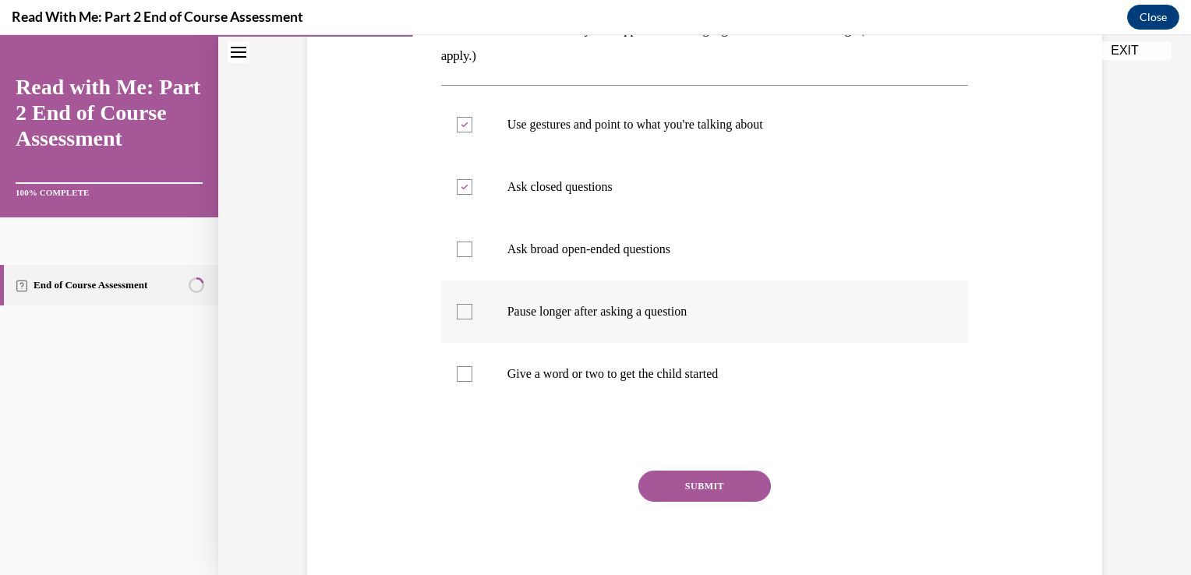
click at [499, 323] on label "Pause longer after asking a question" at bounding box center [705, 312] width 528 height 62
click at [473, 320] on input "Pause longer after asking a question" at bounding box center [465, 312] width 16 height 16
checkbox input "true"
click at [518, 370] on p "Give a word or two to get the child started" at bounding box center [719, 374] width 423 height 16
click at [473, 370] on input "Give a word or two to get the child started" at bounding box center [465, 374] width 16 height 16
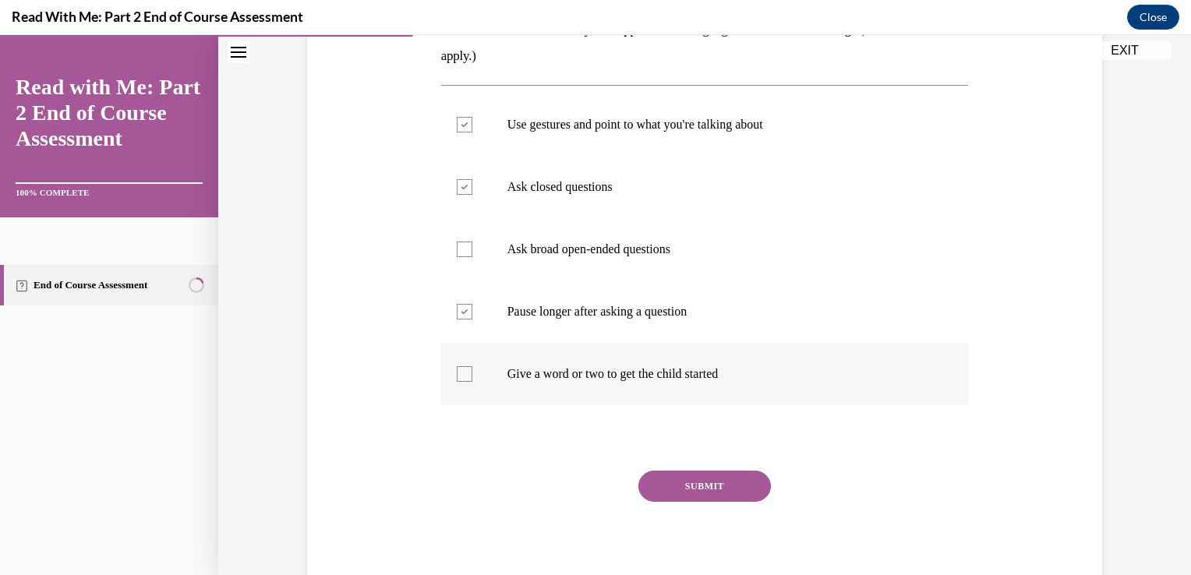
checkbox input "true"
click at [693, 473] on button "SUBMIT" at bounding box center [705, 486] width 133 height 31
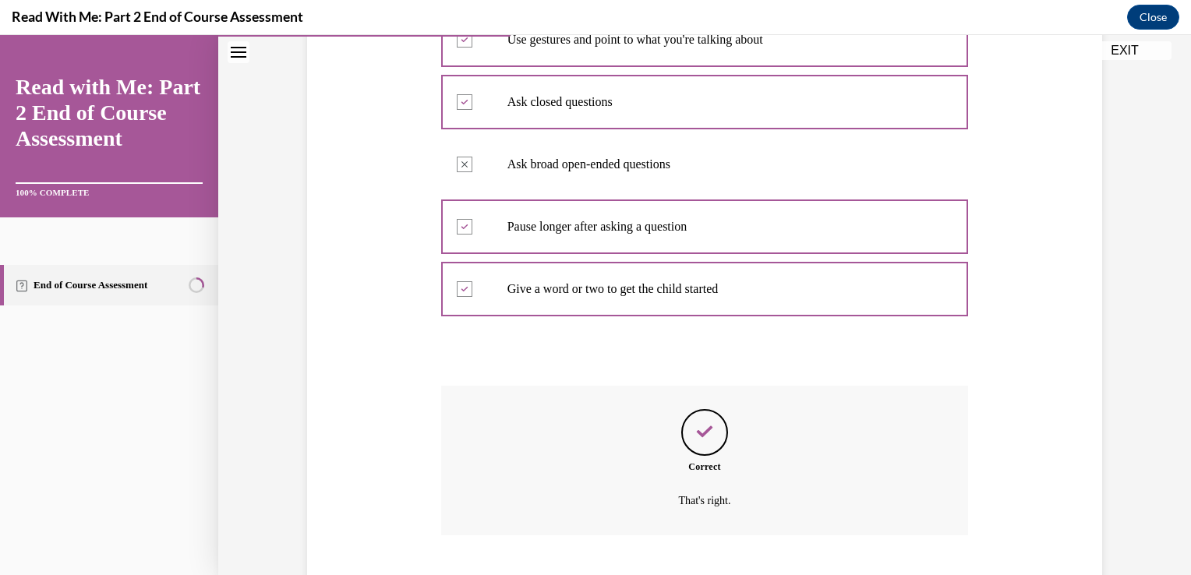
scroll to position [461, 0]
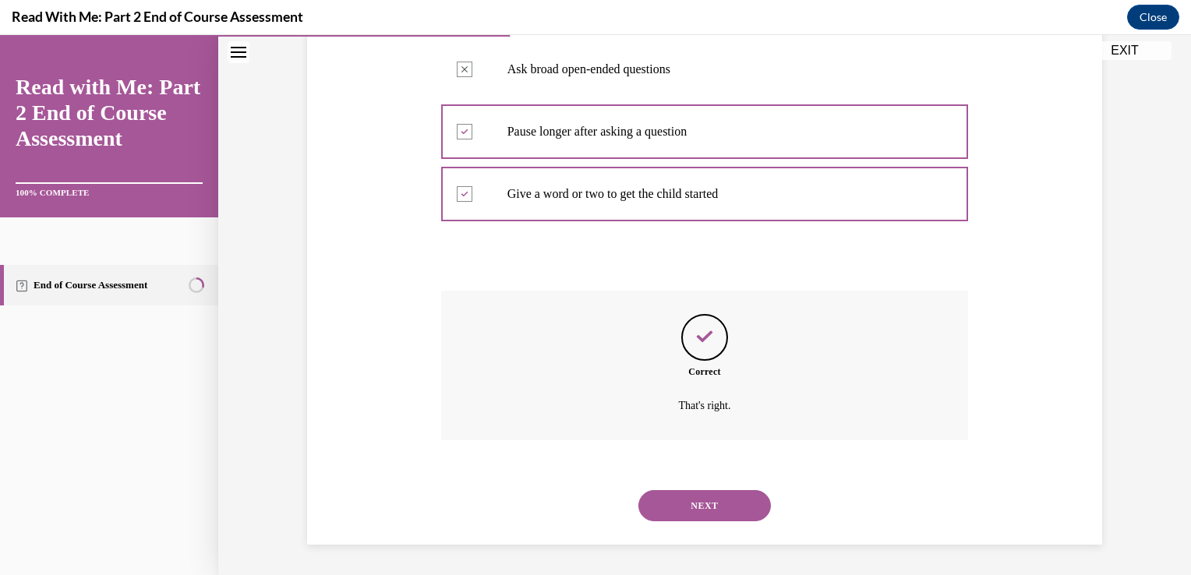
click at [699, 497] on button "NEXT" at bounding box center [705, 505] width 133 height 31
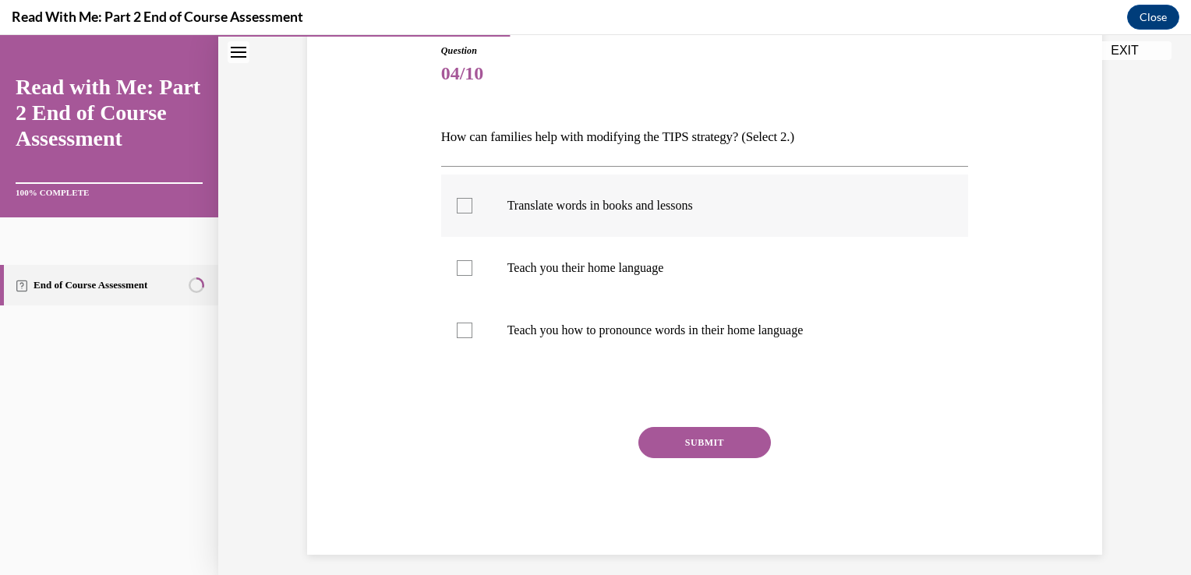
click at [612, 200] on p "Translate words in books and lessons" at bounding box center [719, 206] width 423 height 16
click at [473, 200] on input "Translate words in books and lessons" at bounding box center [465, 206] width 16 height 16
checkbox input "true"
click at [611, 329] on p "Teach you how to pronounce words in their home language" at bounding box center [719, 331] width 423 height 16
click at [473, 329] on input "Teach you how to pronounce words in their home language" at bounding box center [465, 331] width 16 height 16
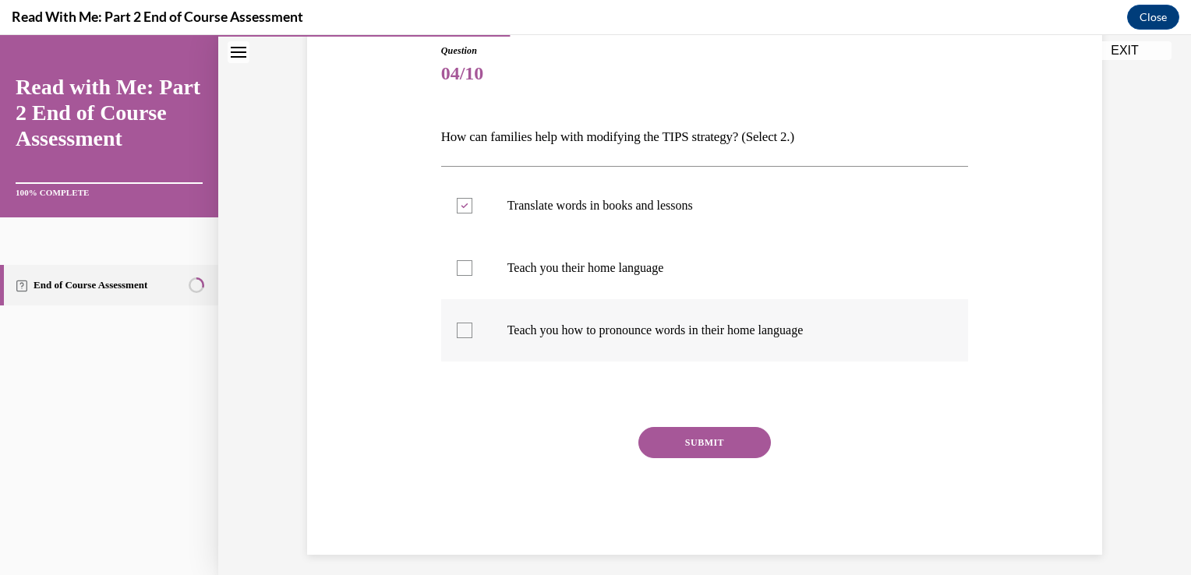
checkbox input "true"
click at [708, 437] on button "SUBMIT" at bounding box center [705, 442] width 133 height 31
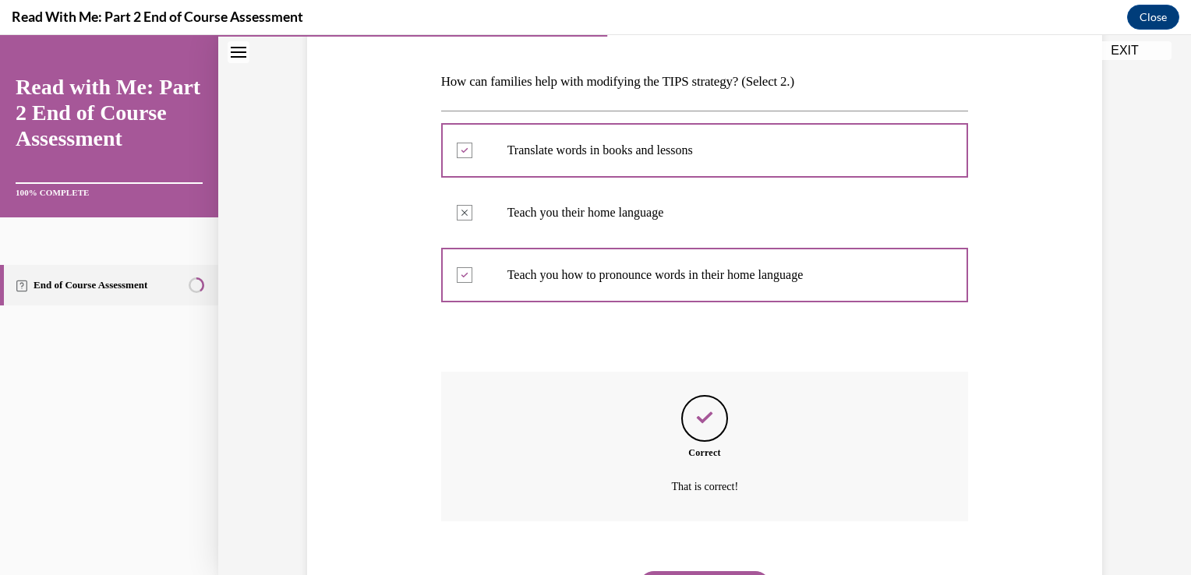
scroll to position [309, 0]
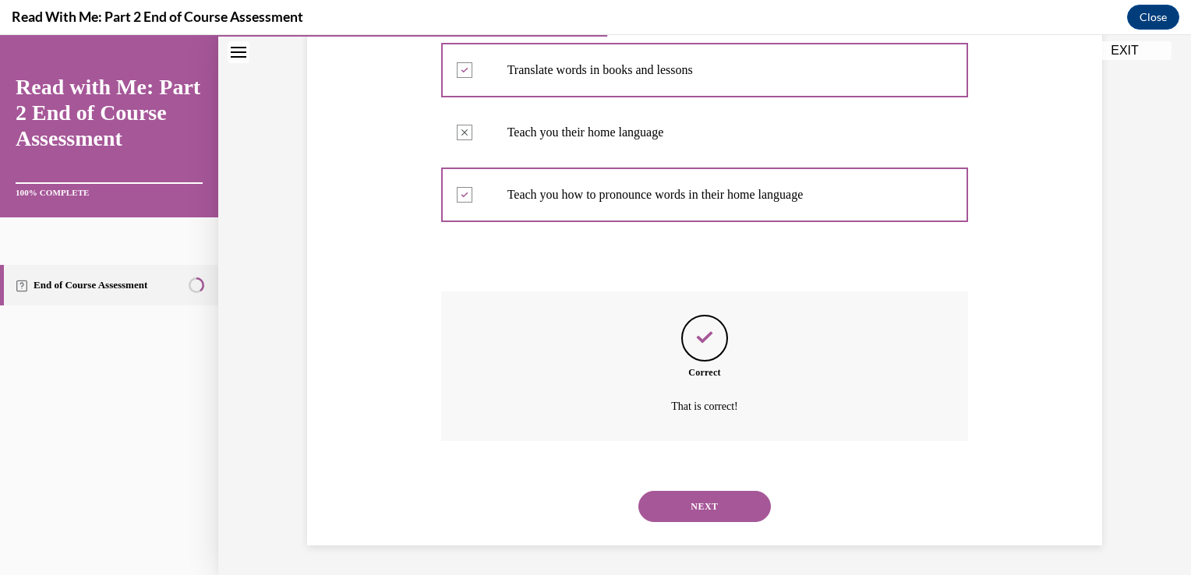
click at [691, 504] on button "NEXT" at bounding box center [705, 506] width 133 height 31
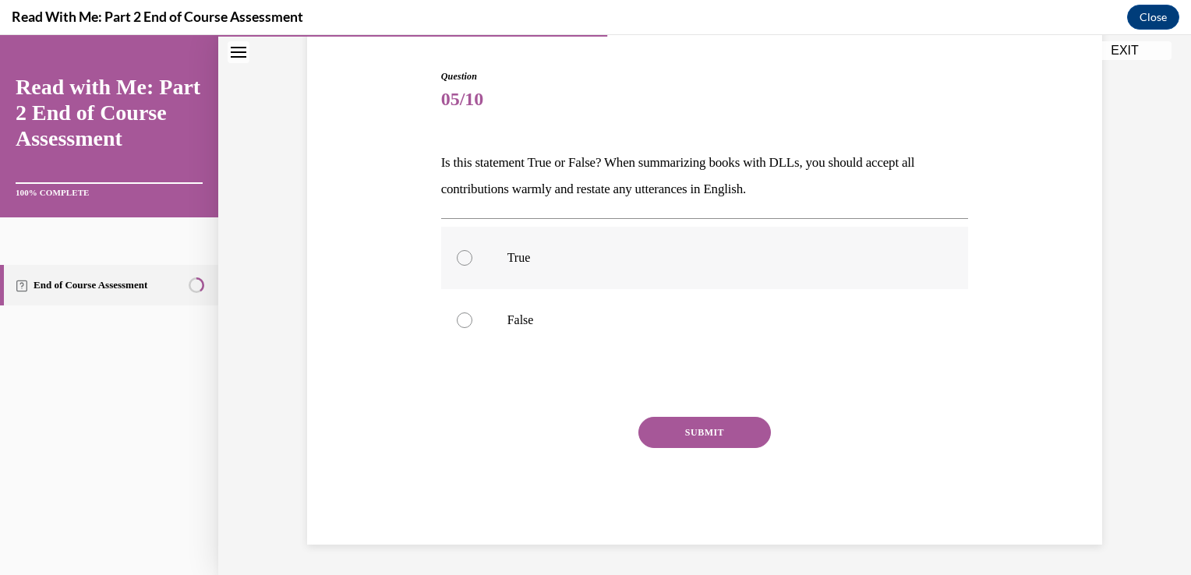
click at [602, 250] on p "True" at bounding box center [719, 258] width 423 height 16
click at [473, 250] on input "True" at bounding box center [465, 258] width 16 height 16
radio input "true"
click at [688, 420] on button "SUBMIT" at bounding box center [705, 432] width 133 height 31
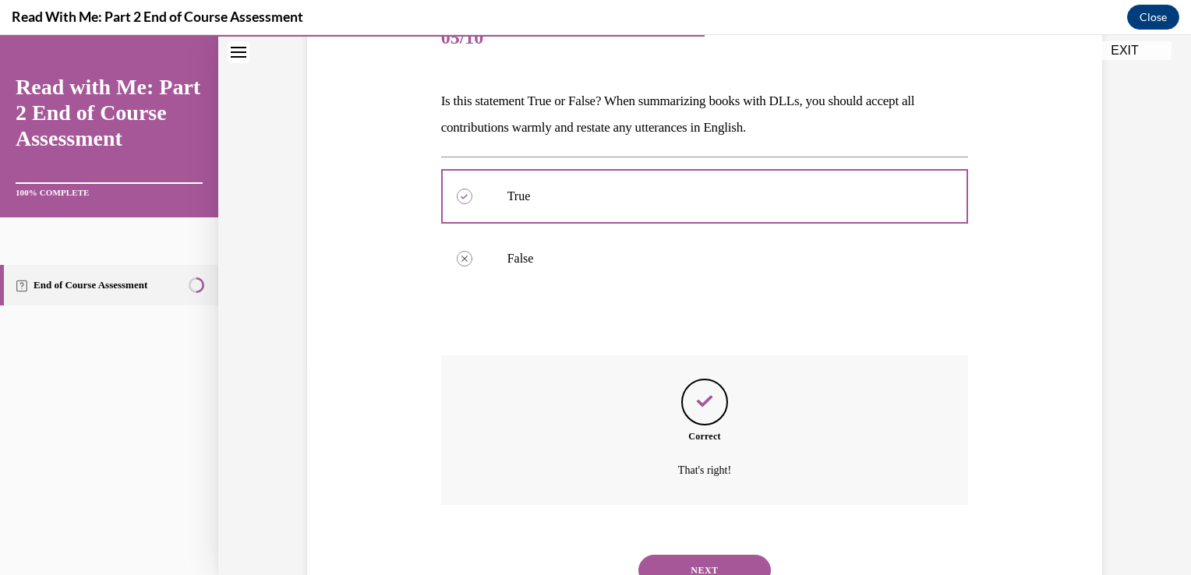
scroll to position [274, 0]
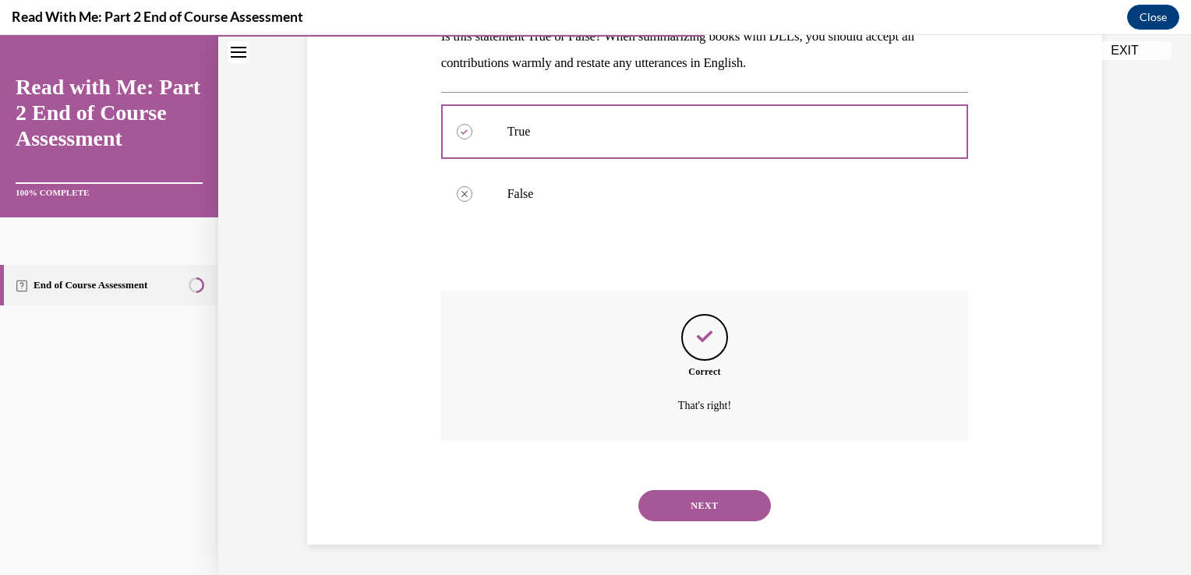
click at [685, 497] on button "NEXT" at bounding box center [705, 505] width 133 height 31
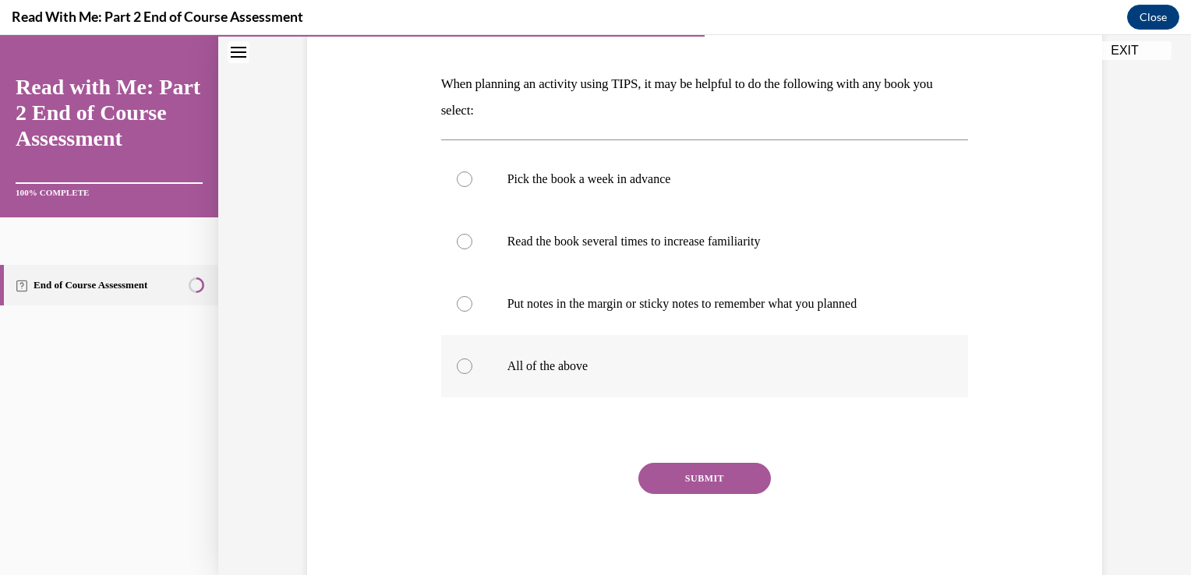
scroll to position [272, 0]
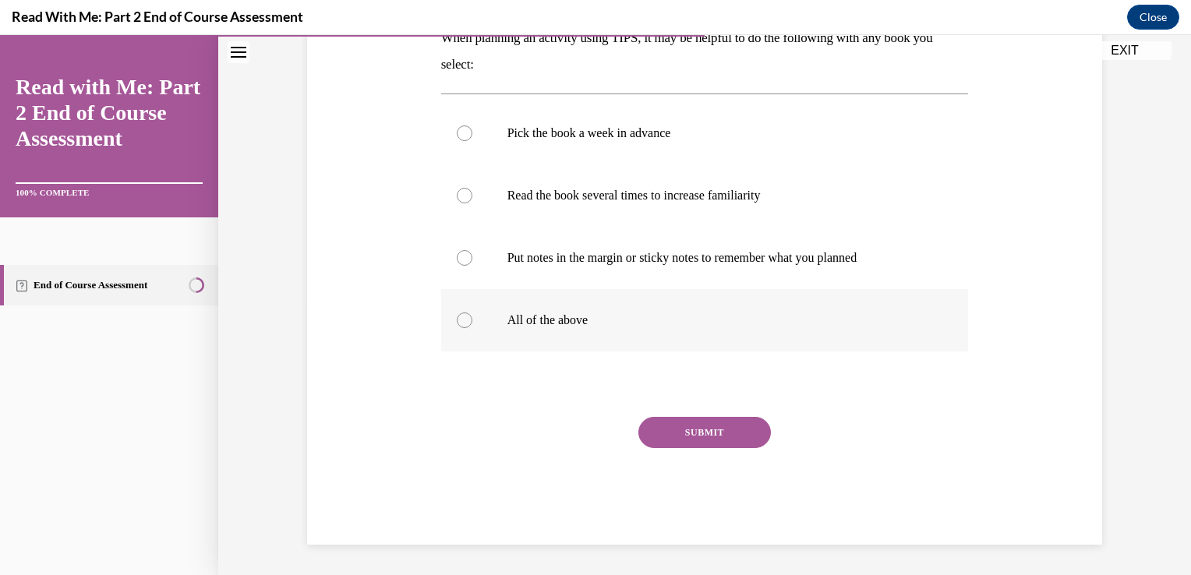
click at [563, 328] on label "All of the above" at bounding box center [705, 320] width 528 height 62
click at [473, 328] on input "All of the above" at bounding box center [465, 321] width 16 height 16
radio input "true"
click at [727, 426] on button "SUBMIT" at bounding box center [705, 432] width 133 height 31
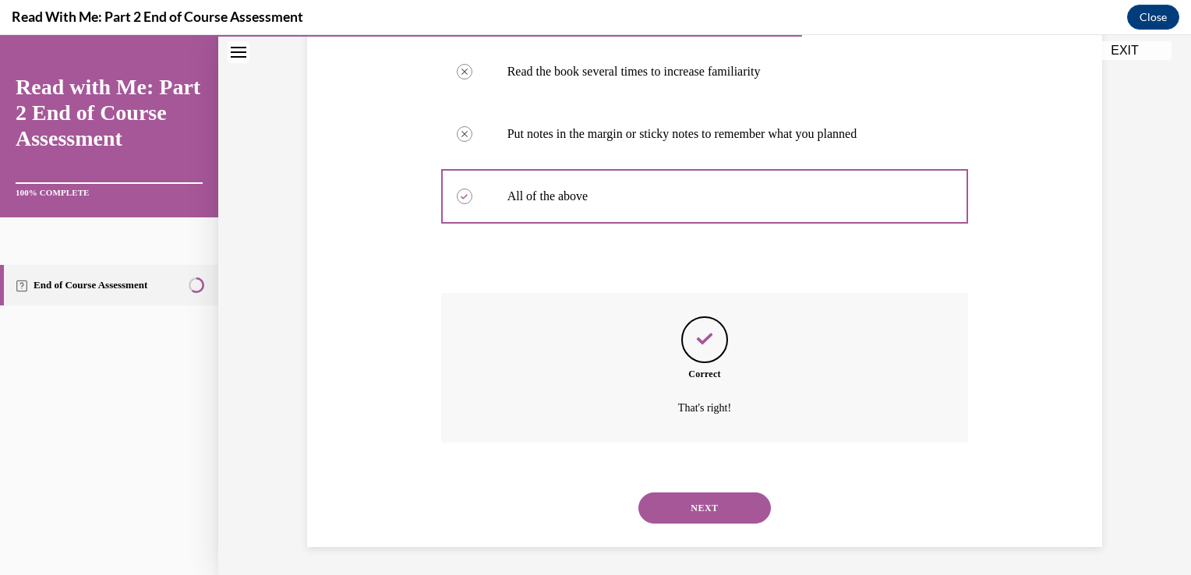
scroll to position [398, 0]
click at [727, 426] on div "Correct That's right!" at bounding box center [705, 366] width 528 height 150
click at [727, 510] on button "NEXT" at bounding box center [705, 505] width 133 height 31
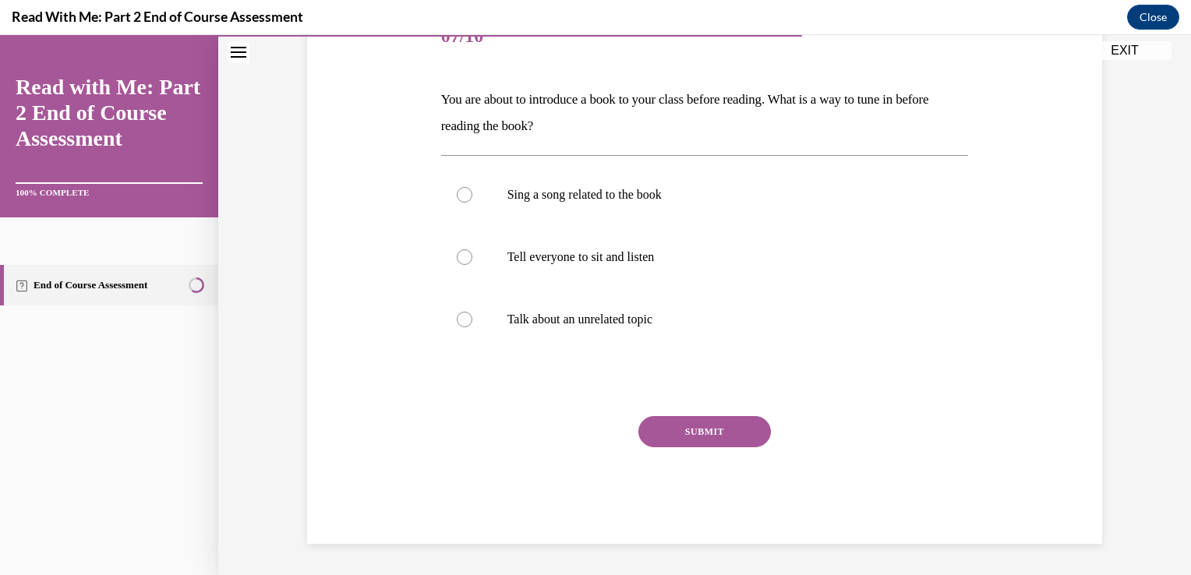
scroll to position [173, 0]
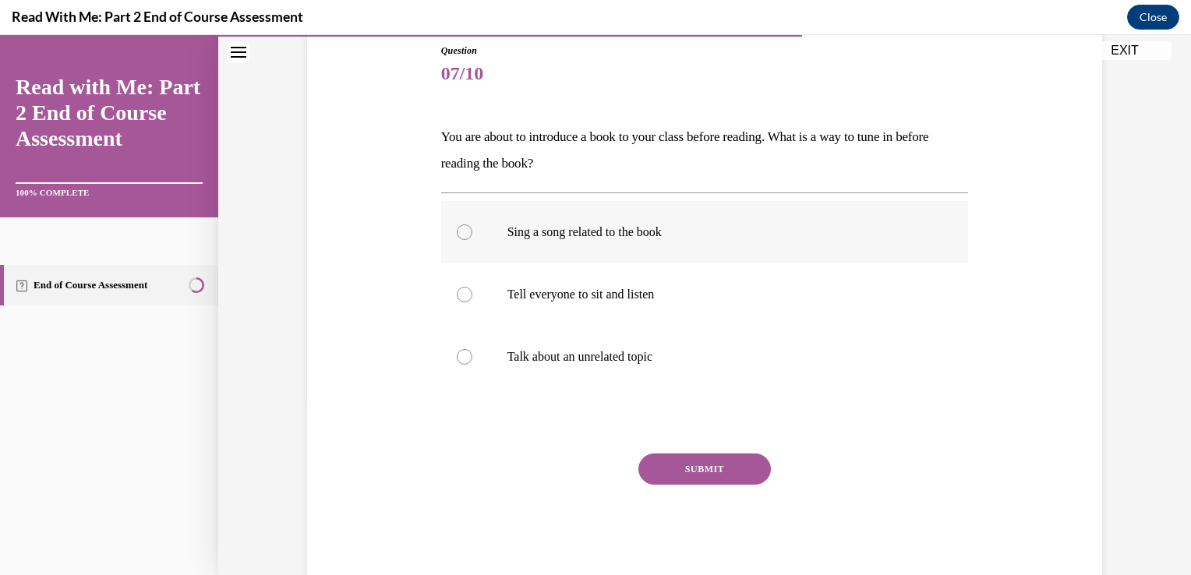
click at [593, 241] on label "Sing a song related to the book" at bounding box center [705, 232] width 528 height 62
click at [473, 240] on input "Sing a song related to the book" at bounding box center [465, 233] width 16 height 16
radio input "true"
click at [714, 461] on button "SUBMIT" at bounding box center [705, 469] width 133 height 31
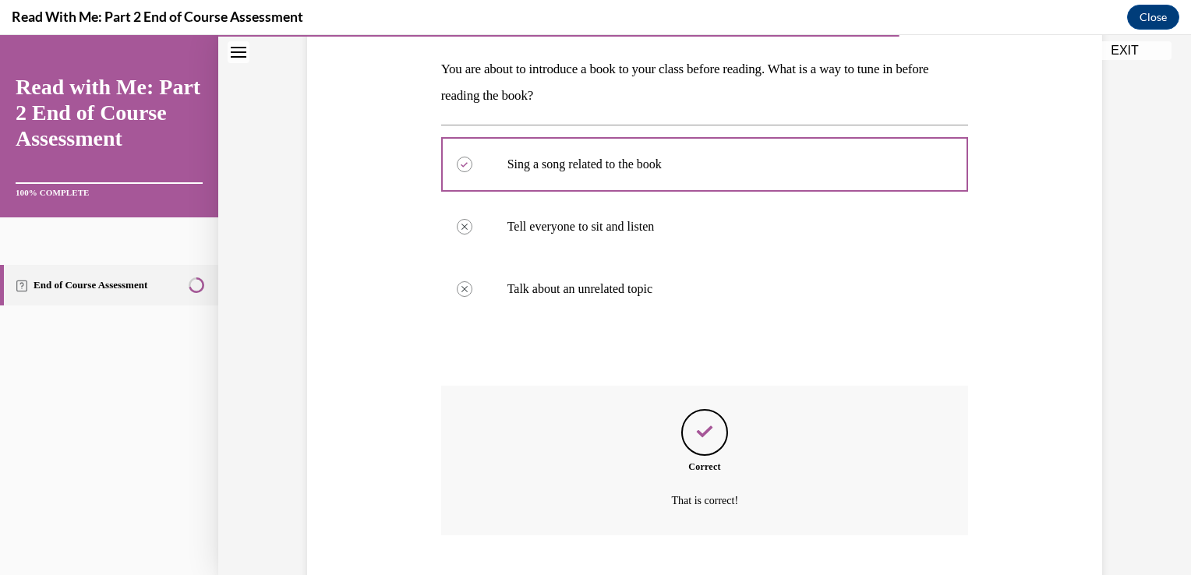
scroll to position [336, 0]
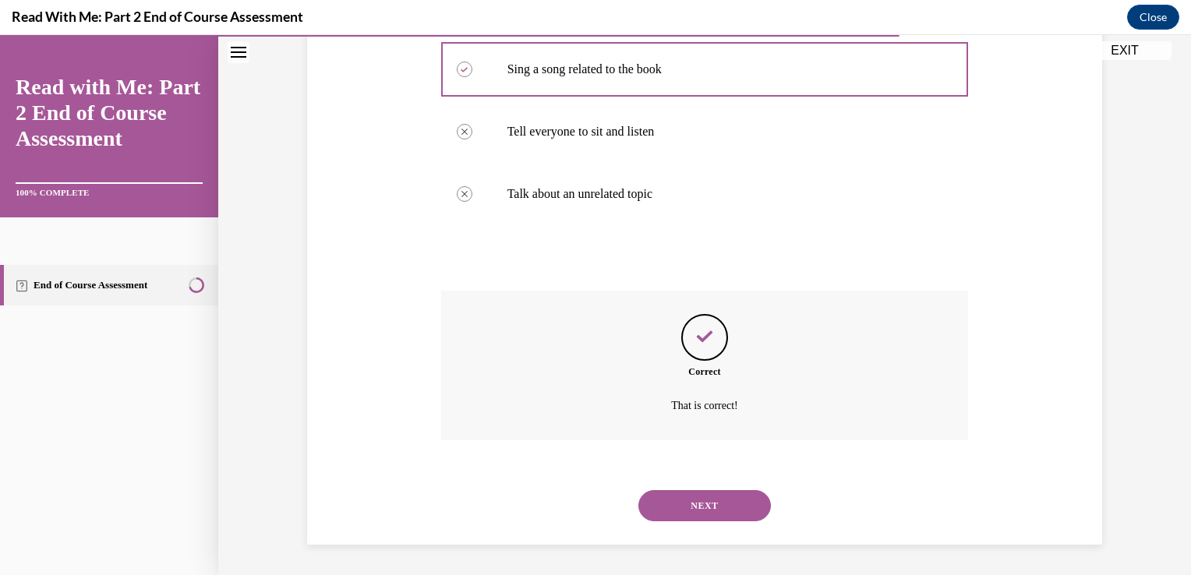
click at [702, 501] on button "NEXT" at bounding box center [705, 505] width 133 height 31
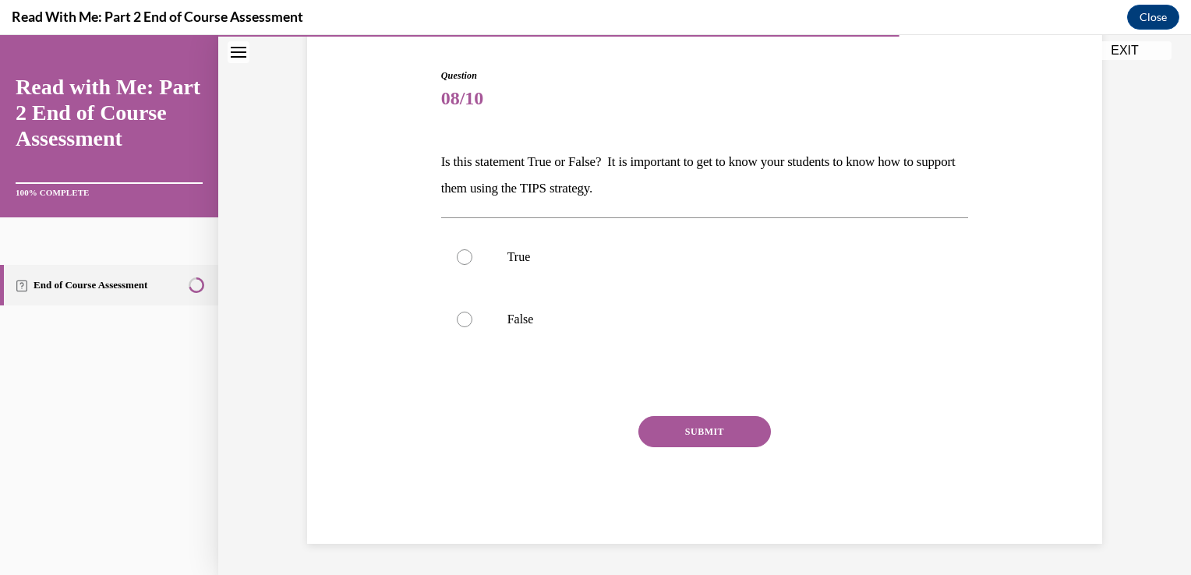
scroll to position [147, 0]
click at [655, 261] on p "True" at bounding box center [719, 258] width 423 height 16
click at [473, 261] on input "True" at bounding box center [465, 258] width 16 height 16
radio input "true"
click at [689, 422] on button "SUBMIT" at bounding box center [705, 432] width 133 height 31
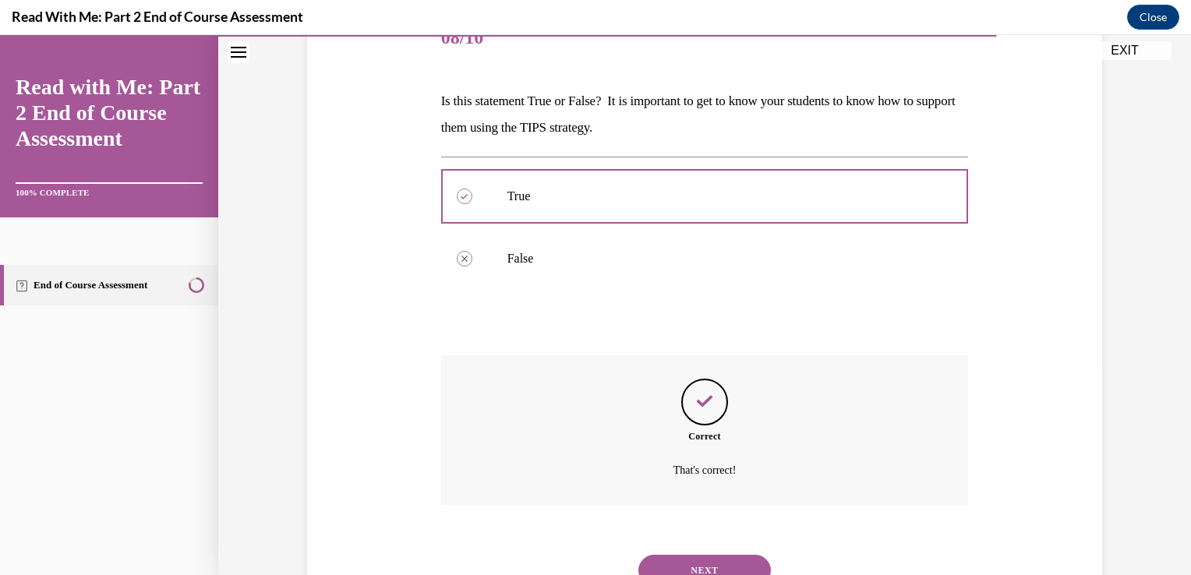
scroll to position [274, 0]
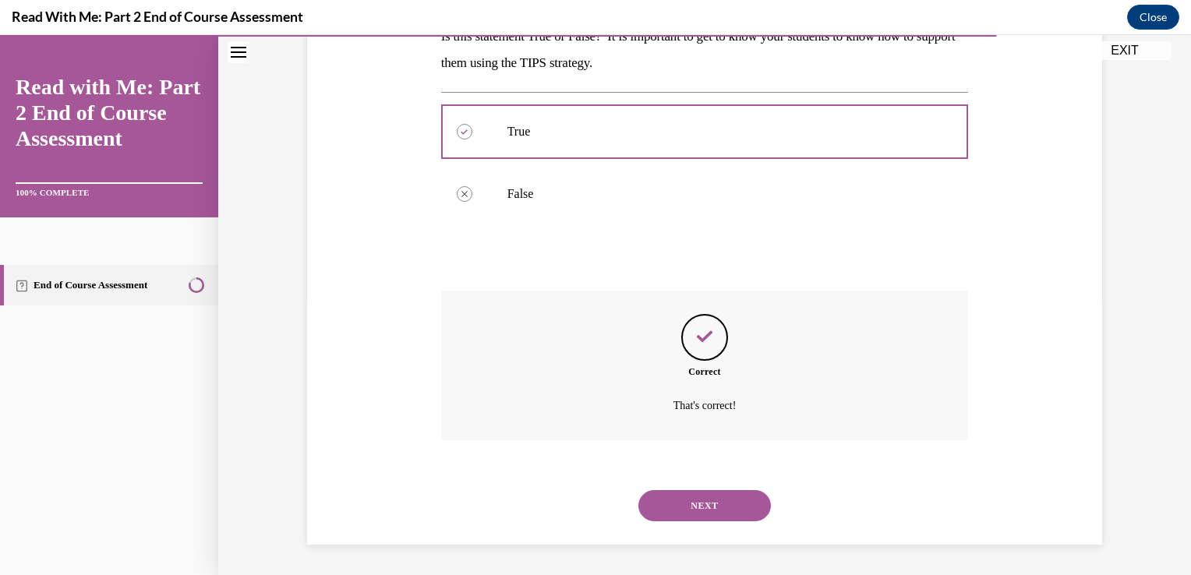
click at [699, 494] on button "NEXT" at bounding box center [705, 505] width 133 height 31
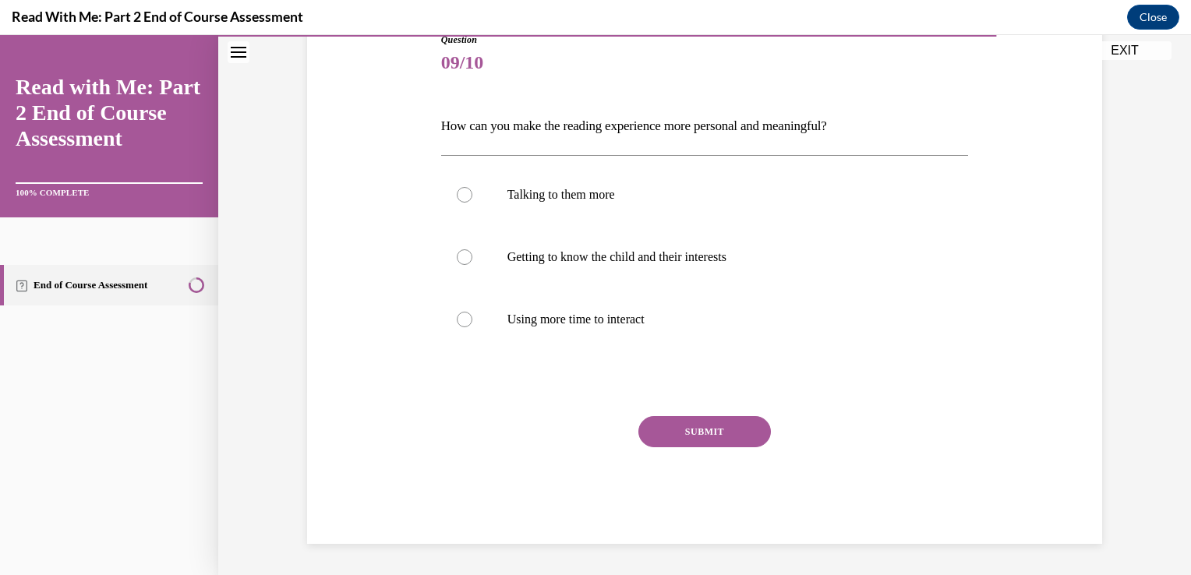
scroll to position [173, 0]
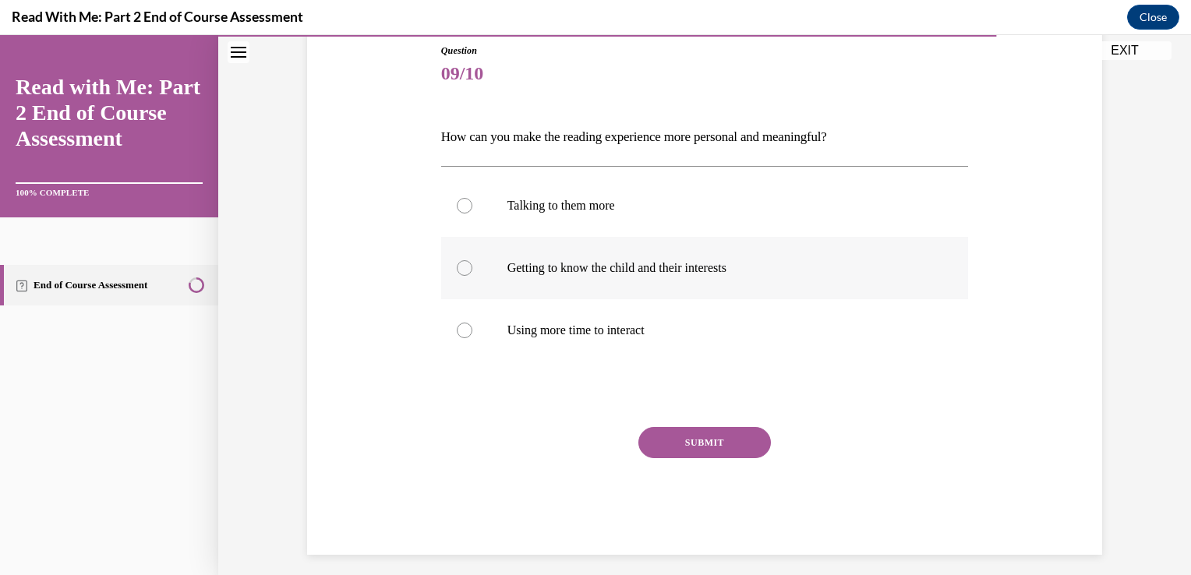
click at [605, 274] on p "Getting to know the child and their interests" at bounding box center [719, 268] width 423 height 16
click at [473, 274] on input "Getting to know the child and their interests" at bounding box center [465, 268] width 16 height 16
radio input "true"
click at [726, 430] on button "SUBMIT" at bounding box center [705, 442] width 133 height 31
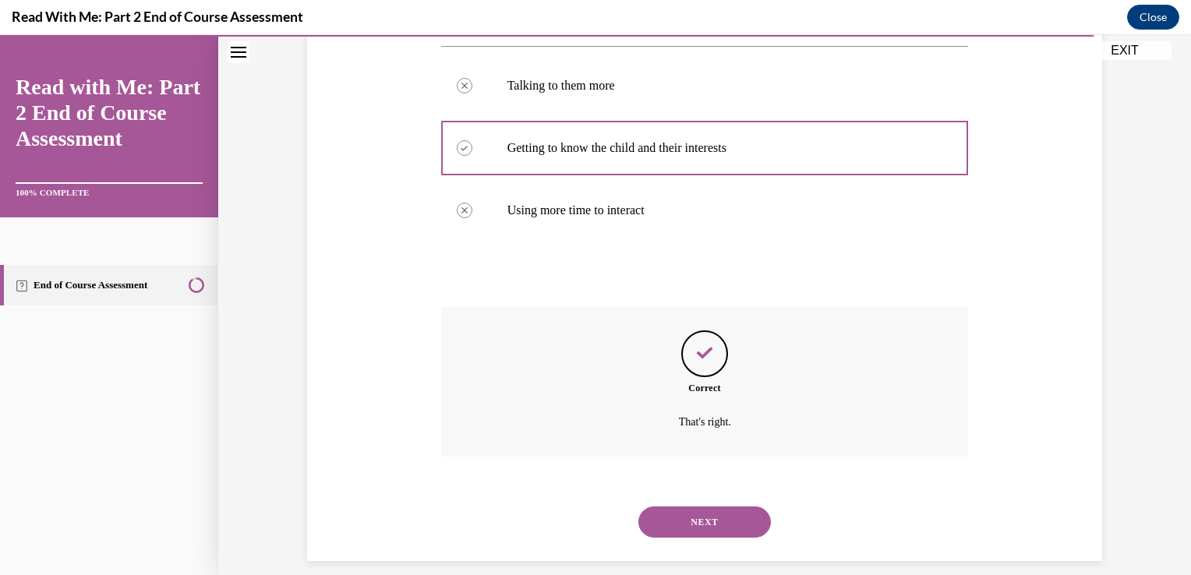
scroll to position [309, 0]
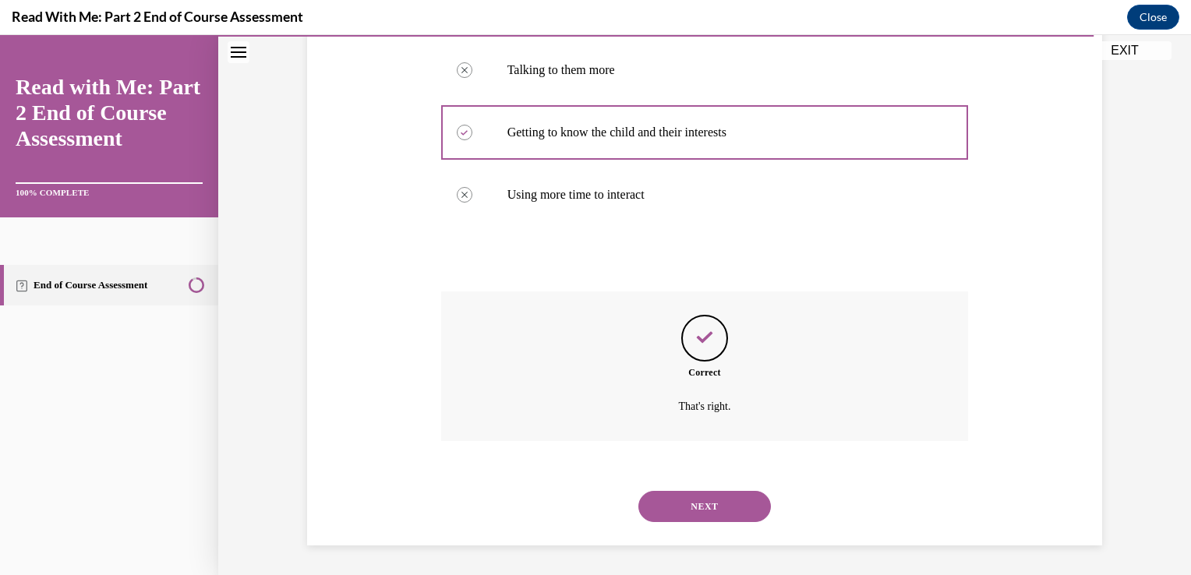
click at [695, 494] on button "NEXT" at bounding box center [705, 506] width 133 height 31
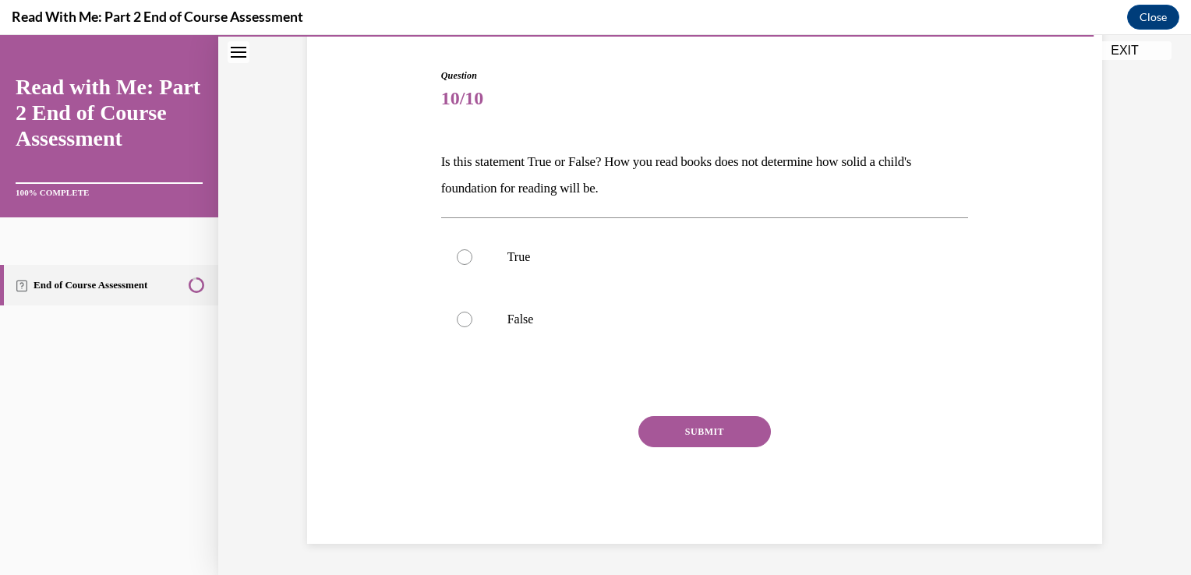
scroll to position [147, 0]
click at [548, 324] on p "False" at bounding box center [719, 321] width 423 height 16
click at [473, 324] on input "False" at bounding box center [465, 321] width 16 height 16
radio input "true"
click at [731, 441] on button "SUBMIT" at bounding box center [705, 432] width 133 height 31
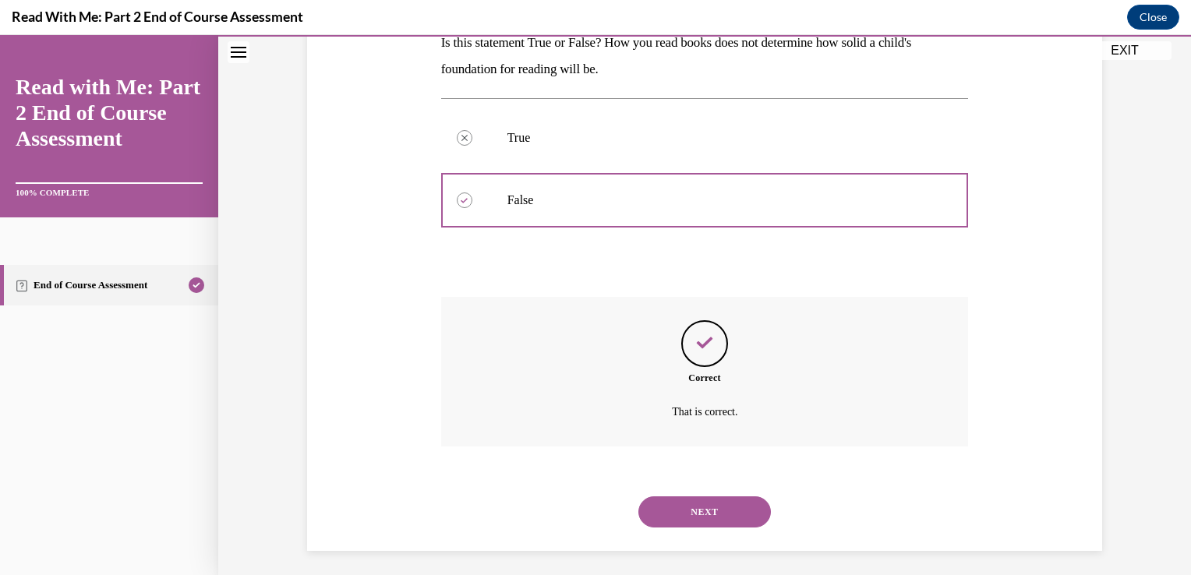
scroll to position [274, 0]
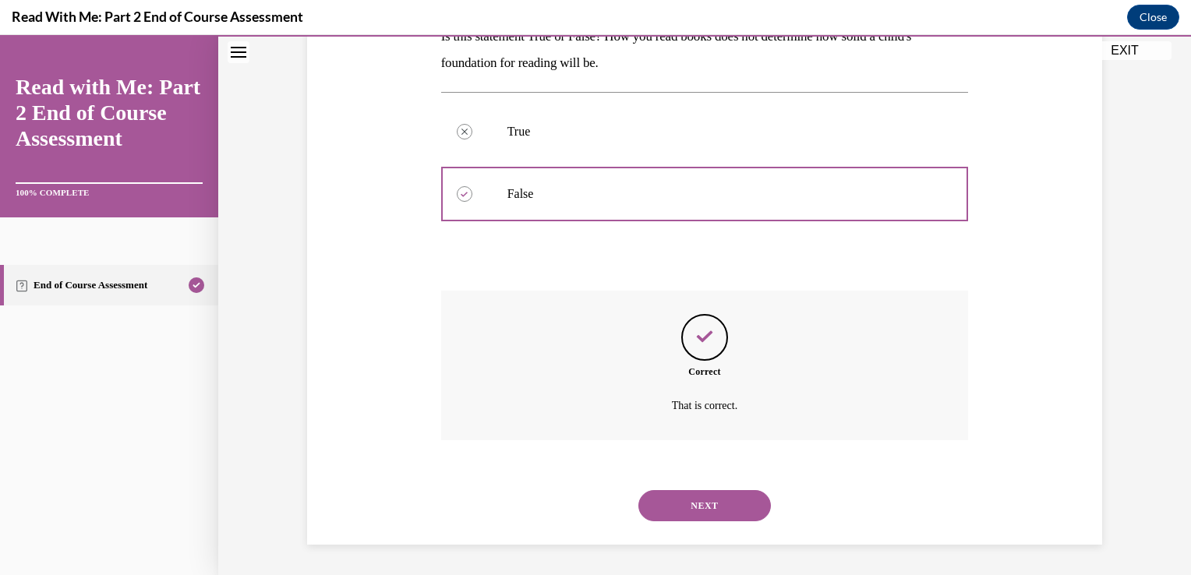
click at [699, 510] on button "NEXT" at bounding box center [705, 505] width 133 height 31
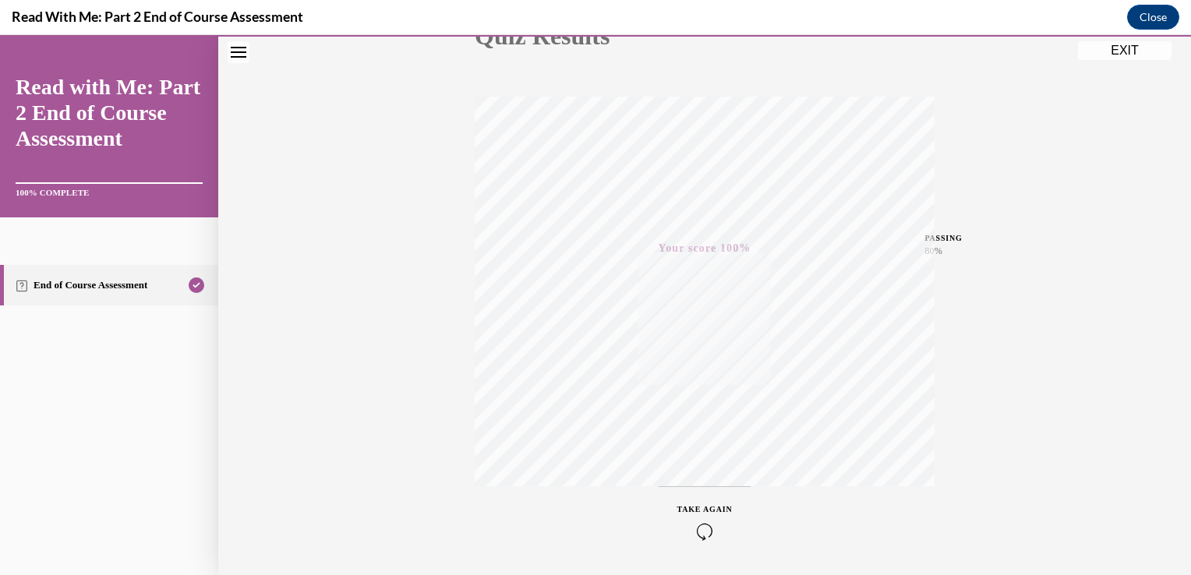
scroll to position [258, 0]
click at [1139, 55] on button "EXIT" at bounding box center [1125, 50] width 94 height 19
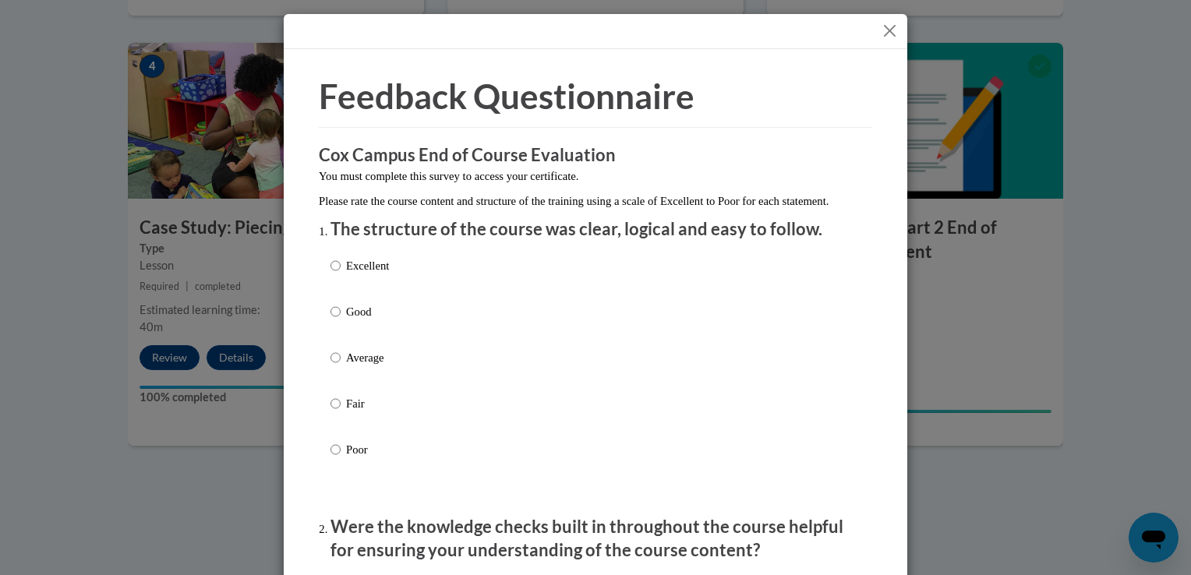
click at [359, 274] on p "Excellent" at bounding box center [367, 265] width 43 height 17
click at [341, 274] on input "Excellent" at bounding box center [336, 265] width 10 height 17
radio input "true"
click at [331, 303] on input "Good" at bounding box center [336, 311] width 10 height 17
radio input "true"
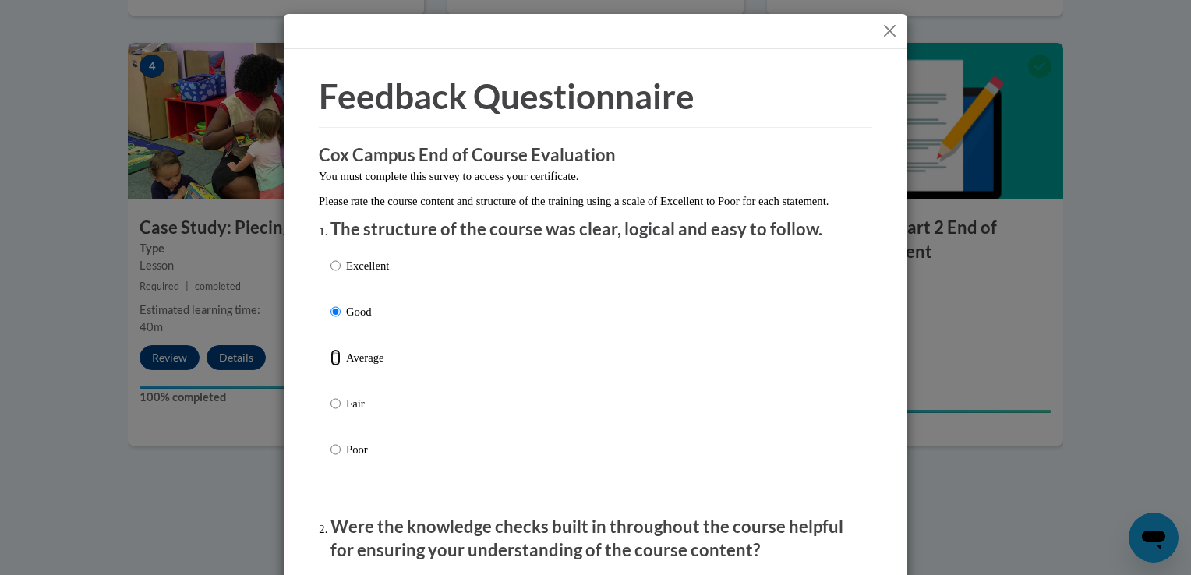
click at [331, 349] on input "Average" at bounding box center [336, 357] width 10 height 17
radio input "true"
click at [331, 395] on input "Fair" at bounding box center [336, 403] width 10 height 17
radio input "true"
click at [331, 441] on input "Poor" at bounding box center [336, 449] width 10 height 17
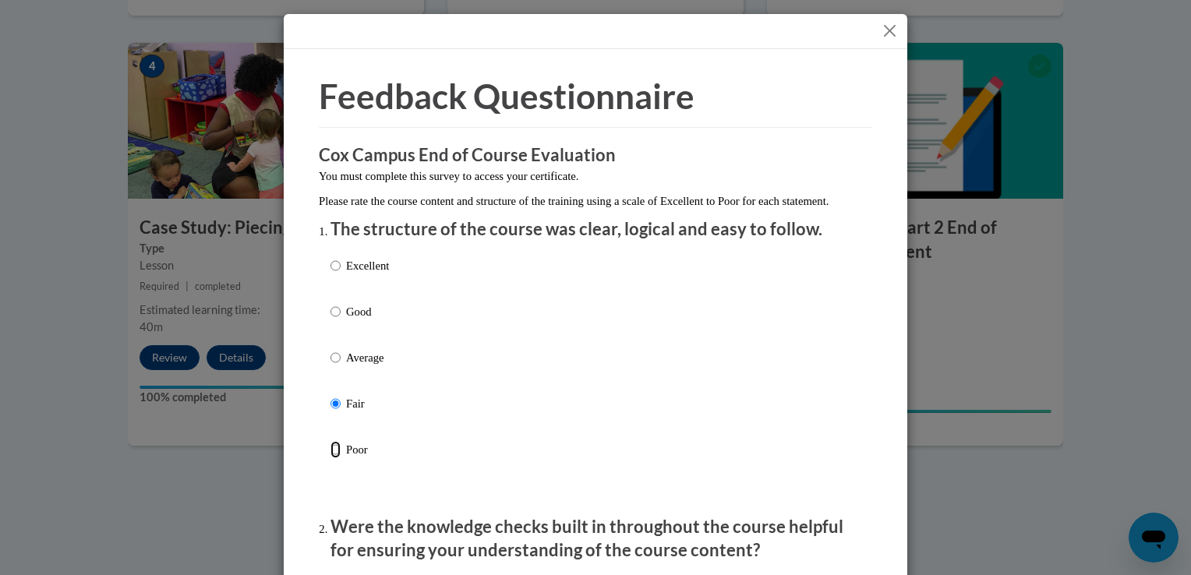
radio input "true"
click at [331, 257] on input "Excellent" at bounding box center [336, 265] width 10 height 17
radio input "true"
radio input "false"
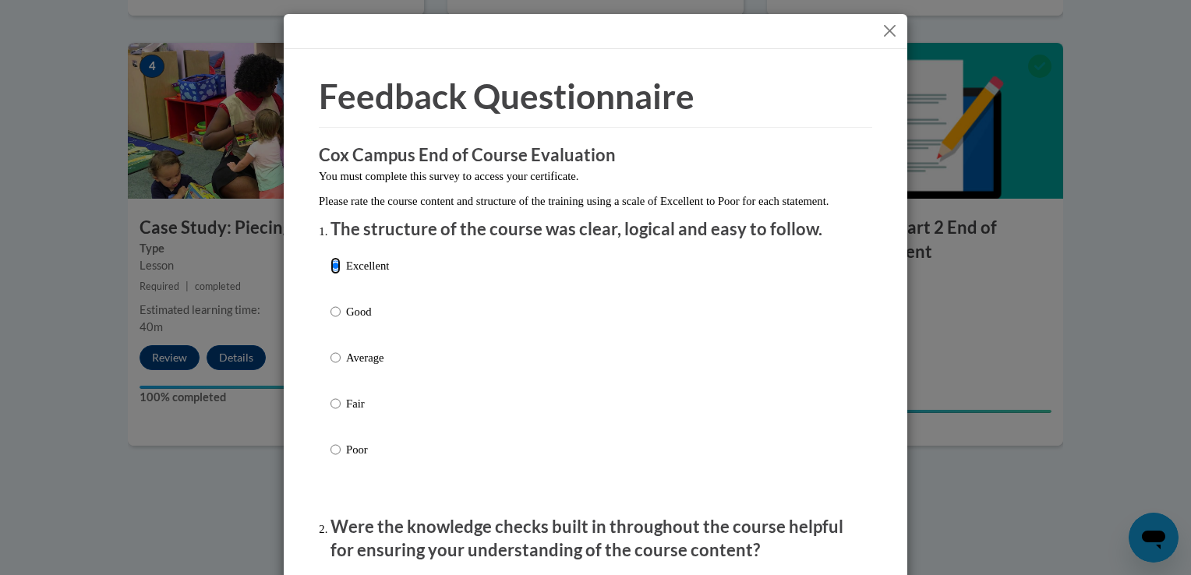
radio input "false"
click at [331, 303] on input "Good" at bounding box center [336, 311] width 10 height 17
radio input "true"
click at [331, 349] on input "Average" at bounding box center [336, 357] width 10 height 17
radio input "true"
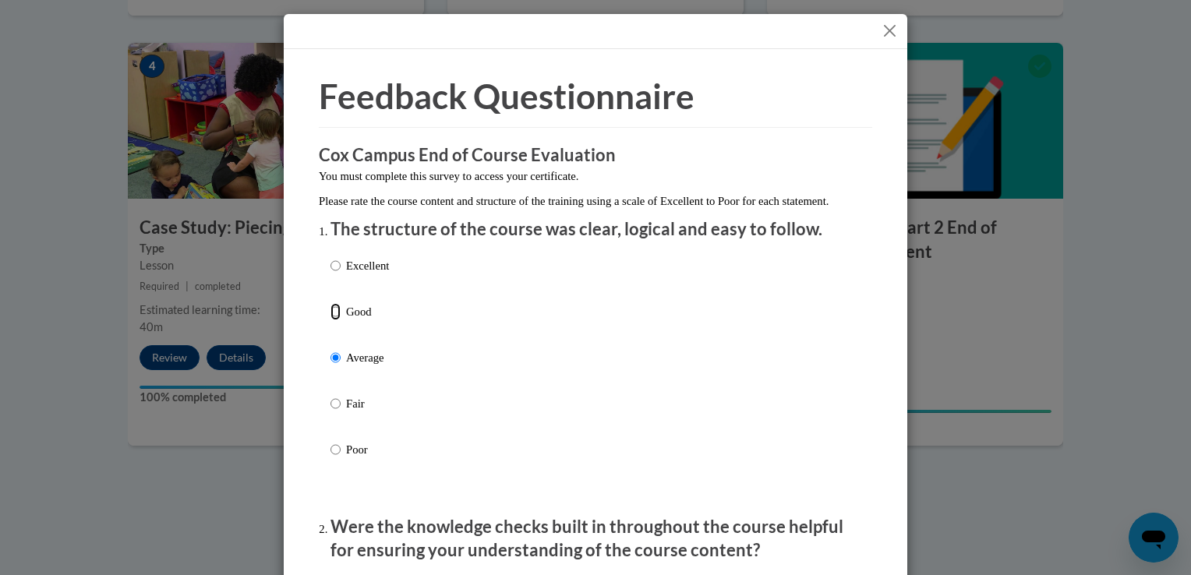
click at [331, 303] on input "Good" at bounding box center [336, 311] width 10 height 17
radio input "true"
click at [331, 257] on input "Excellent" at bounding box center [336, 265] width 10 height 17
radio input "true"
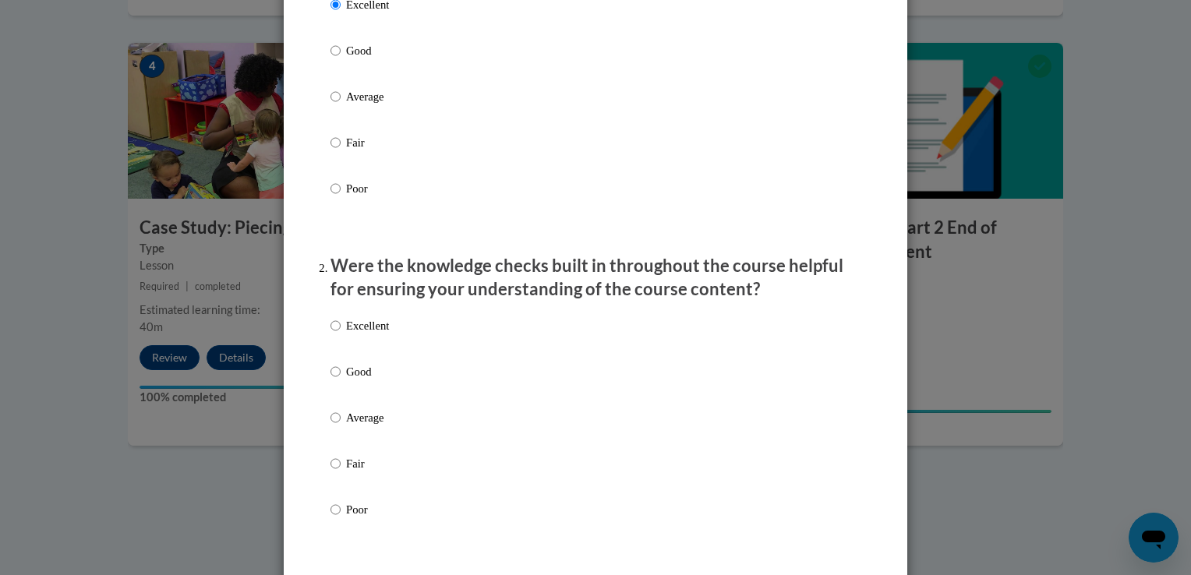
scroll to position [264, 0]
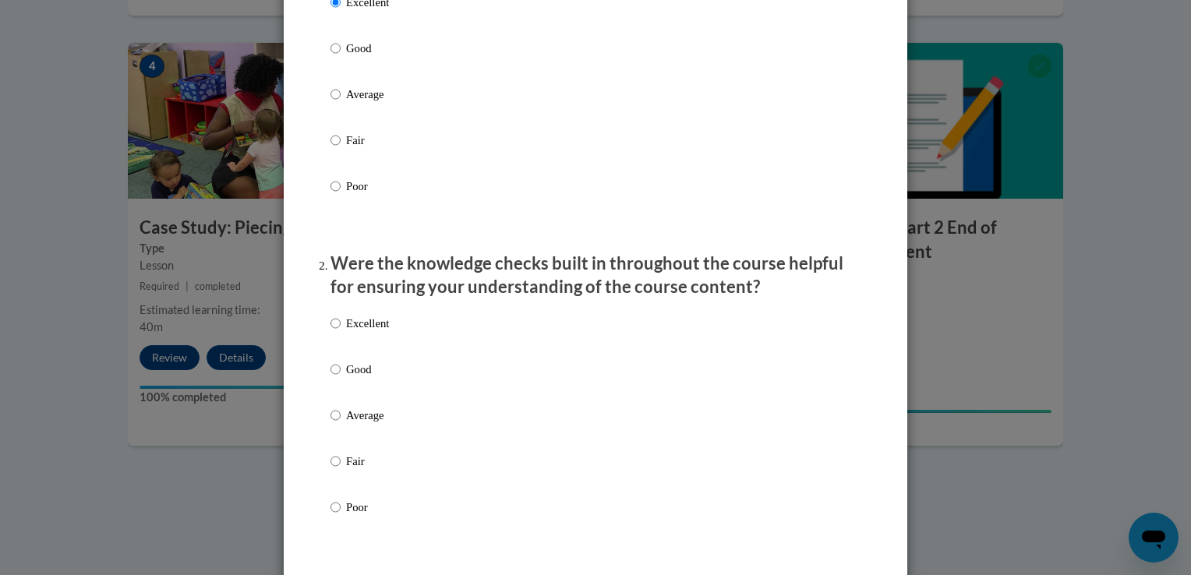
click at [347, 329] on div "Excellent Good Average Fair Poor" at bounding box center [360, 428] width 58 height 242
click at [429, 345] on div "Excellent Good Average Fair Poor" at bounding box center [596, 434] width 530 height 254
click at [362, 332] on p "Excellent" at bounding box center [367, 323] width 43 height 17
click at [341, 332] on input "Excellent" at bounding box center [336, 323] width 10 height 17
radio input "true"
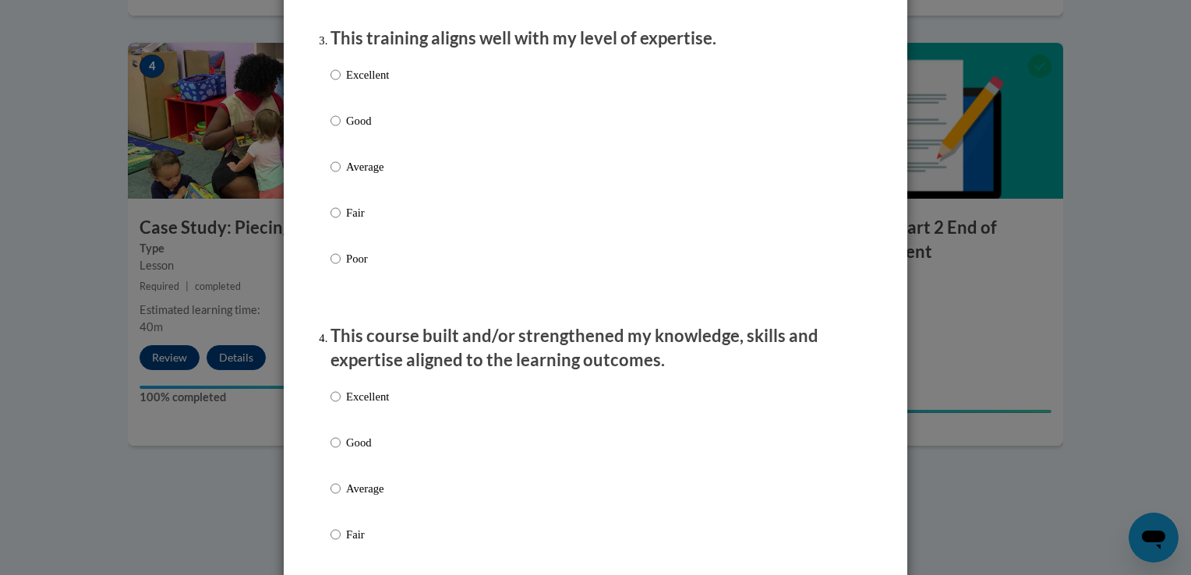
scroll to position [833, 0]
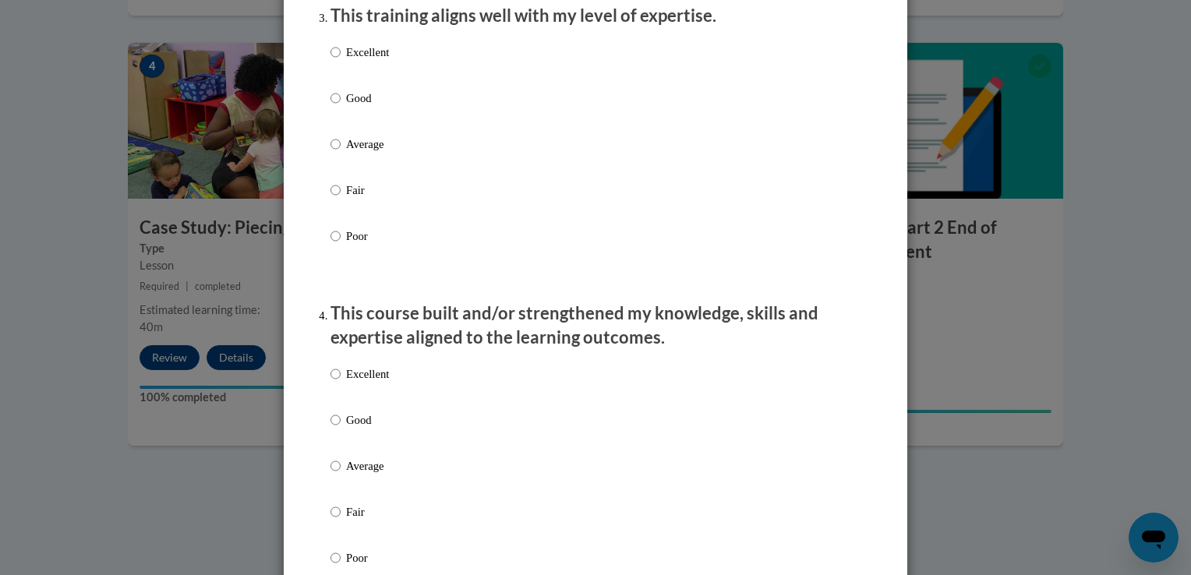
click at [487, 61] on div "Excellent Good Average Fair Poor" at bounding box center [596, 163] width 530 height 254
click at [346, 61] on p "Excellent" at bounding box center [367, 52] width 43 height 17
click at [341, 61] on input "Excellent" at bounding box center [336, 52] width 10 height 17
radio input "true"
click at [356, 383] on p "Excellent" at bounding box center [367, 374] width 43 height 17
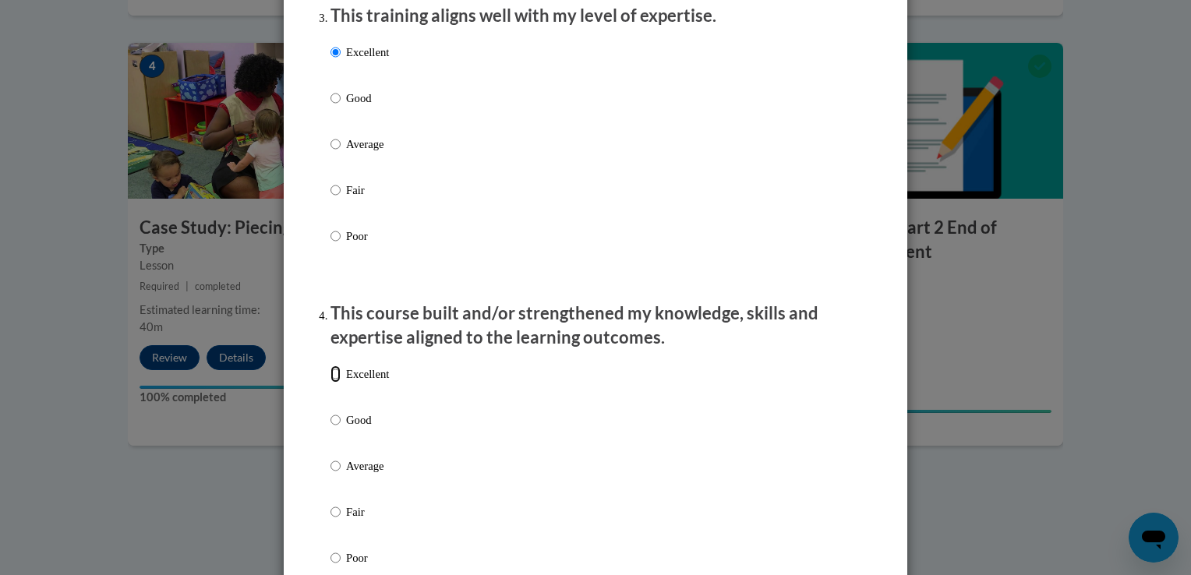
click at [341, 383] on input "Excellent" at bounding box center [336, 374] width 10 height 17
radio input "true"
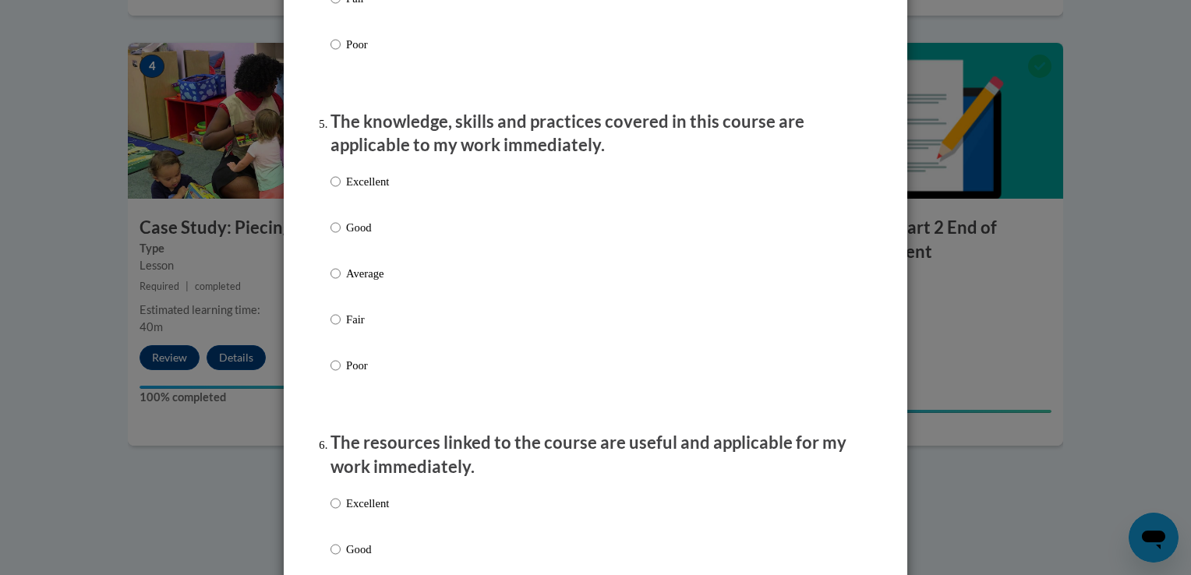
scroll to position [1347, 0]
click at [334, 189] on input "Excellent" at bounding box center [336, 180] width 10 height 17
radio input "true"
click at [346, 511] on p "Excellent" at bounding box center [367, 502] width 43 height 17
click at [340, 511] on input "Excellent" at bounding box center [336, 502] width 10 height 17
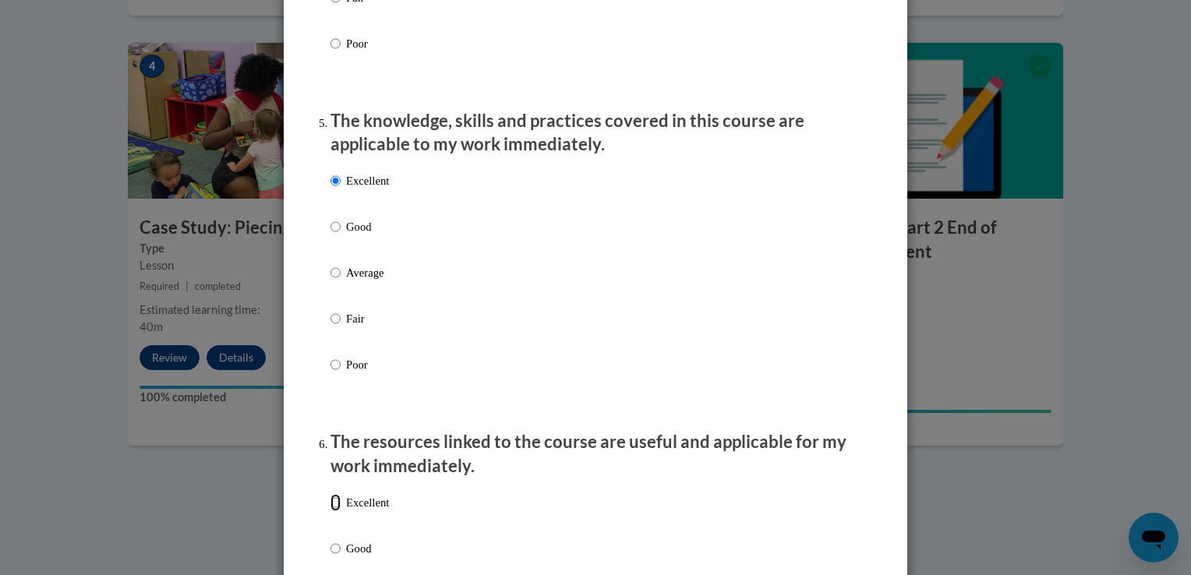
radio input "true"
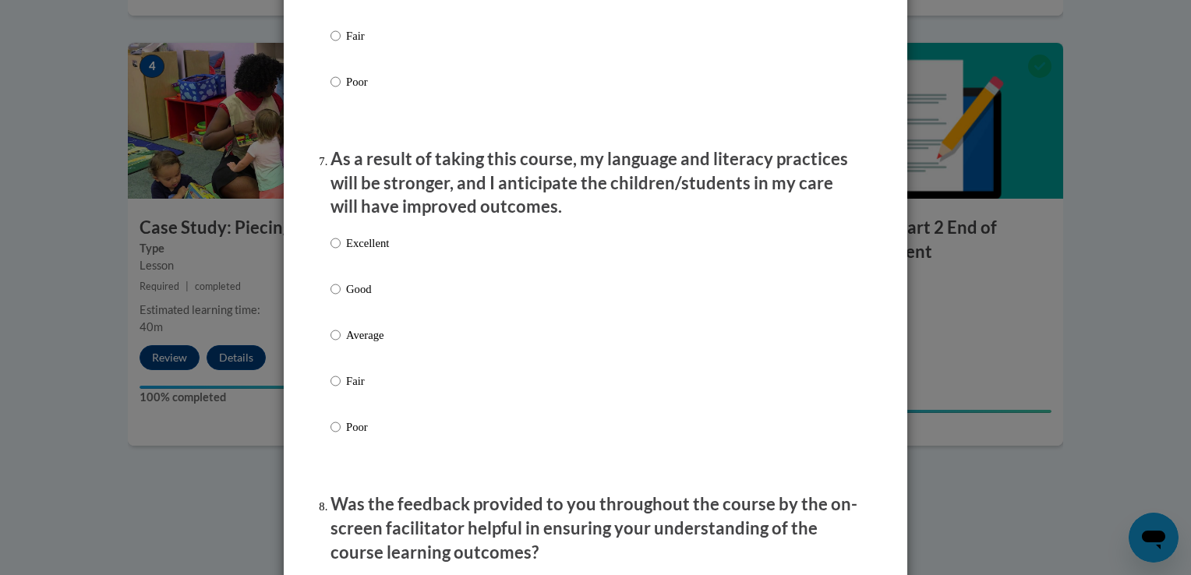
scroll to position [1954, 0]
click at [407, 264] on div "Excellent Good Average Fair Poor" at bounding box center [596, 352] width 530 height 254
click at [352, 250] on p "Excellent" at bounding box center [367, 241] width 43 height 17
click at [341, 250] on input "Excellent" at bounding box center [336, 241] width 10 height 17
radio input "true"
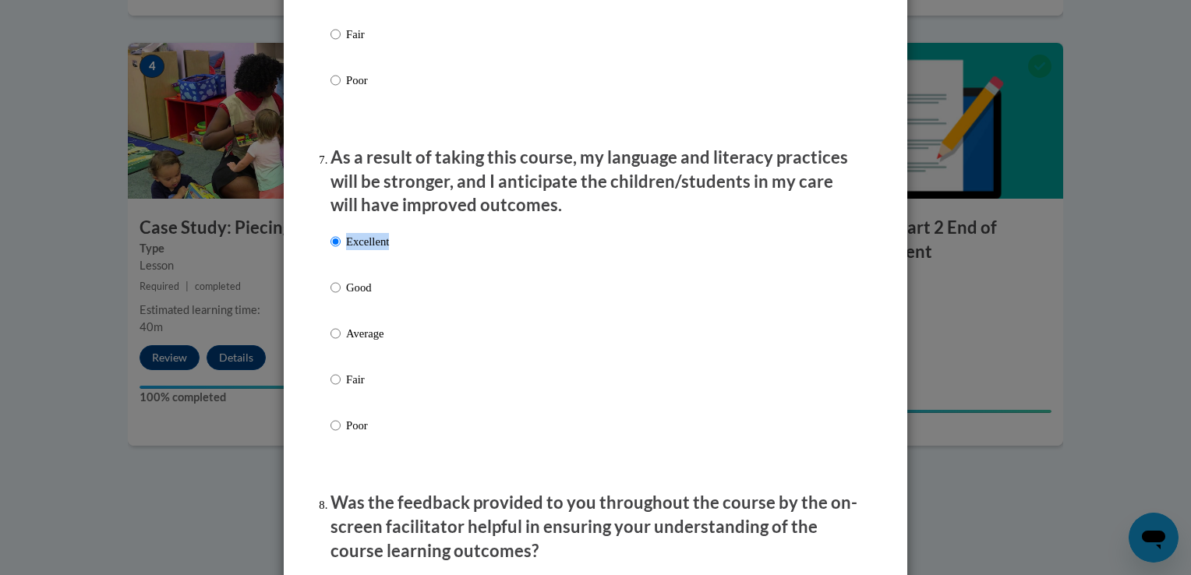
click at [352, 250] on p "Excellent" at bounding box center [367, 241] width 43 height 17
click at [341, 250] on input "Excellent" at bounding box center [336, 241] width 10 height 17
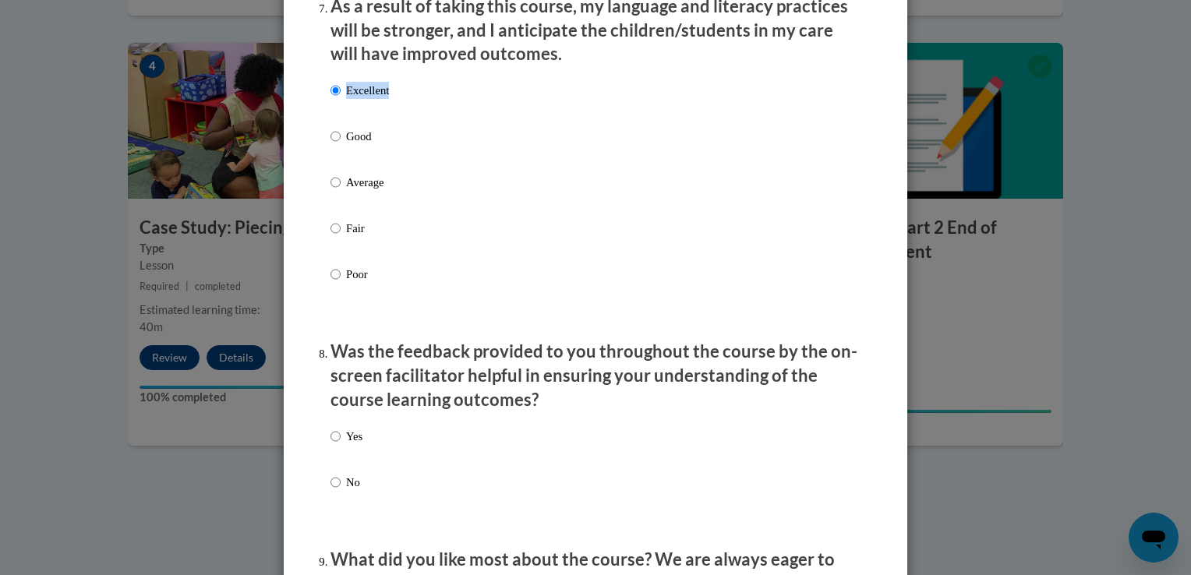
scroll to position [2110, 0]
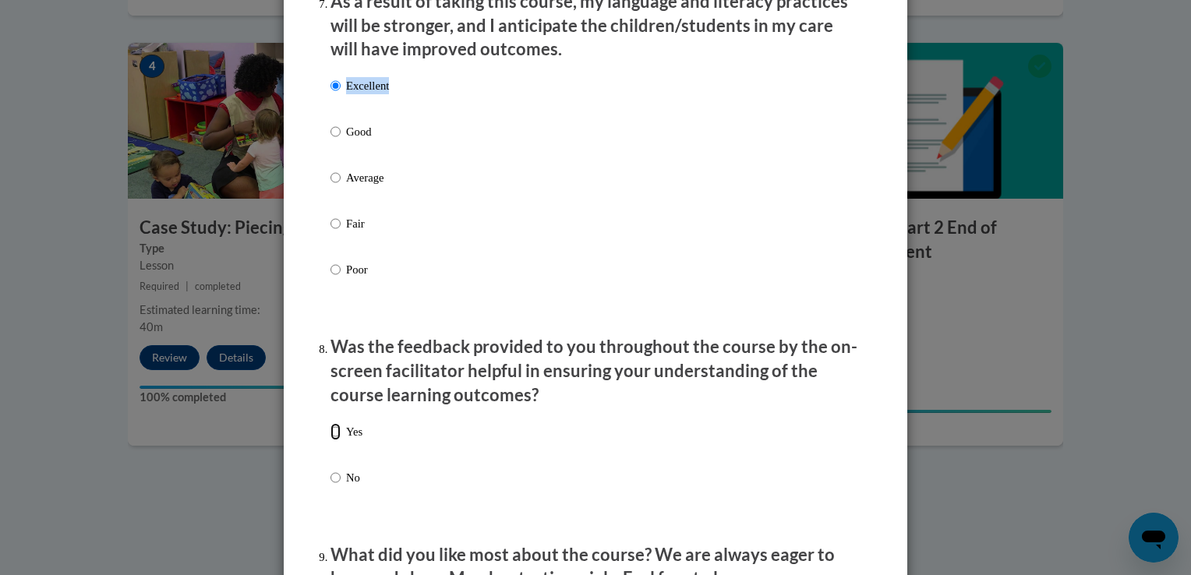
click at [331, 441] on input "Yes" at bounding box center [336, 431] width 10 height 17
radio input "true"
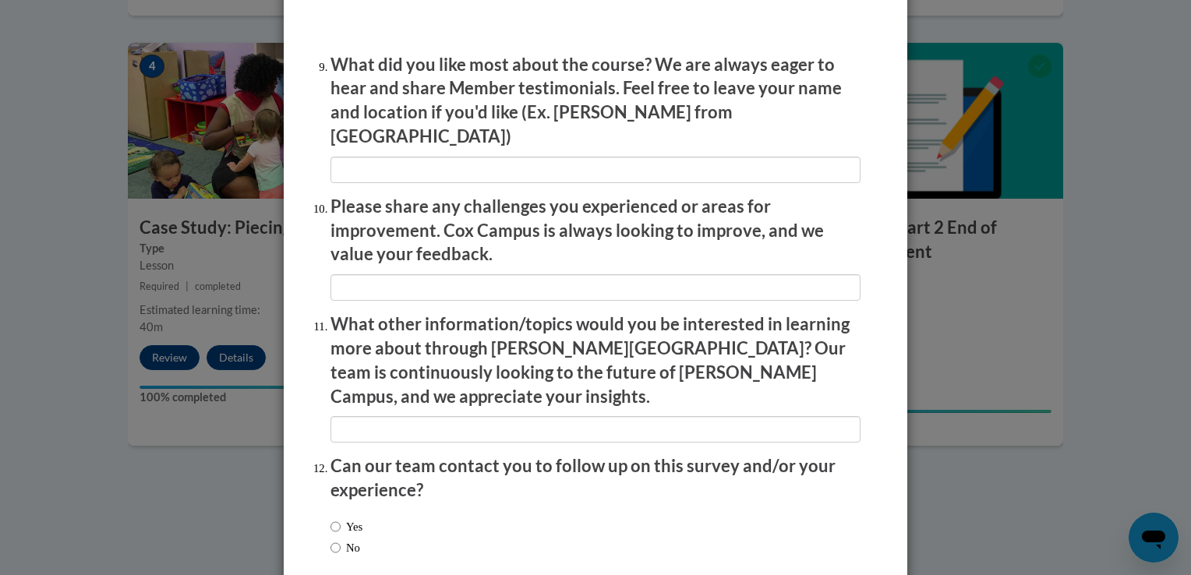
scroll to position [2671, 0]
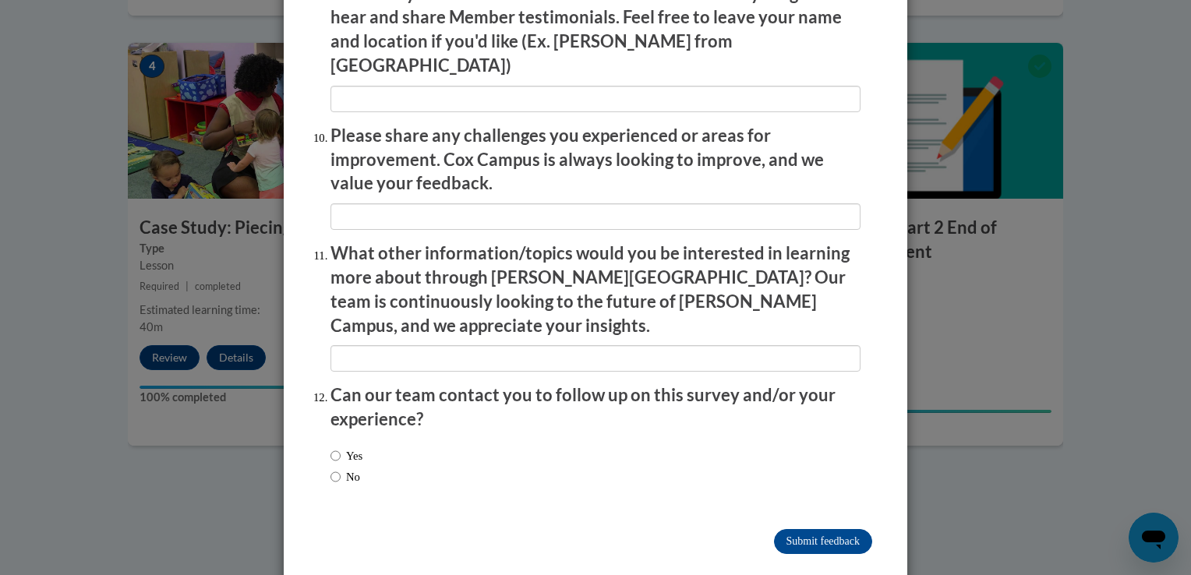
click at [334, 448] on label "Yes" at bounding box center [347, 456] width 32 height 17
click at [334, 448] on input "Yes" at bounding box center [336, 456] width 10 height 17
radio input "true"
click at [836, 529] on input "Submit feedback" at bounding box center [823, 541] width 98 height 25
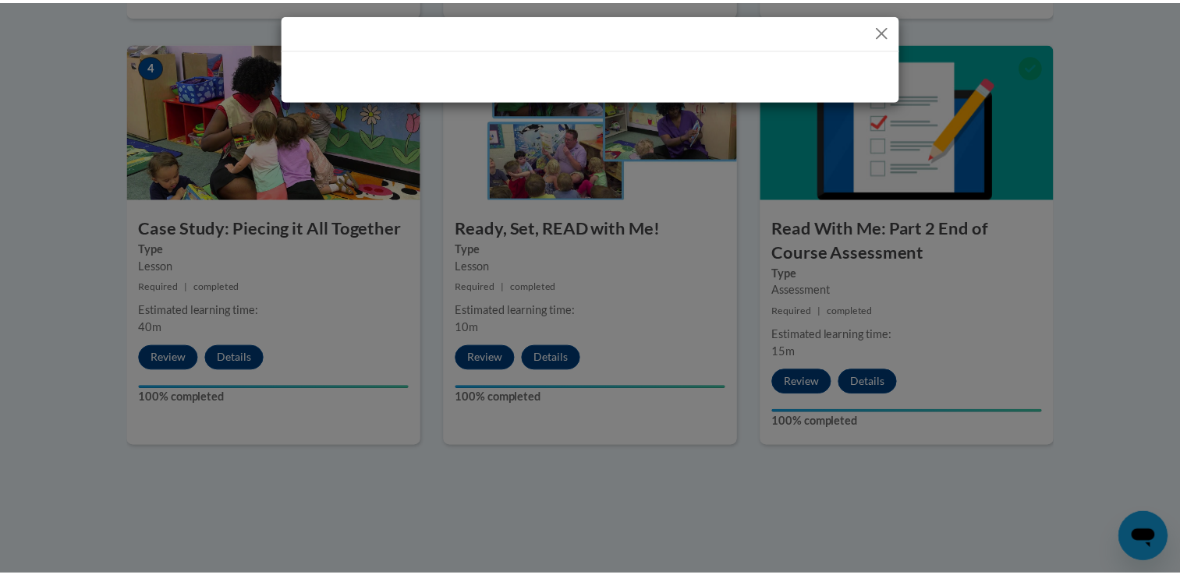
scroll to position [0, 0]
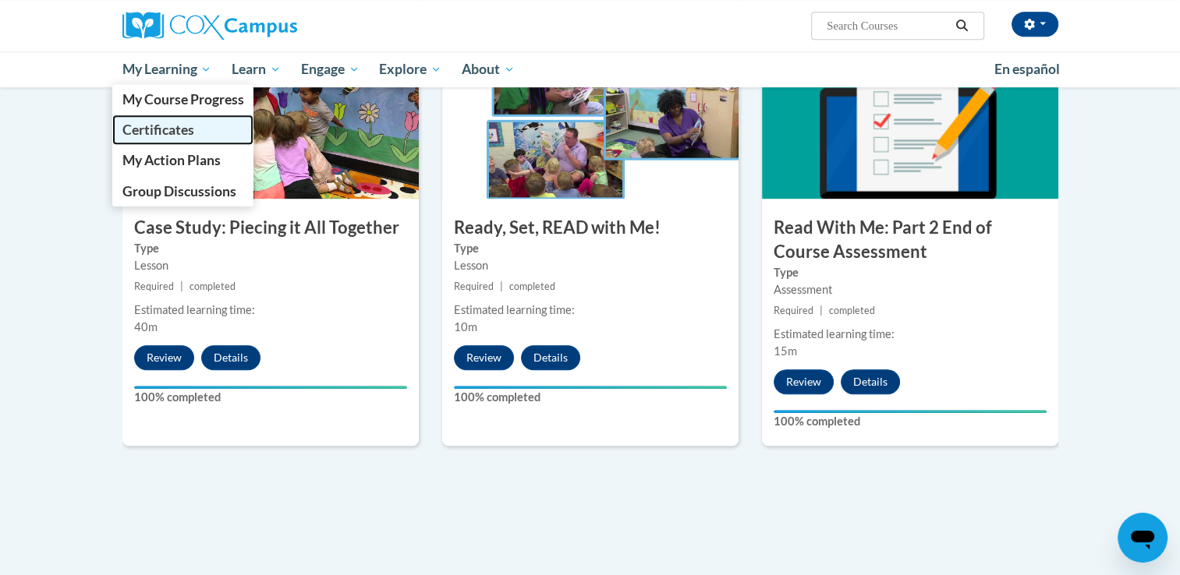
click at [165, 139] on link "Certificates" at bounding box center [183, 130] width 142 height 30
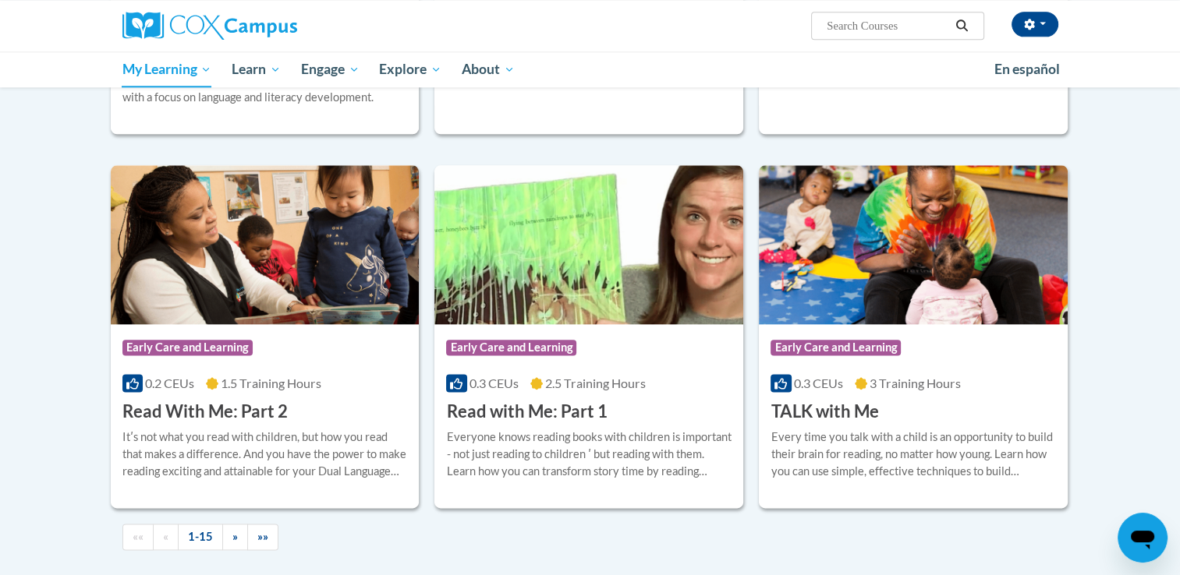
scroll to position [1912, 0]
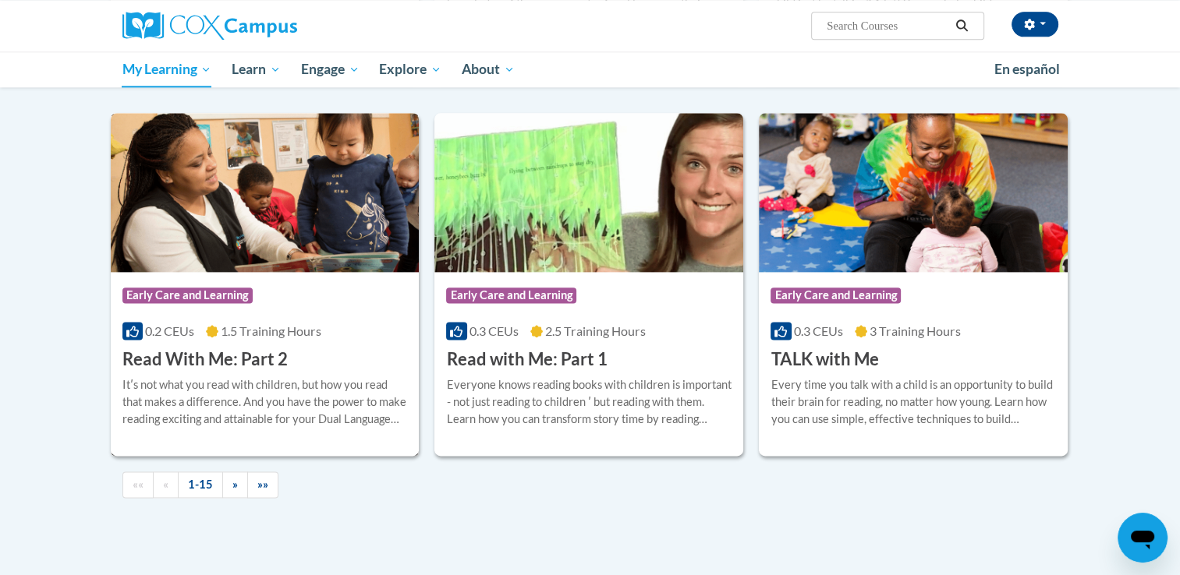
click at [245, 367] on h3 "Read With Me: Part 2" at bounding box center [204, 360] width 165 height 24
